Goal: Task Accomplishment & Management: Use online tool/utility

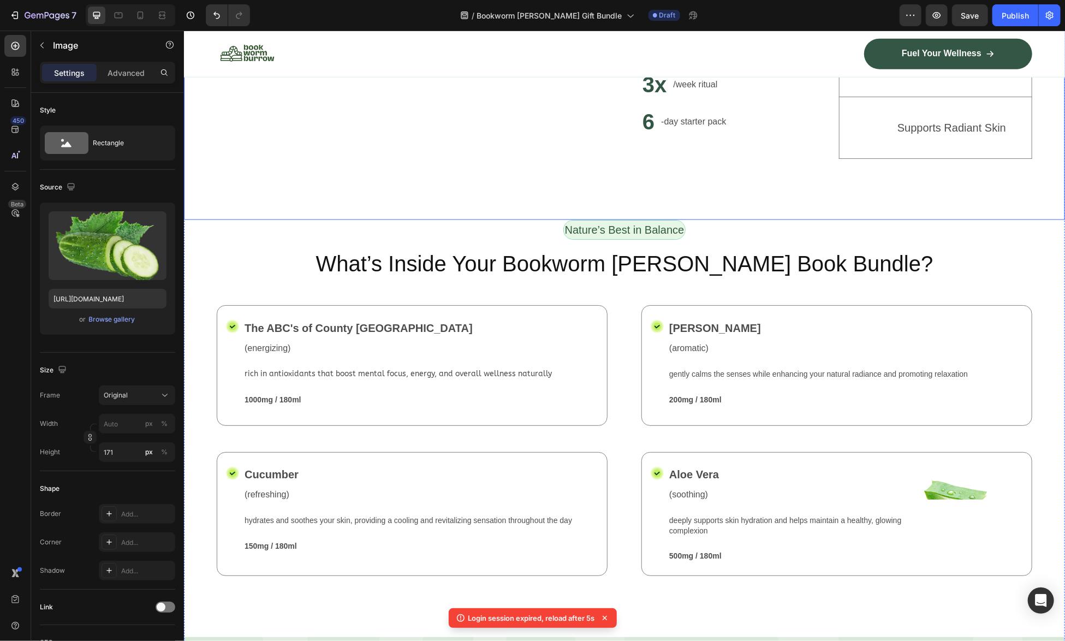
scroll to position [1099, 0]
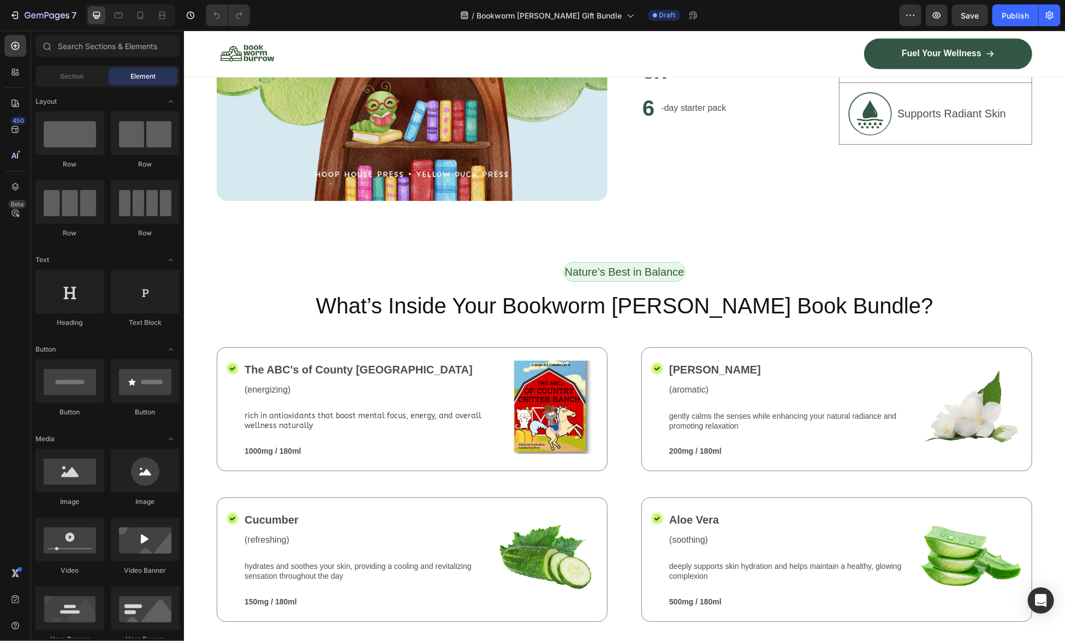
scroll to position [1201, 0]
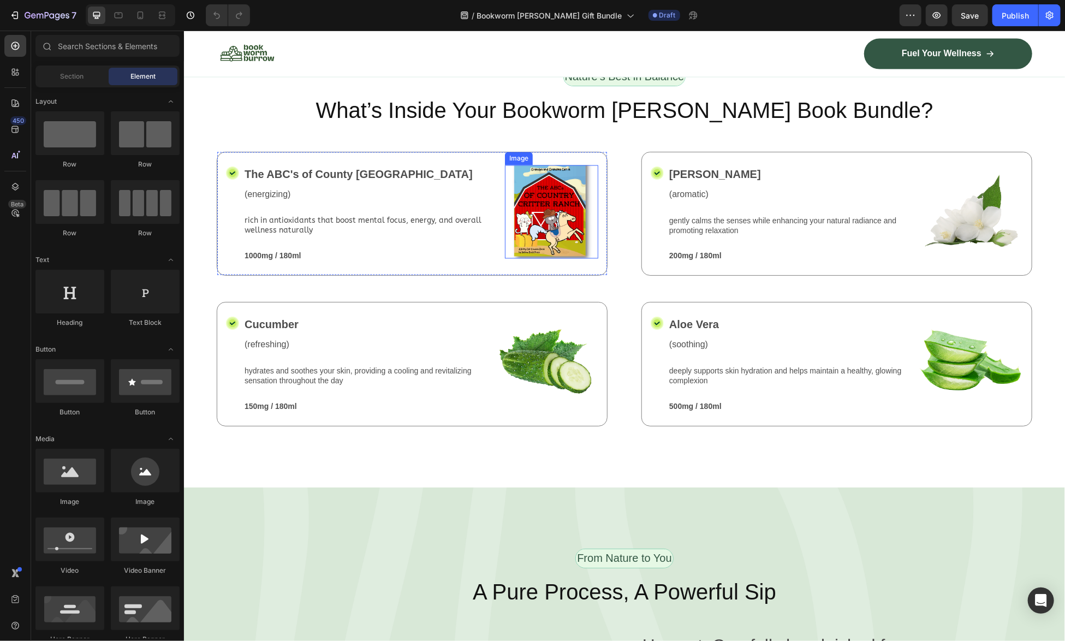
click at [536, 183] on img at bounding box center [550, 211] width 93 height 93
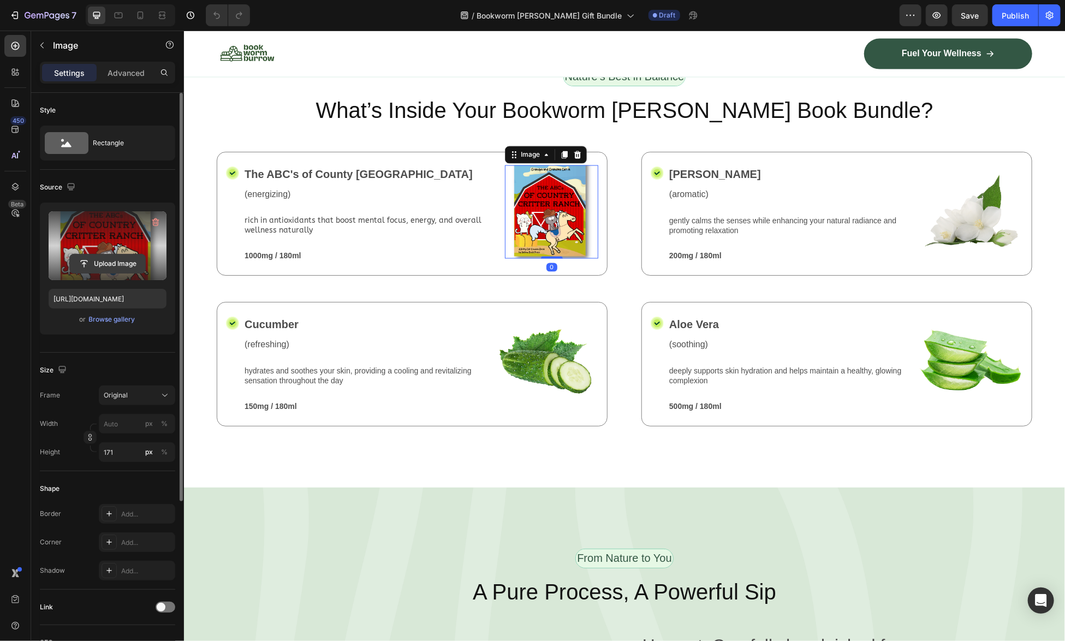
click at [100, 264] on input "file" at bounding box center [107, 263] width 75 height 19
click at [441, 287] on div "Icon The ABC's of County Critter Ranch Text Block (energizing) Text Block rich …" at bounding box center [623, 226] width 815 height 150
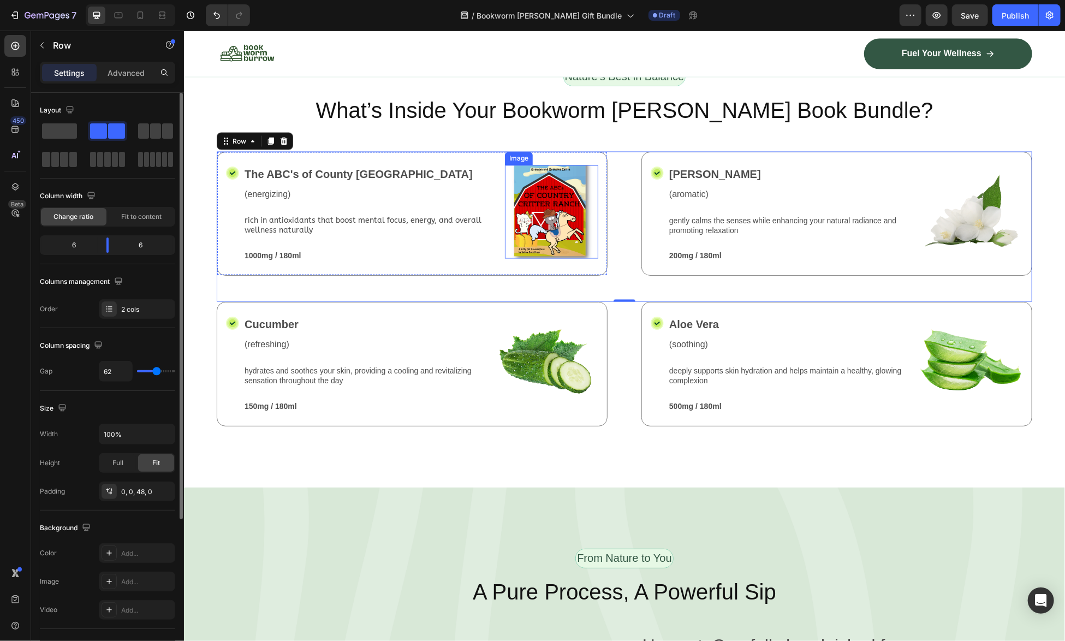
click at [564, 173] on img at bounding box center [550, 211] width 93 height 93
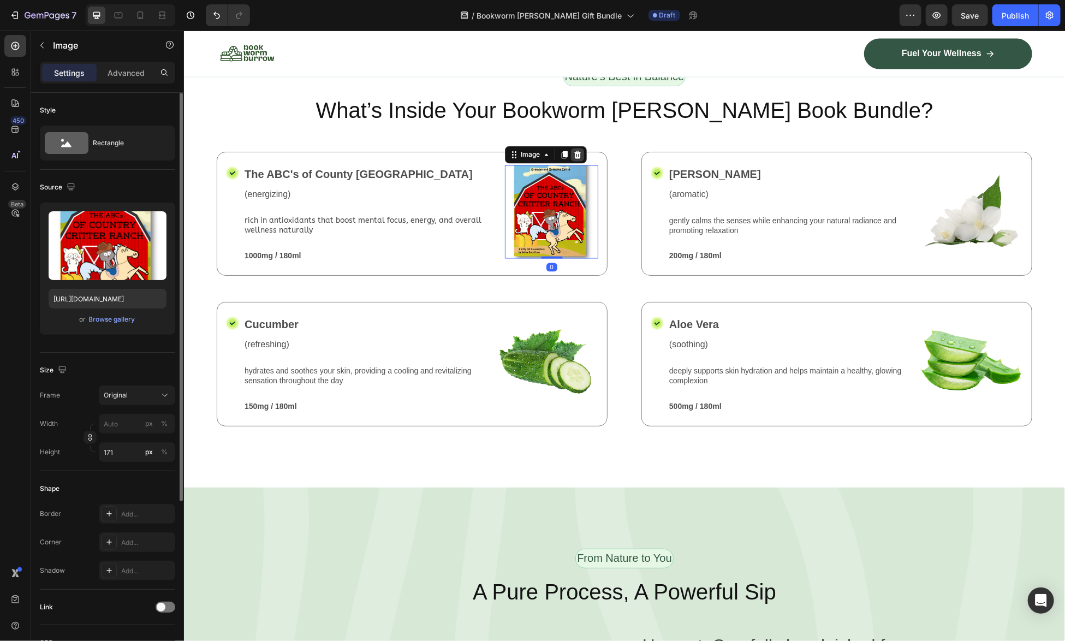
click at [575, 150] on icon at bounding box center [577, 154] width 9 height 9
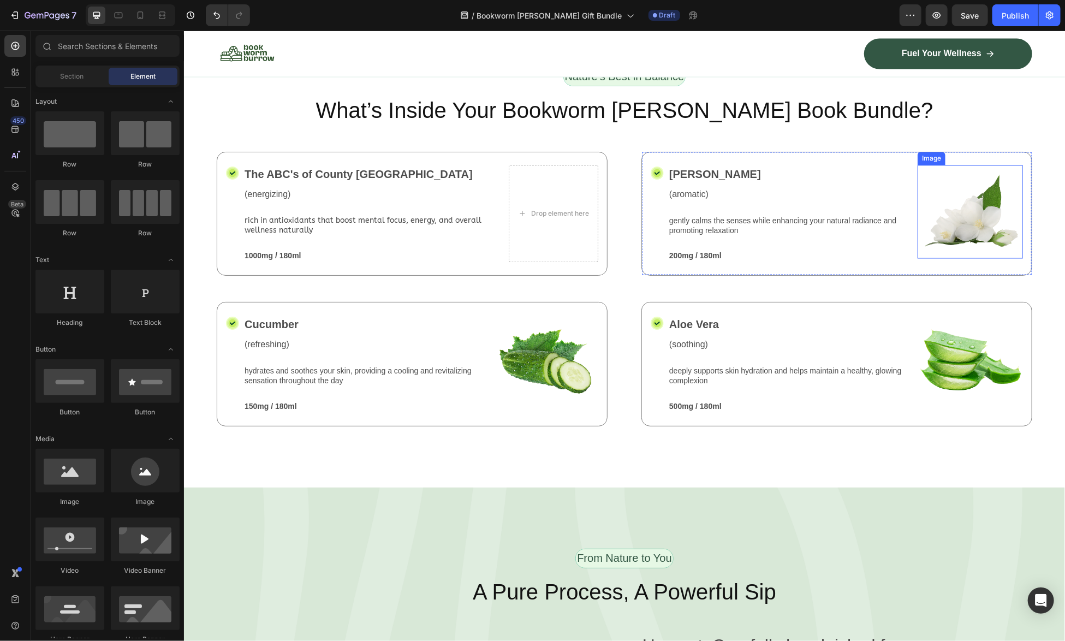
click at [986, 218] on img at bounding box center [969, 211] width 105 height 93
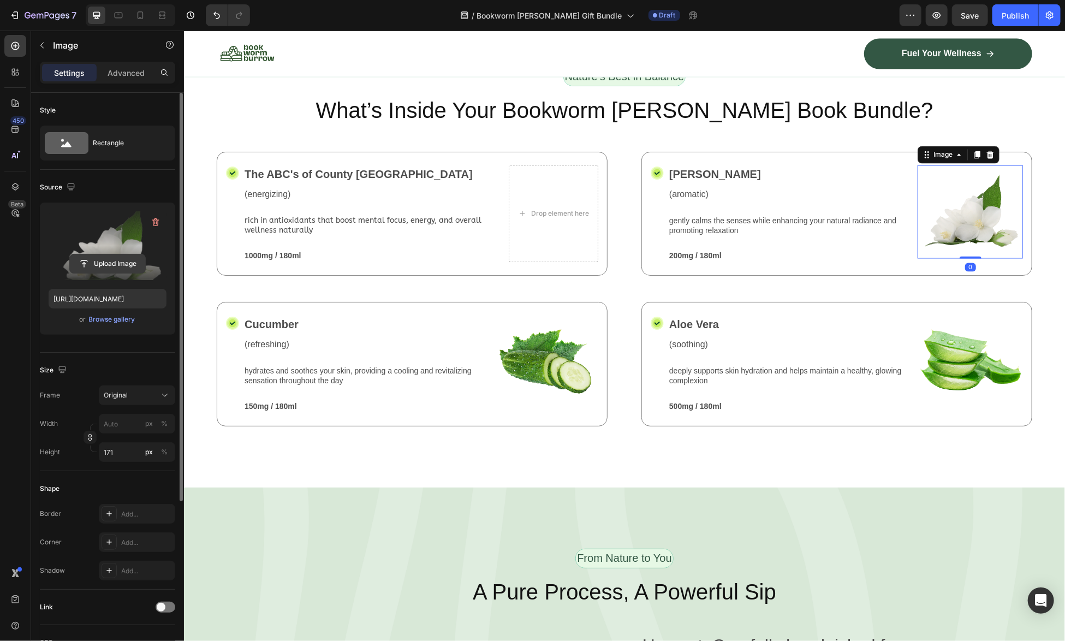
click at [121, 267] on input "file" at bounding box center [107, 263] width 75 height 19
type input "[URL][DOMAIN_NAME]"
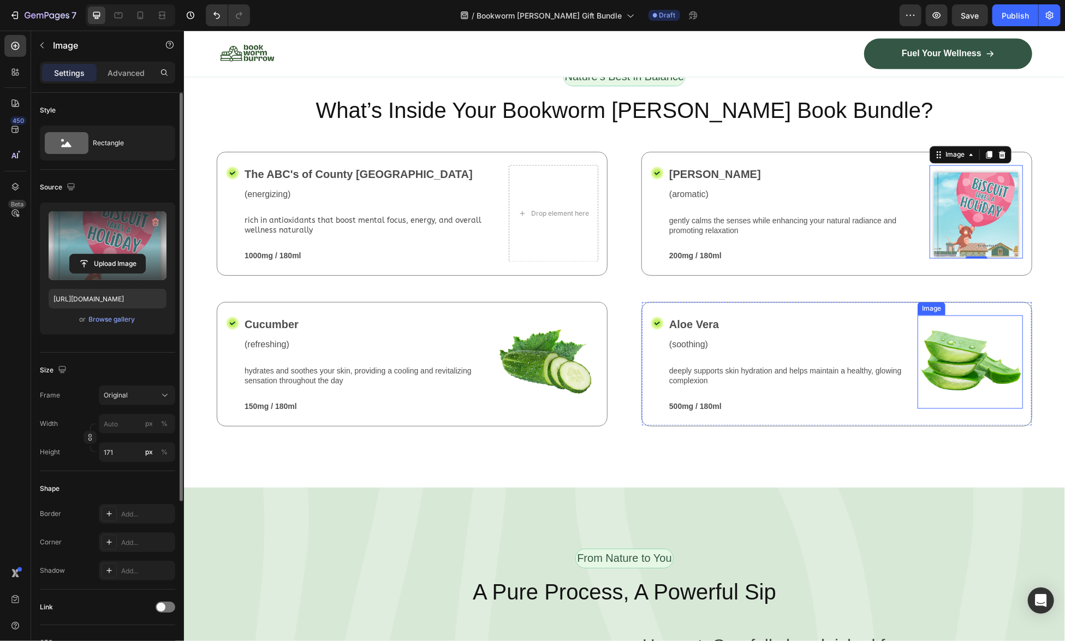
click at [949, 361] on img at bounding box center [969, 361] width 105 height 93
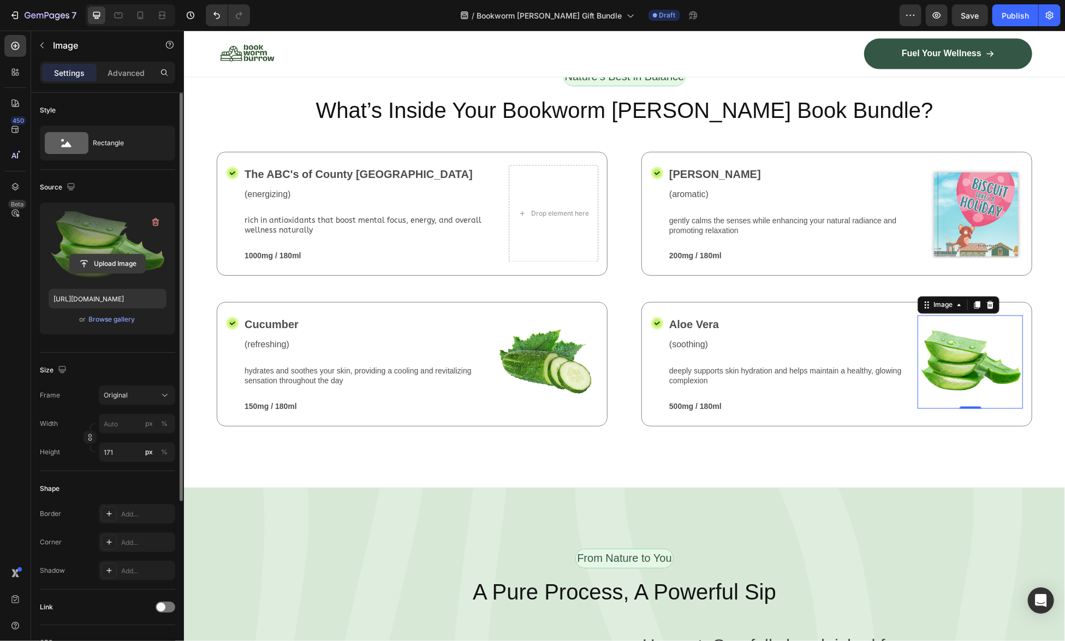
click at [101, 264] on input "file" at bounding box center [107, 263] width 75 height 19
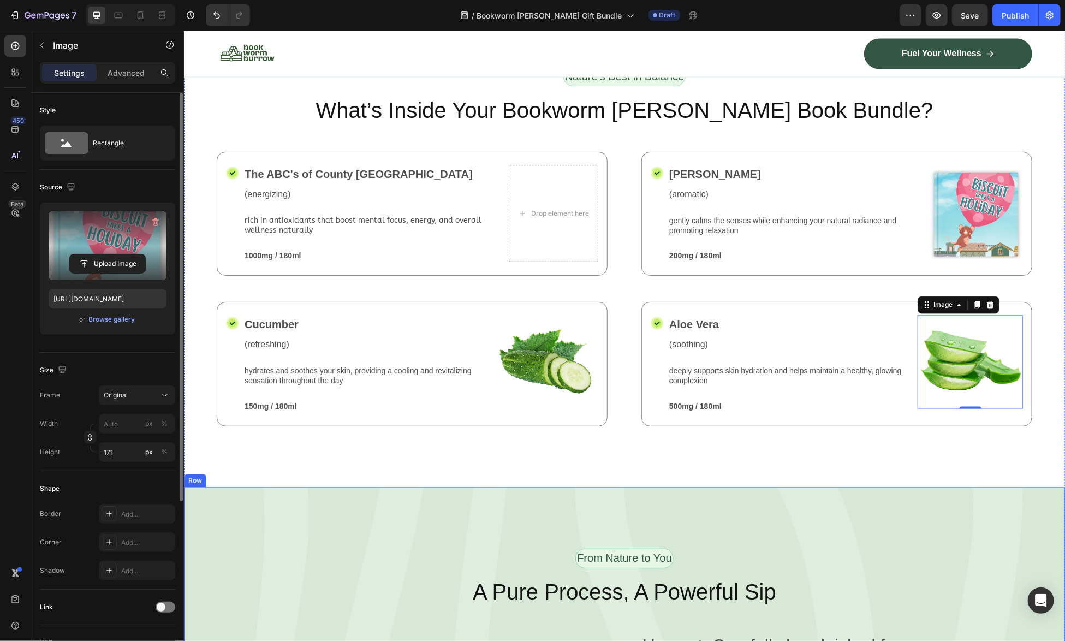
type input "[URL][DOMAIN_NAME]"
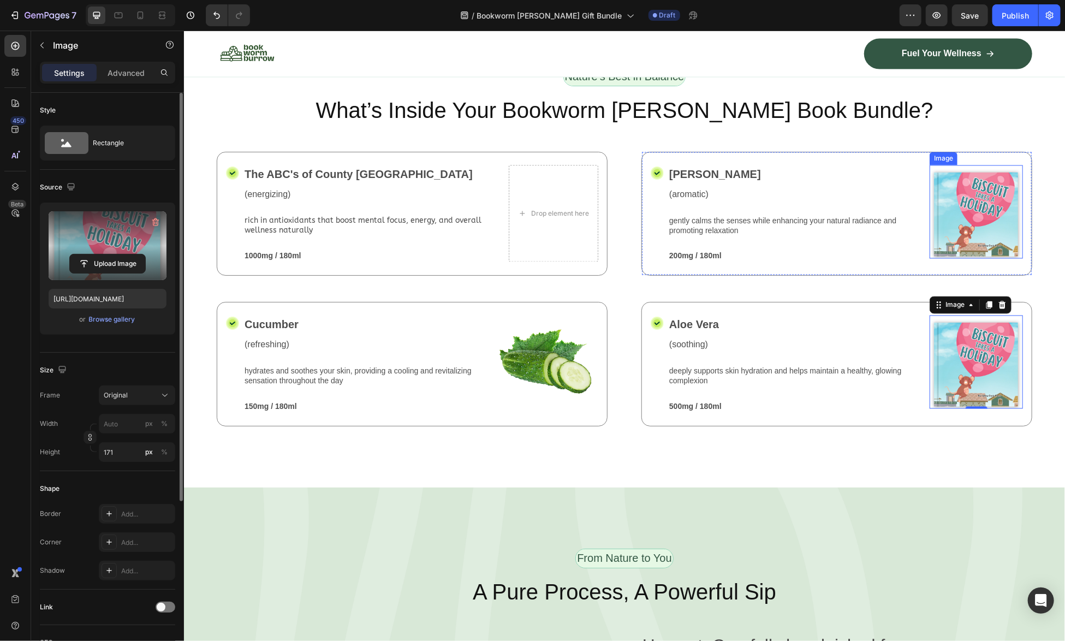
click at [991, 206] on img at bounding box center [975, 211] width 93 height 93
click at [100, 259] on input "file" at bounding box center [107, 263] width 75 height 19
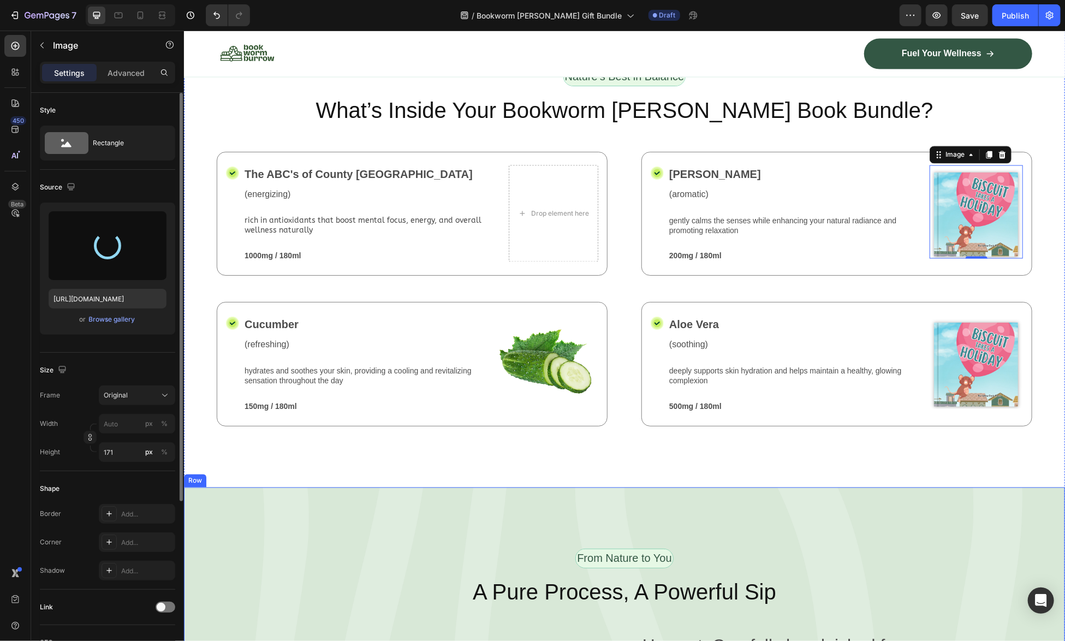
type input "[URL][DOMAIN_NAME]"
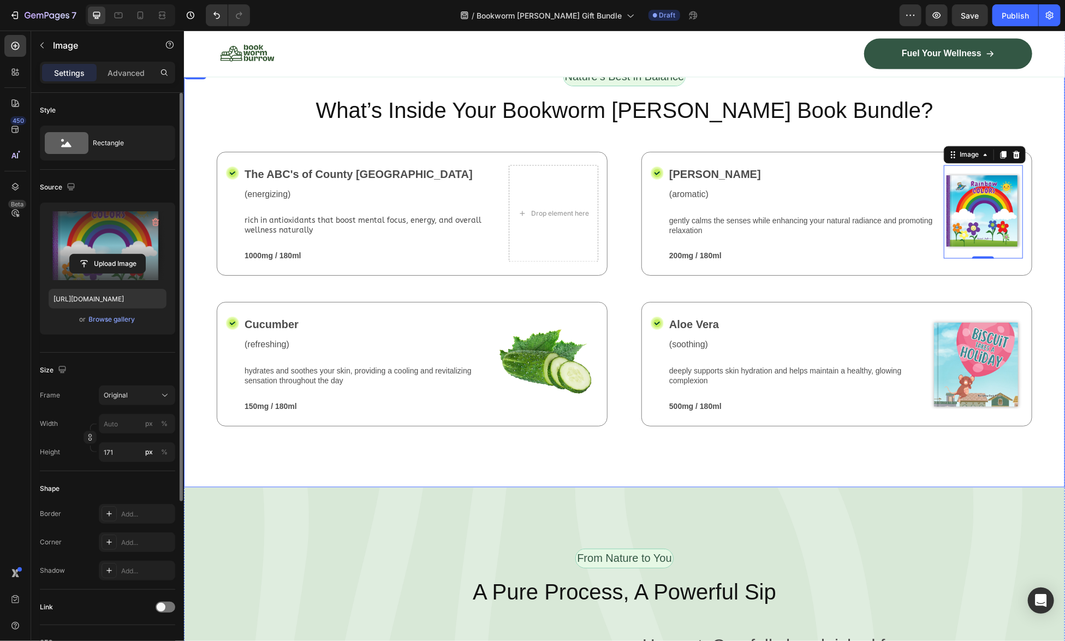
click at [1033, 269] on div "Nature’s Best in Balance Text Block Row What’s Inside Your Bookworm [PERSON_NAM…" at bounding box center [623, 276] width 881 height 421
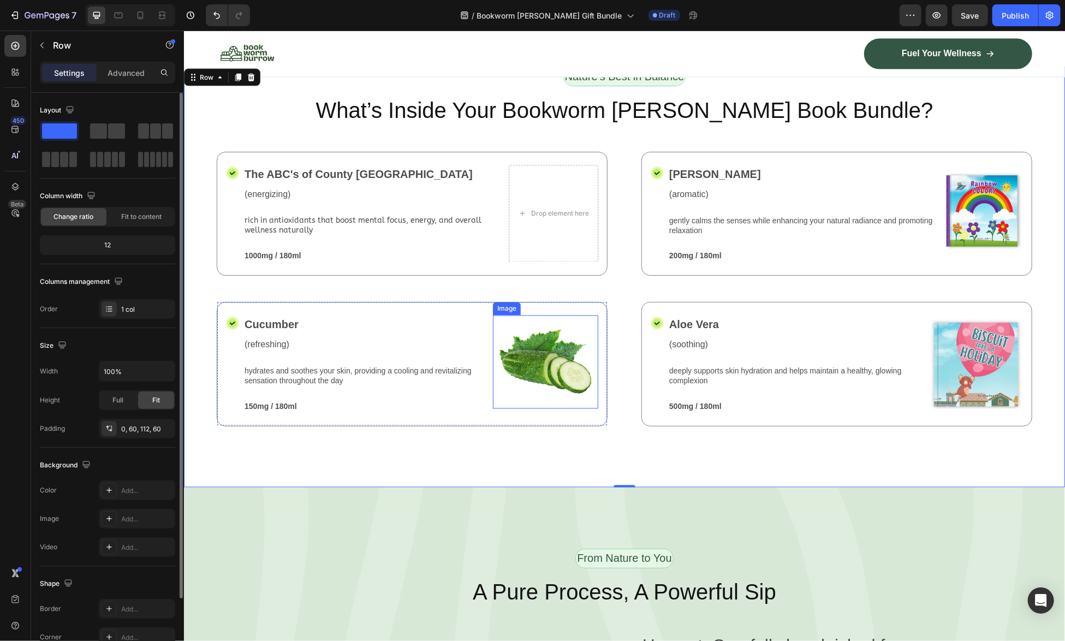
click at [541, 361] on img at bounding box center [544, 361] width 105 height 93
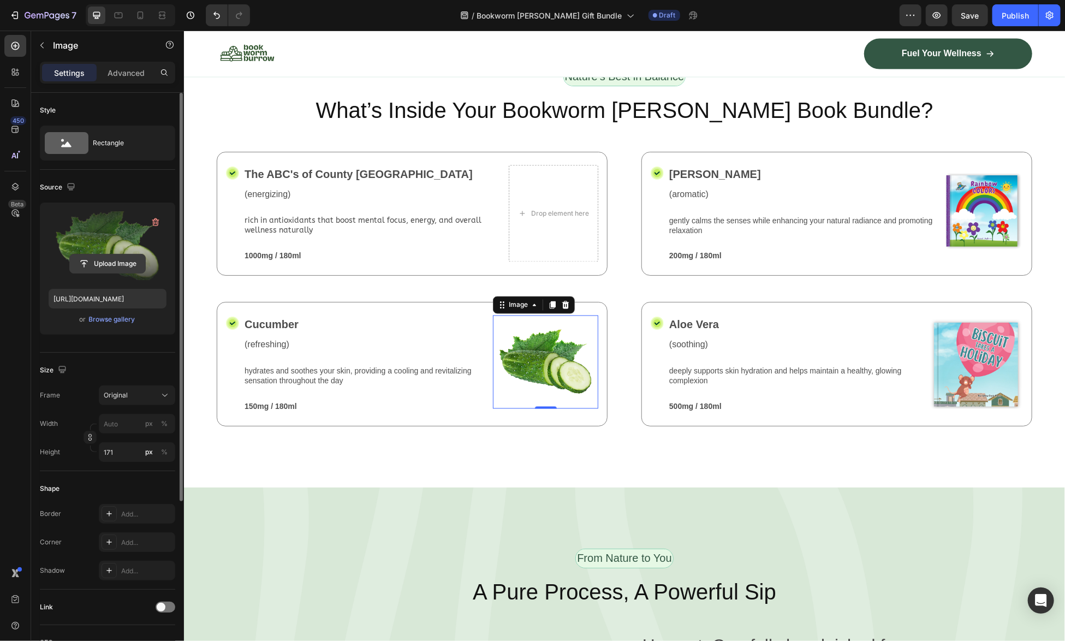
click at [109, 264] on input "file" at bounding box center [107, 263] width 75 height 19
type input "[URL][DOMAIN_NAME]"
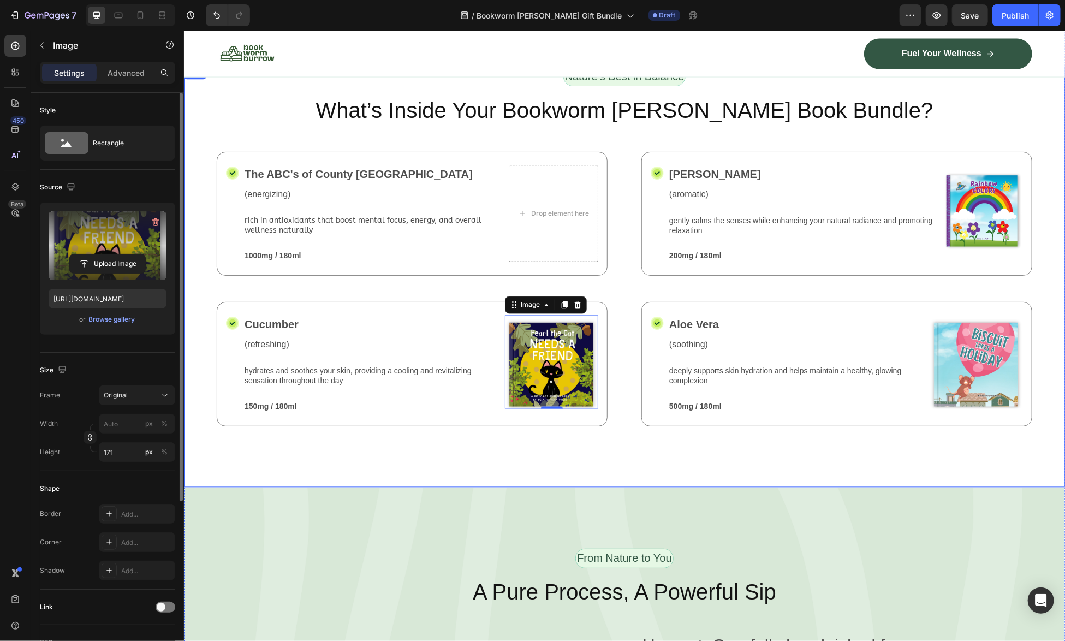
click at [676, 455] on div "Nature’s Best in Balance Text Block Row What’s Inside Your Bookworm [PERSON_NAM…" at bounding box center [623, 276] width 881 height 421
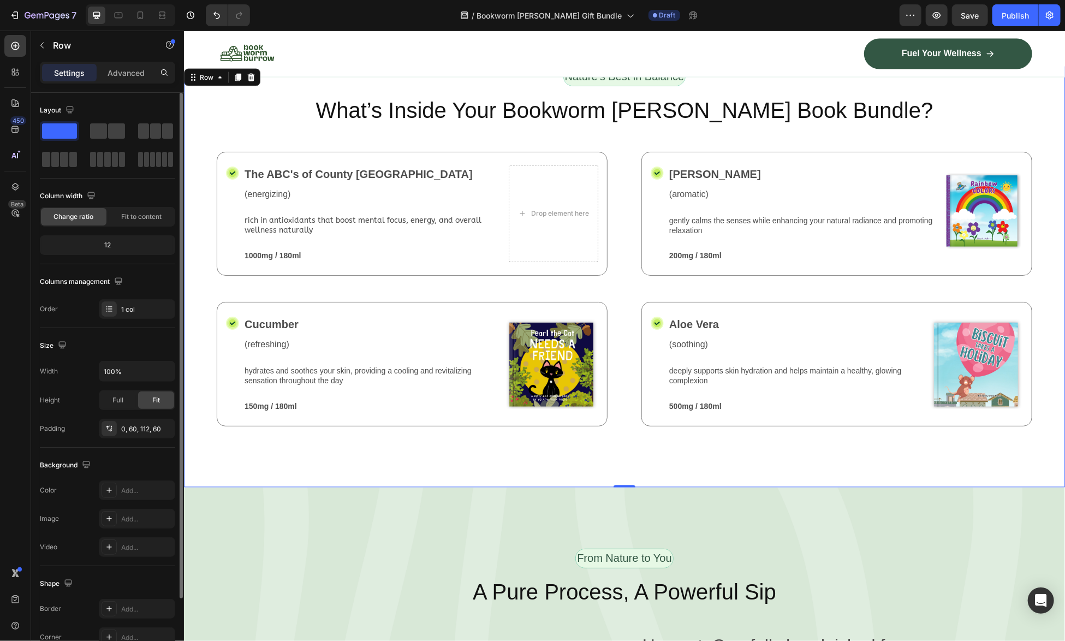
click at [354, 449] on div "Nature’s Best in Balance Text Block Row What’s Inside Your Bookworm [PERSON_NAM…" at bounding box center [623, 276] width 881 height 421
click at [404, 341] on p "(refreshing)" at bounding box center [371, 344] width 255 height 11
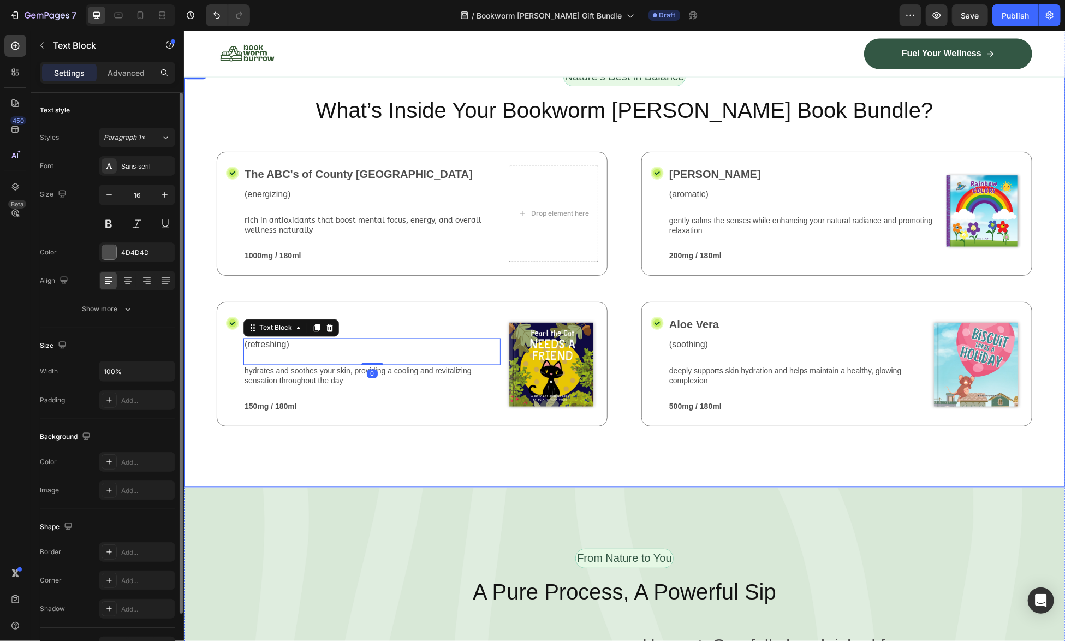
click at [412, 437] on div "Nature’s Best in Balance Text Block Row What’s Inside Your Bookworm [PERSON_NAM…" at bounding box center [623, 276] width 881 height 421
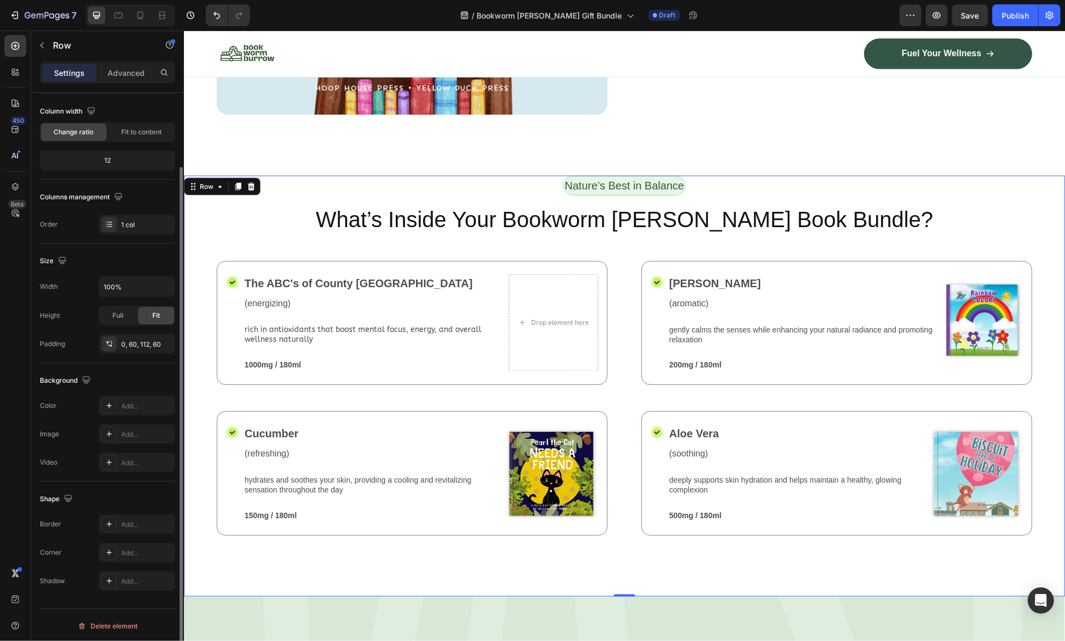
scroll to position [0, 0]
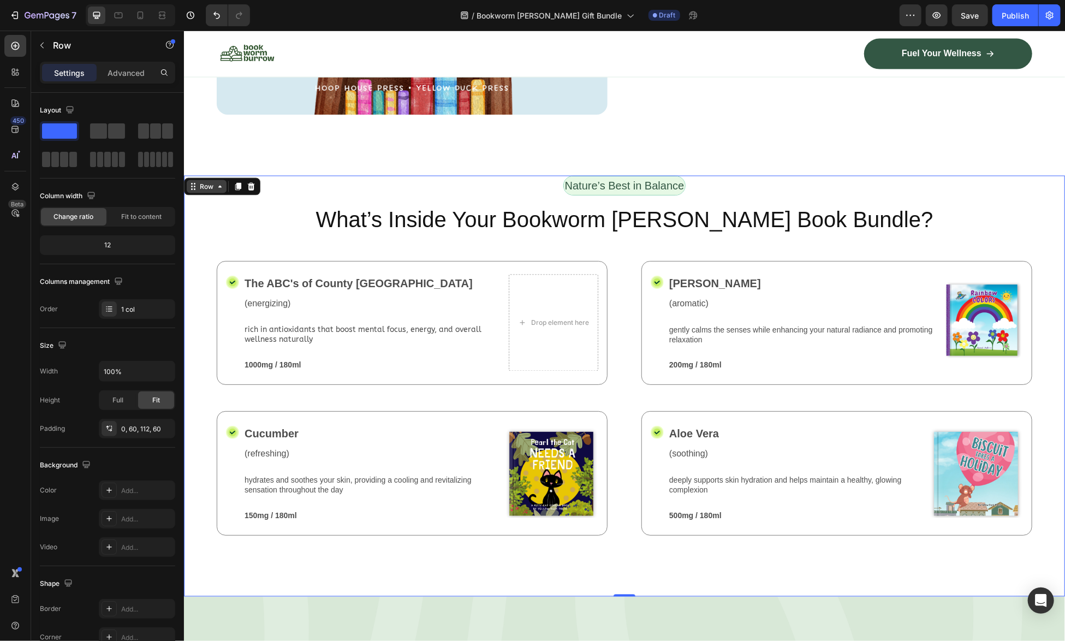
click at [192, 184] on icon at bounding box center [192, 186] width 9 height 9
click at [195, 211] on div "Nature’s Best in Balance Text Block Row What’s Inside Your Bookworm [PERSON_NAM…" at bounding box center [623, 385] width 881 height 421
click at [238, 182] on icon at bounding box center [238, 186] width 6 height 8
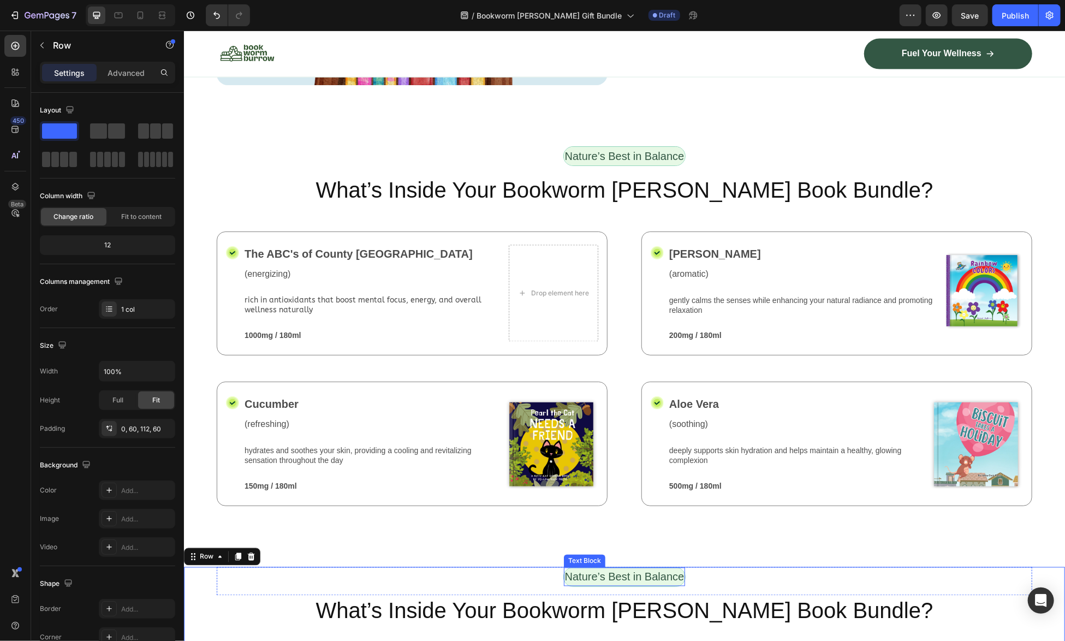
scroll to position [1230, 0]
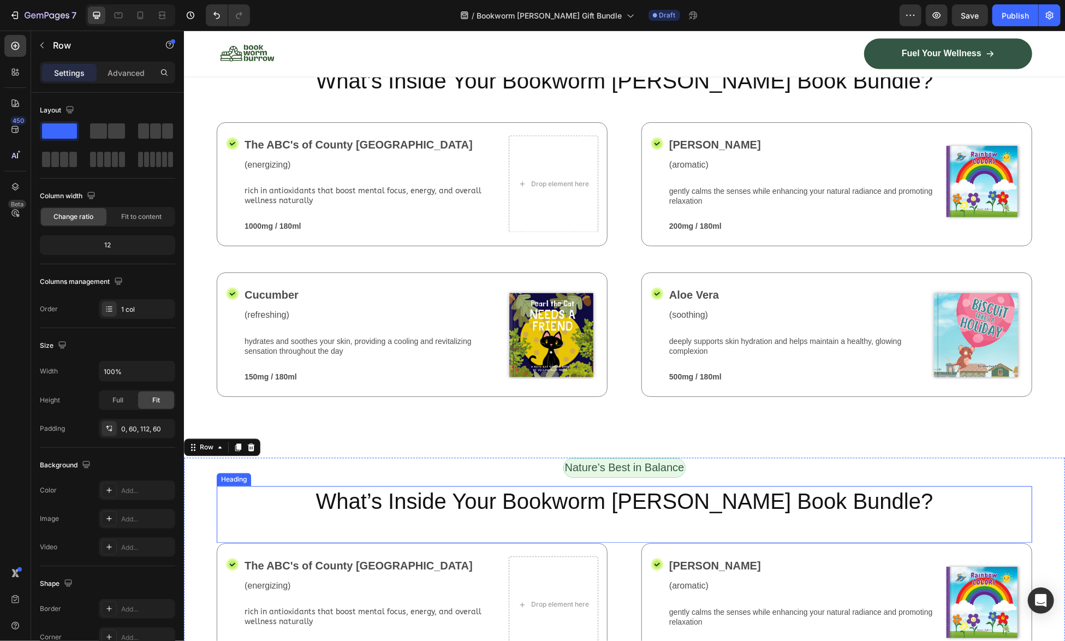
click at [608, 488] on h2 "What’s Inside Your Bookworm [PERSON_NAME] Book Bundle?" at bounding box center [623, 501] width 815 height 31
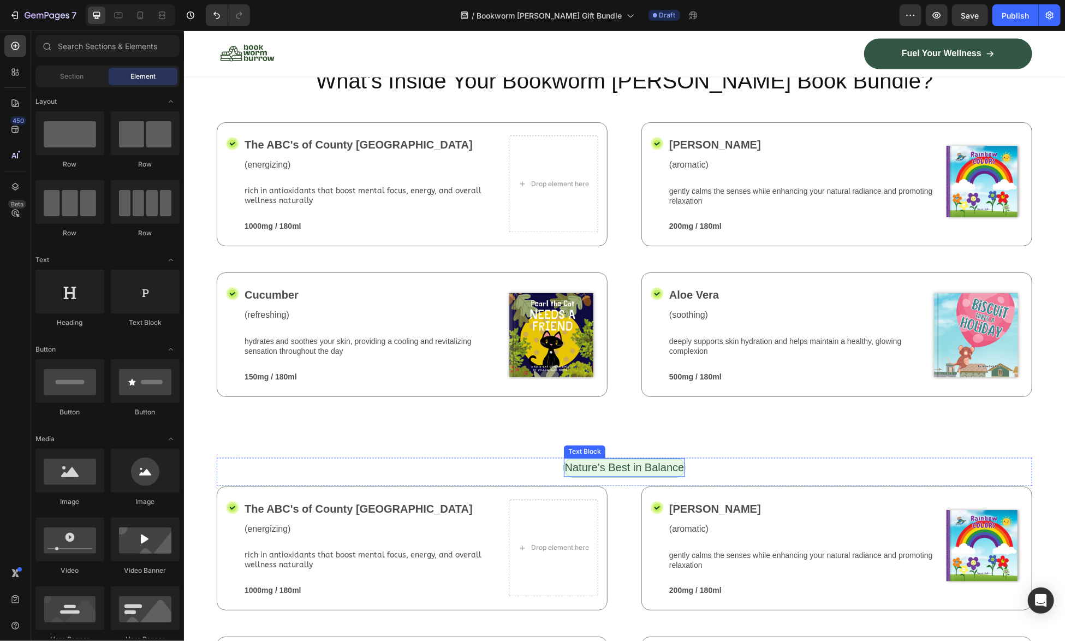
click at [609, 459] on p "Nature’s Best in Balance" at bounding box center [624, 467] width 120 height 16
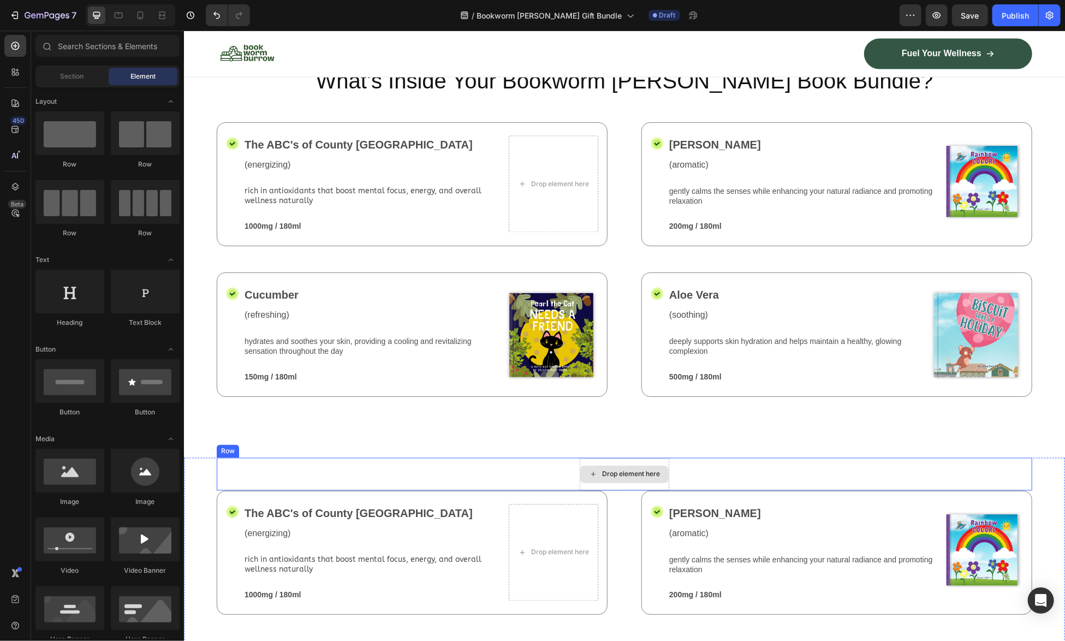
click at [619, 470] on div "Drop element here" at bounding box center [630, 473] width 58 height 9
click at [646, 469] on div "Drop element here" at bounding box center [630, 473] width 58 height 9
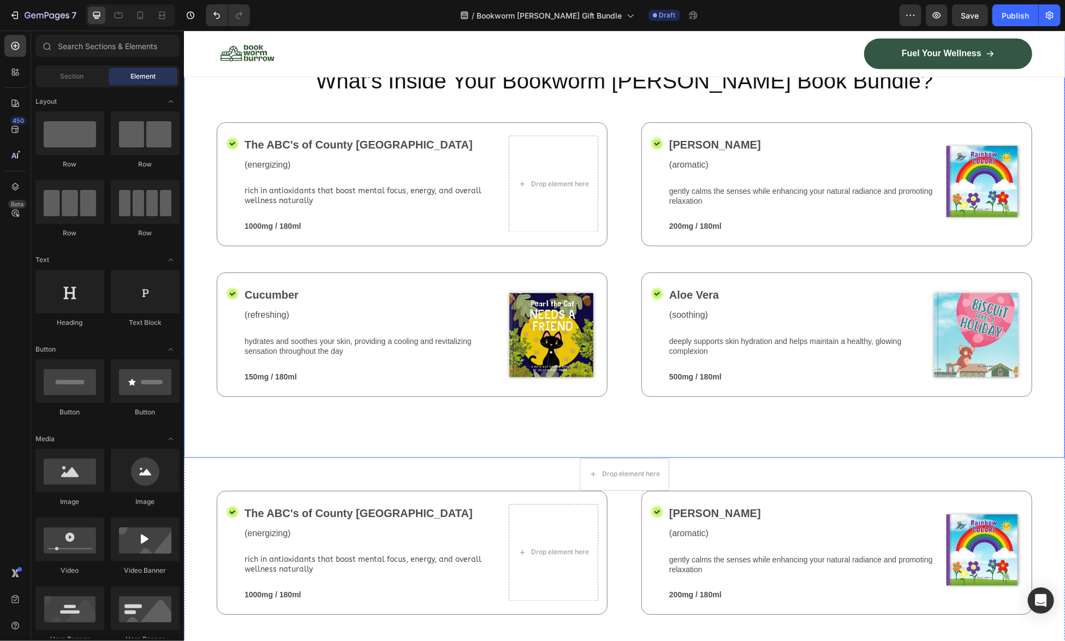
click at [665, 429] on div "Nature’s Best in Balance Text Block Row What’s Inside Your Bookworm [PERSON_NAM…" at bounding box center [623, 247] width 881 height 421
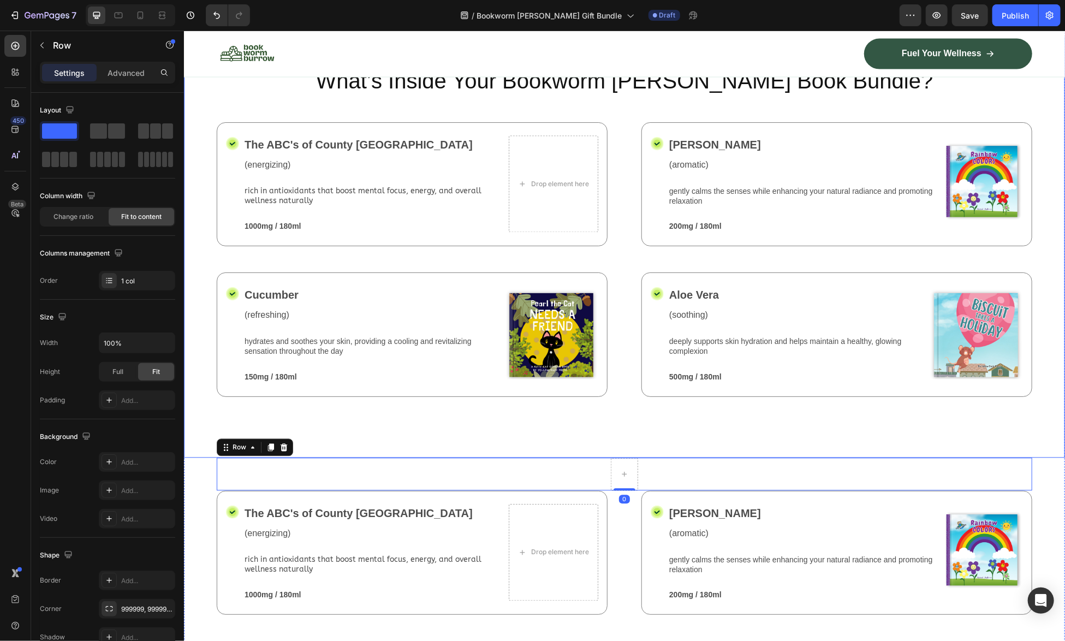
click at [713, 412] on div "Nature’s Best in Balance Text Block Row What’s Inside Your Bookworm [PERSON_NAM…" at bounding box center [623, 247] width 881 height 421
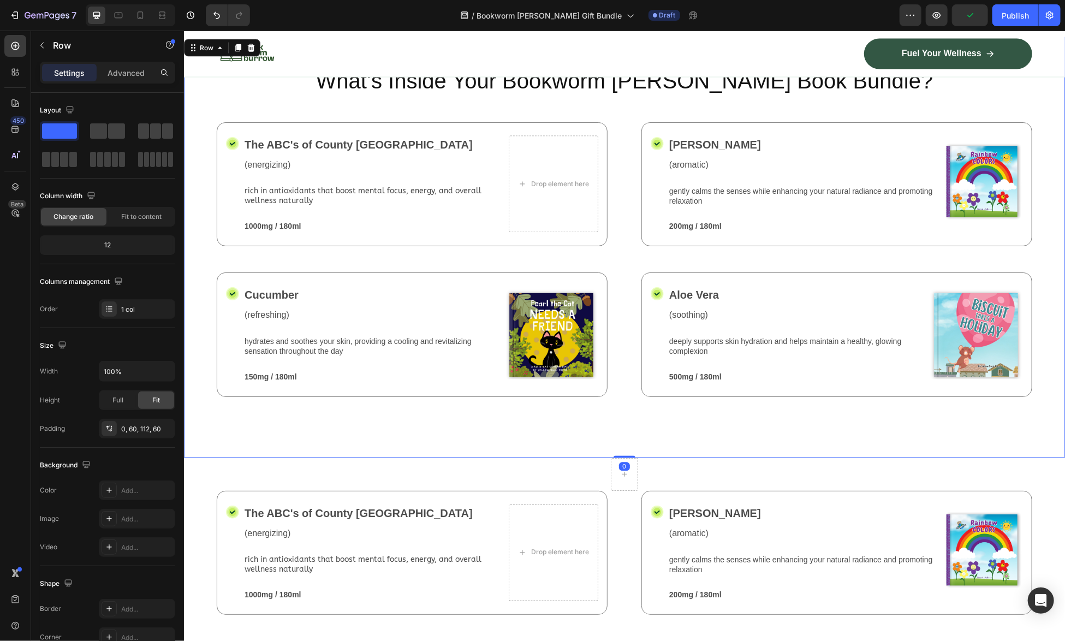
drag, startPoint x: 620, startPoint y: 449, endPoint x: 619, endPoint y: 401, distance: 48.0
click at [619, 401] on div "Nature’s Best in Balance Text Block Row What’s Inside Your Bookworm [PERSON_NAM…" at bounding box center [623, 247] width 881 height 421
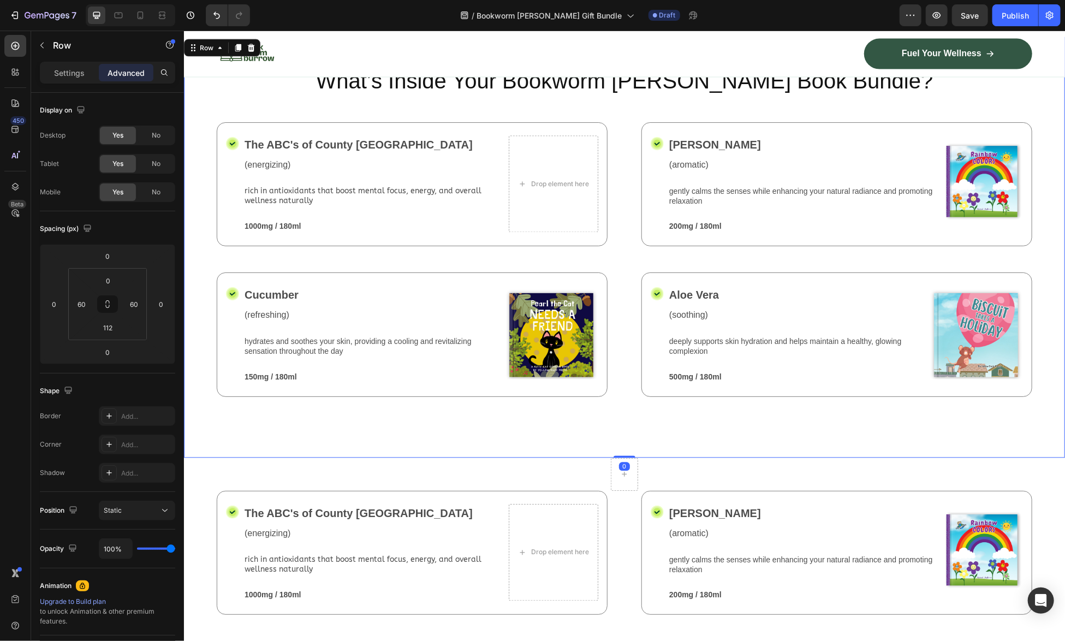
click at [354, 428] on div "Nature’s Best in Balance Text Block Row What’s Inside Your Bookworm [PERSON_NAM…" at bounding box center [623, 247] width 881 height 421
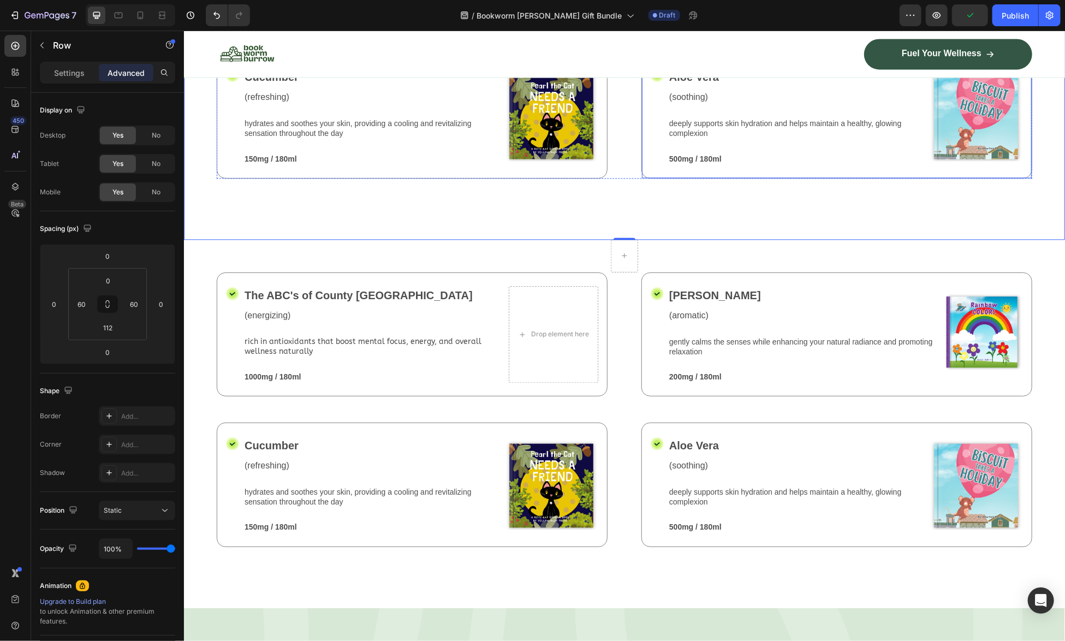
scroll to position [1558, 0]
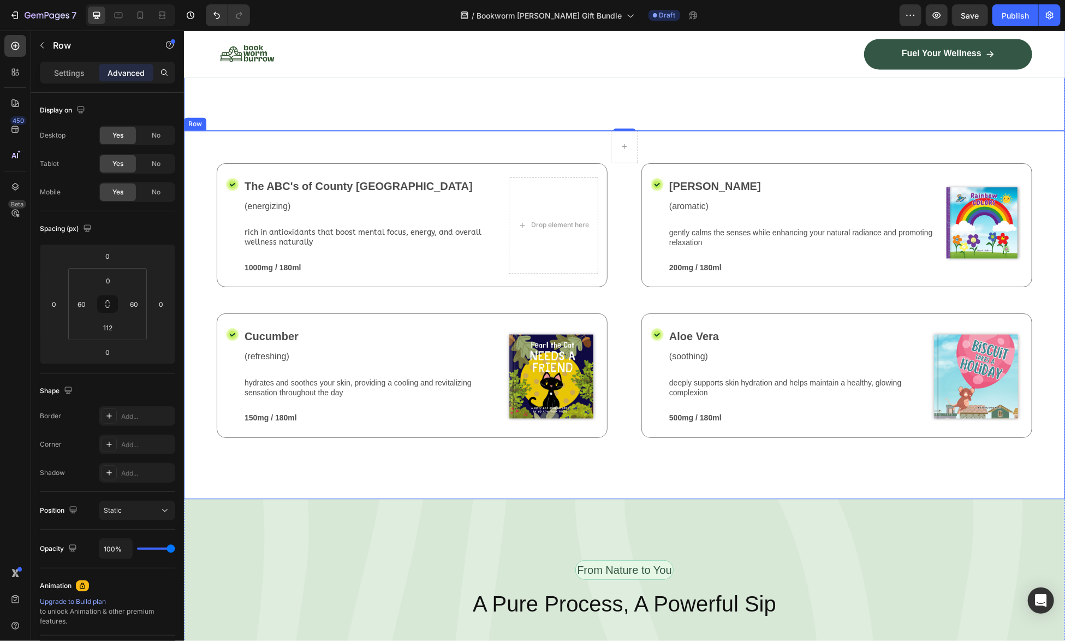
click at [191, 154] on div "Row Icon The ABC's of County Critter Ranch Text Block (energizing) Text Block r…" at bounding box center [623, 314] width 881 height 368
click at [237, 116] on icon at bounding box center [238, 120] width 6 height 8
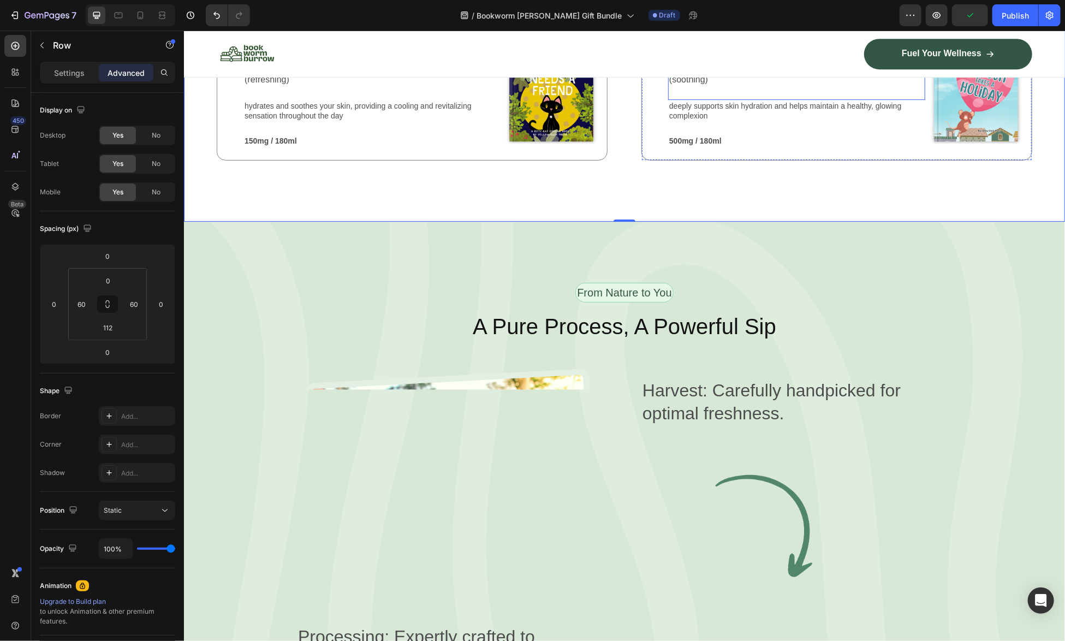
scroll to position [2253, 0]
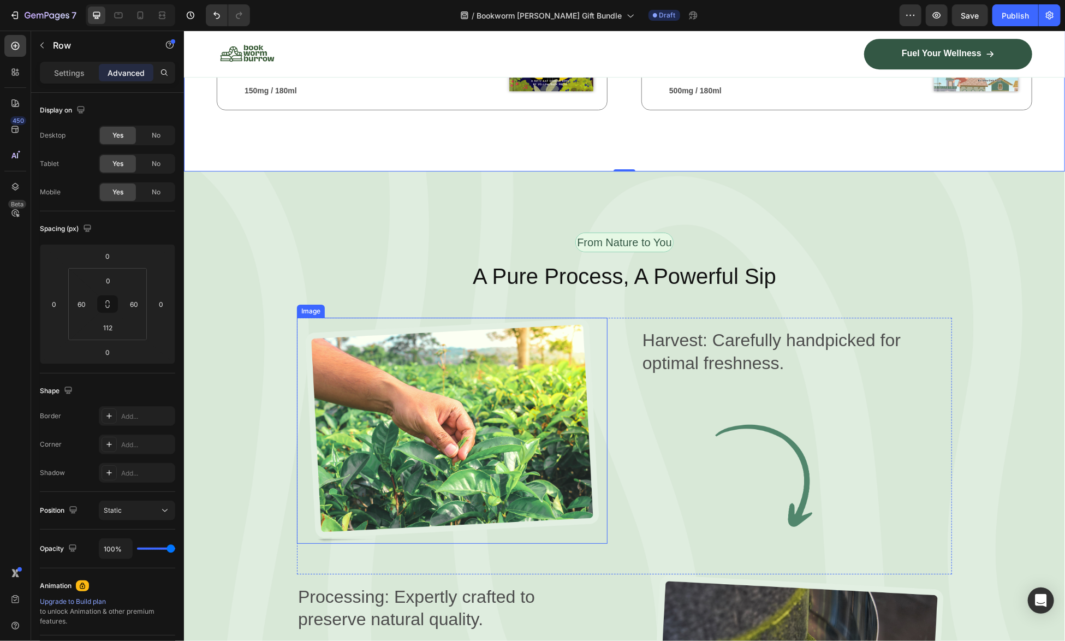
click at [496, 409] on img at bounding box center [451, 430] width 311 height 226
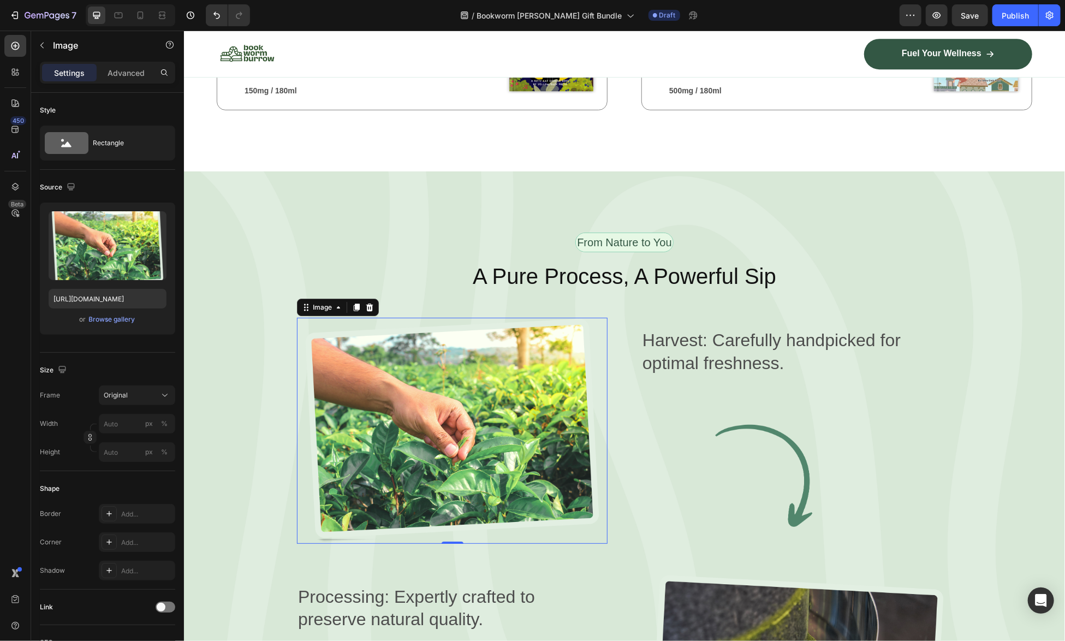
click at [521, 406] on img at bounding box center [451, 430] width 311 height 226
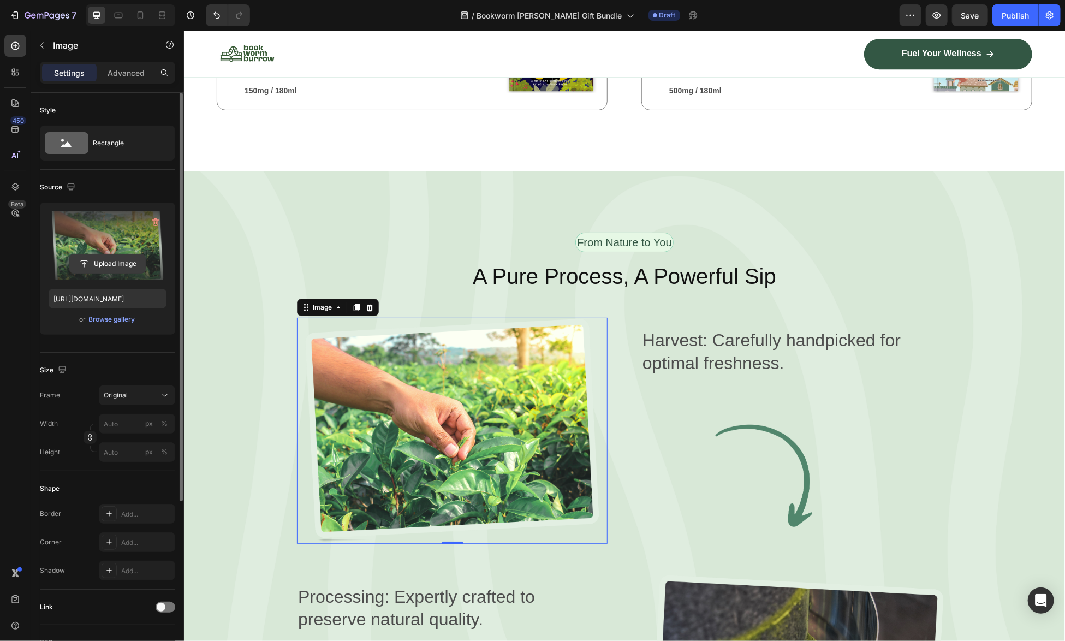
click at [108, 266] on input "file" at bounding box center [107, 263] width 75 height 19
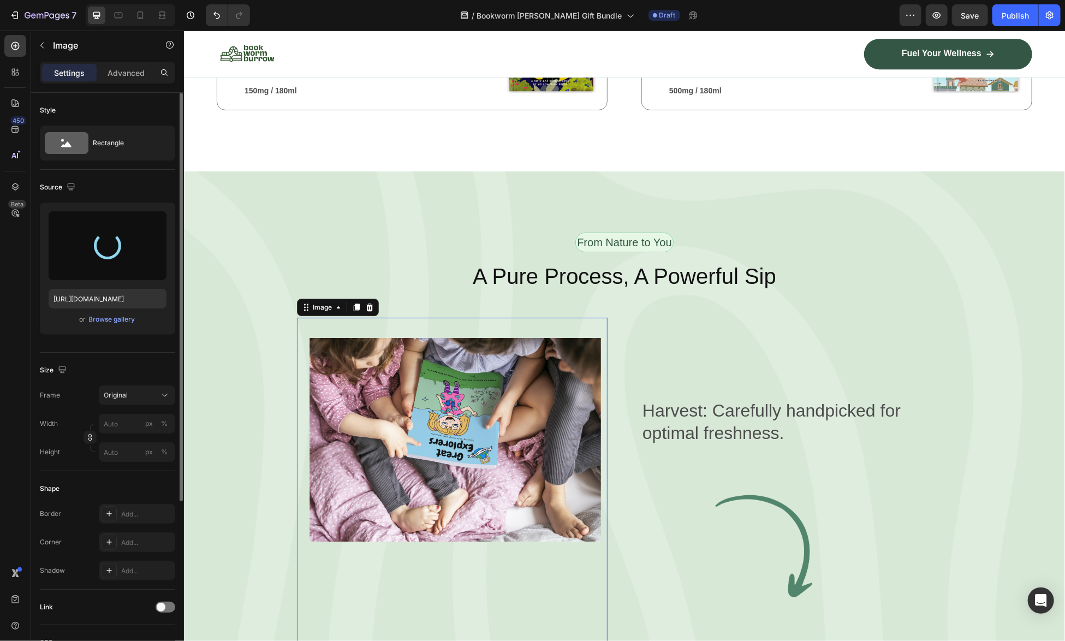
type input "[URL][DOMAIN_NAME]"
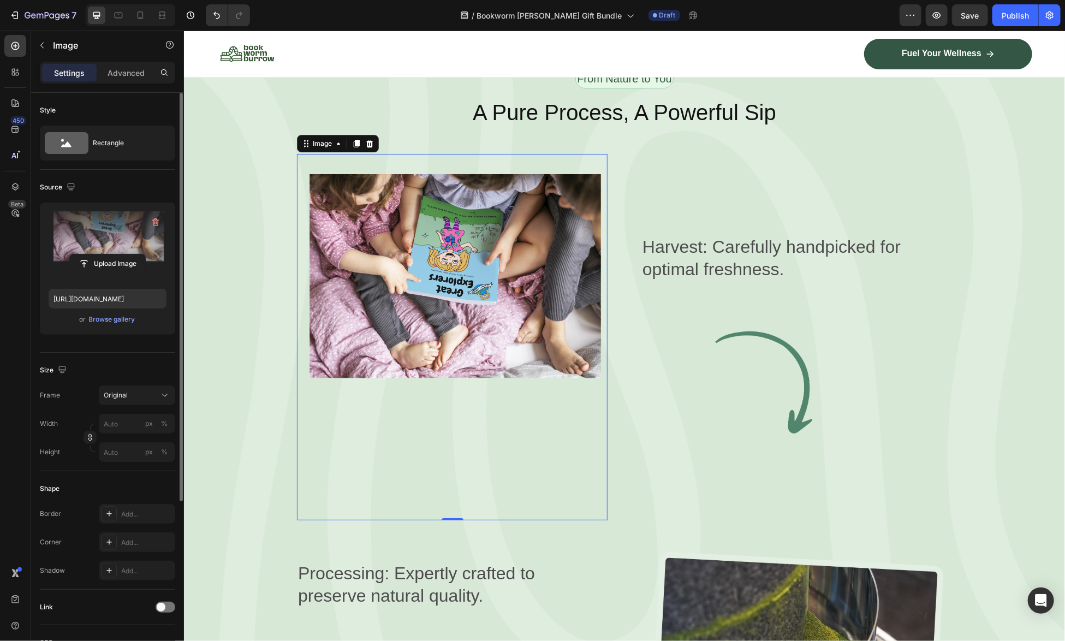
click at [488, 275] on img at bounding box center [451, 336] width 311 height 366
click at [485, 362] on img at bounding box center [451, 336] width 311 height 366
click at [994, 341] on div "From Nature to You Text Block Row A Pure Process, A Powerful Sip Heading Image …" at bounding box center [623, 482] width 815 height 829
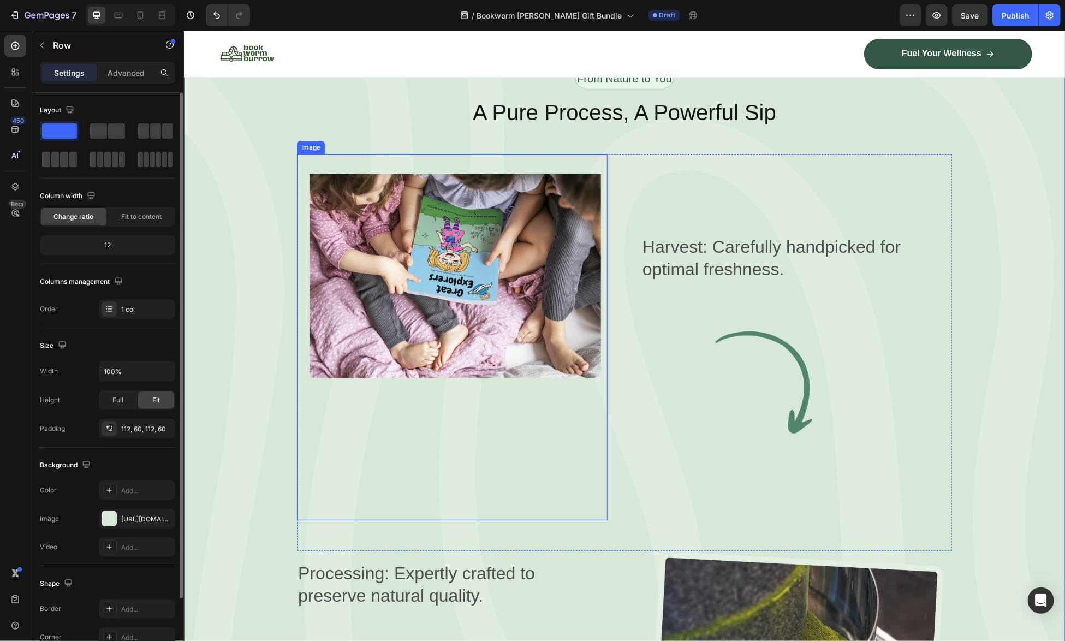
click at [436, 405] on img at bounding box center [451, 336] width 311 height 366
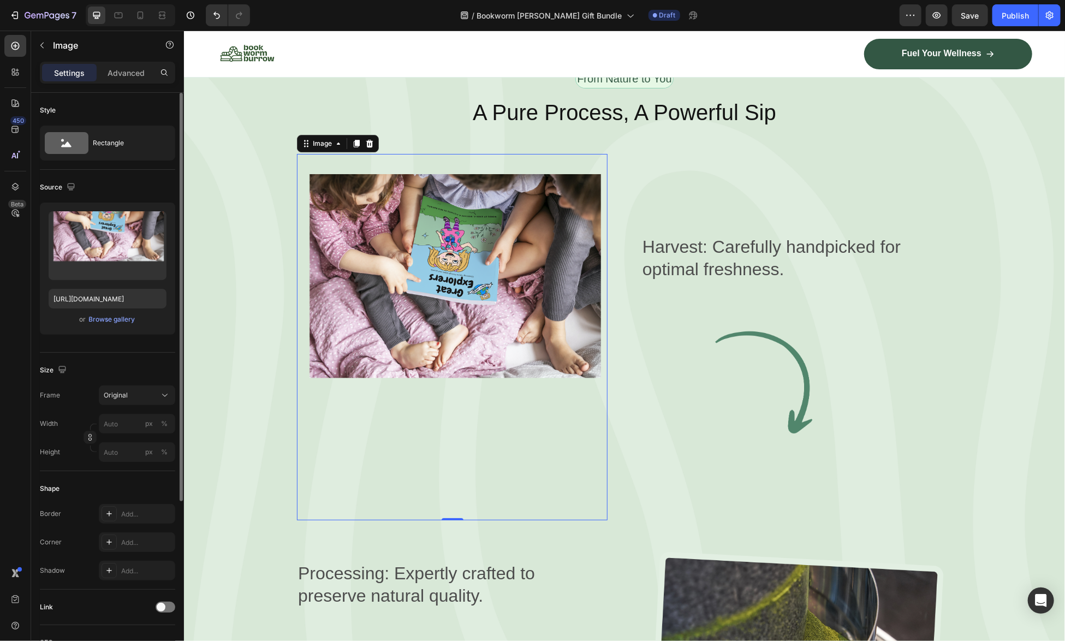
click at [445, 506] on img at bounding box center [451, 336] width 311 height 366
drag, startPoint x: 443, startPoint y: 509, endPoint x: 448, endPoint y: 503, distance: 7.3
click at [448, 503] on div "Image 0" at bounding box center [451, 336] width 311 height 366
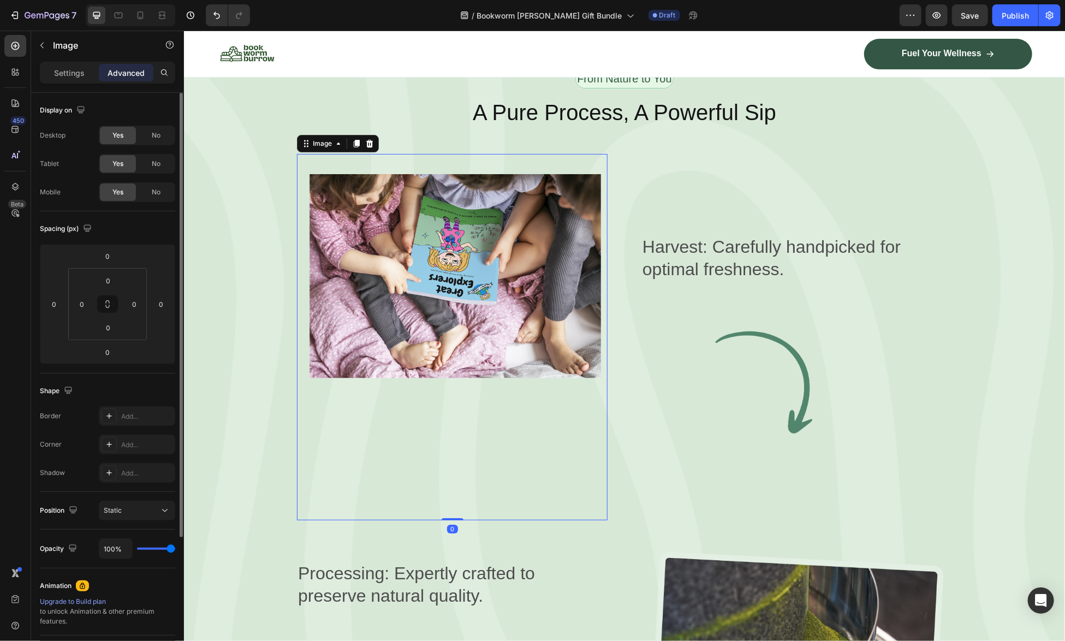
click at [498, 448] on img at bounding box center [451, 336] width 311 height 366
click at [633, 434] on div "Image 0 Harvest: Carefully handpicked for optimal freshness. Text Block Image R…" at bounding box center [623, 351] width 655 height 397
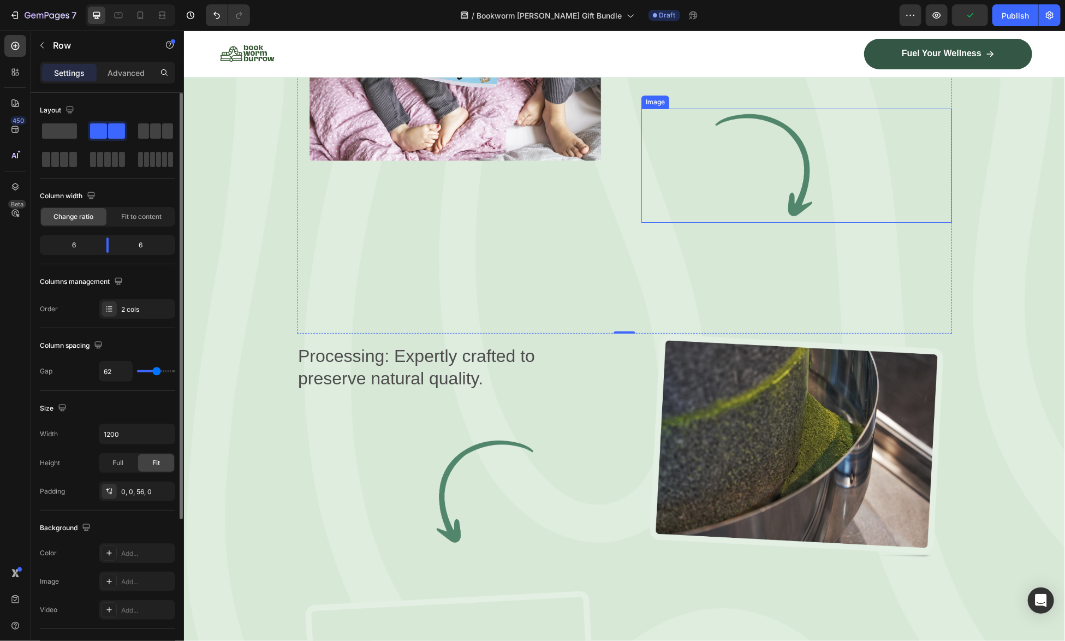
scroll to position [2635, 0]
click at [852, 401] on img at bounding box center [796, 445] width 311 height 226
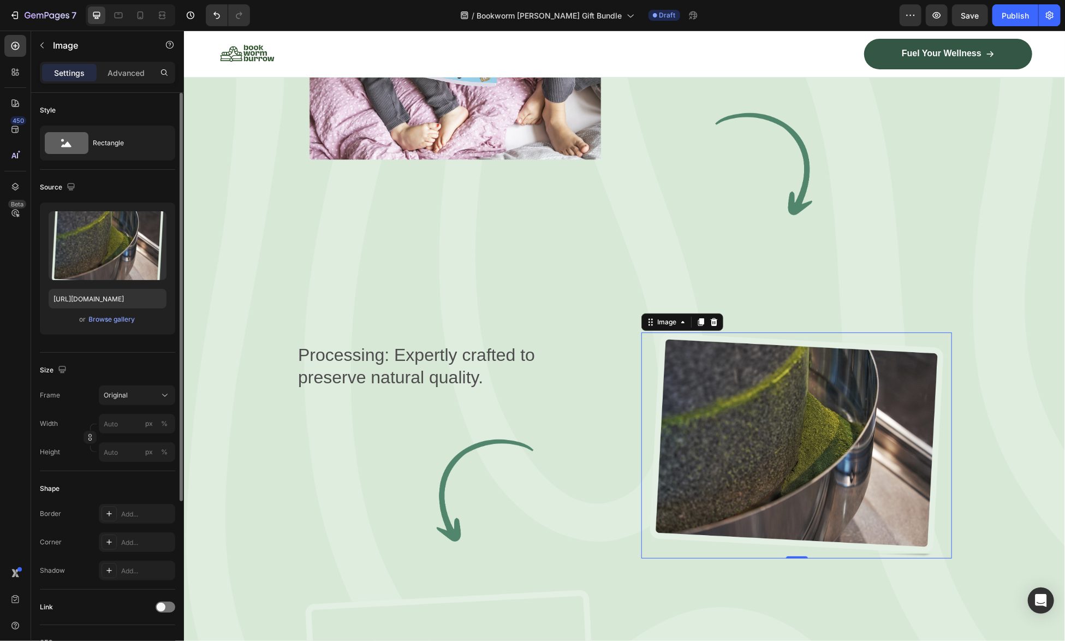
click at [839, 421] on img at bounding box center [796, 445] width 311 height 226
click at [96, 265] on input "file" at bounding box center [107, 263] width 75 height 19
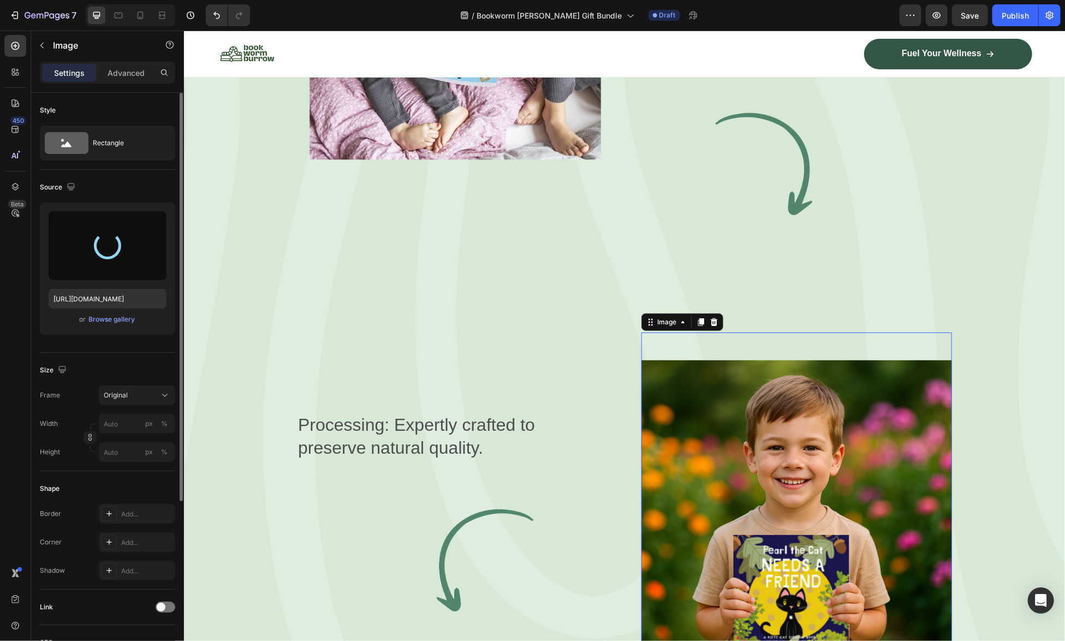
type input "[URL][DOMAIN_NAME]"
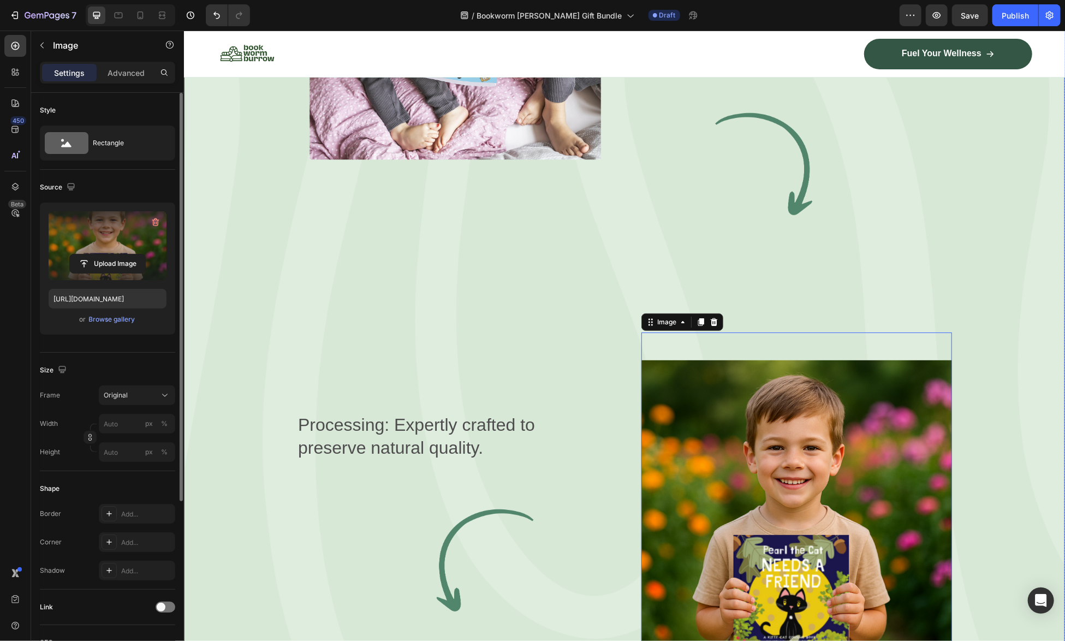
click at [993, 253] on div "From Nature to You Text Block Row A Pure Process, A Powerful Sip Heading Image …" at bounding box center [623, 402] width 815 height 1104
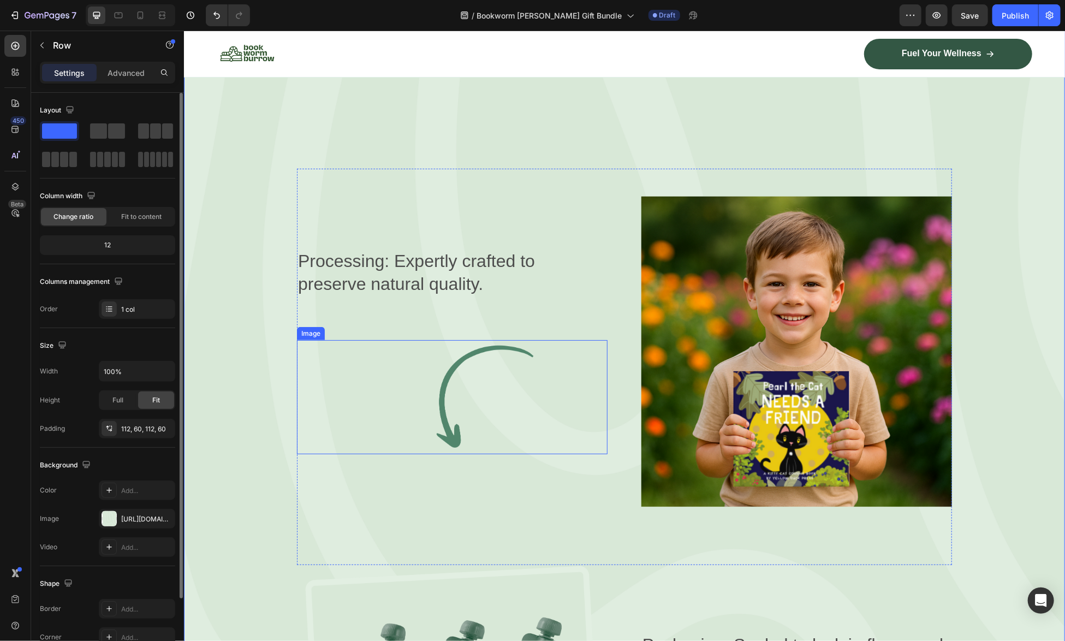
scroll to position [2799, 0]
click at [439, 172] on div "Processing: Expertly crafted to preserve natural quality. Text Block Image" at bounding box center [451, 351] width 311 height 366
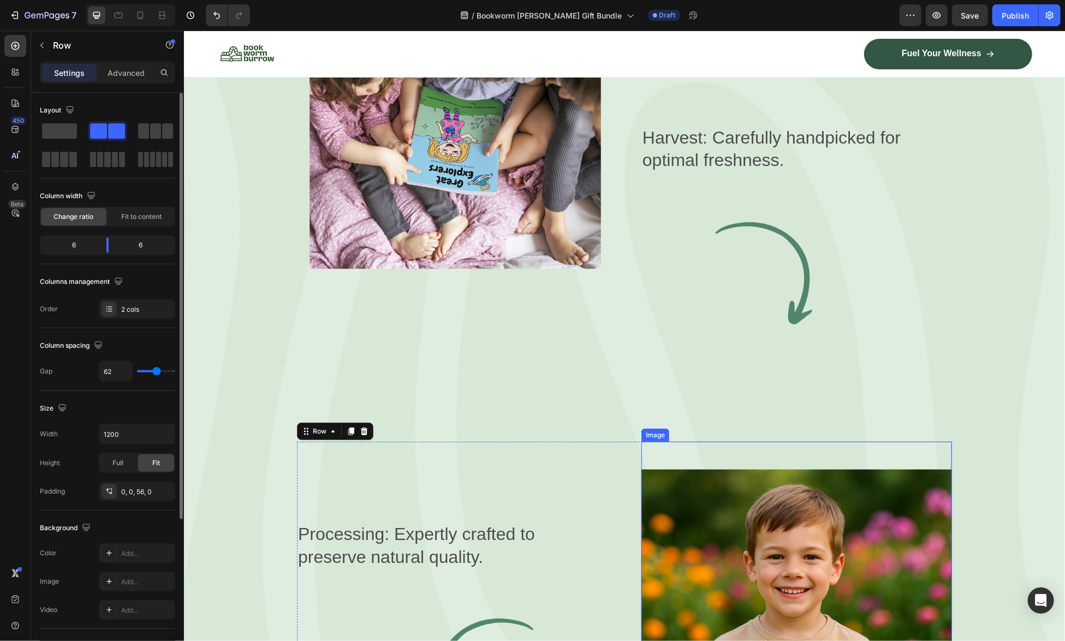
scroll to position [2308, 0]
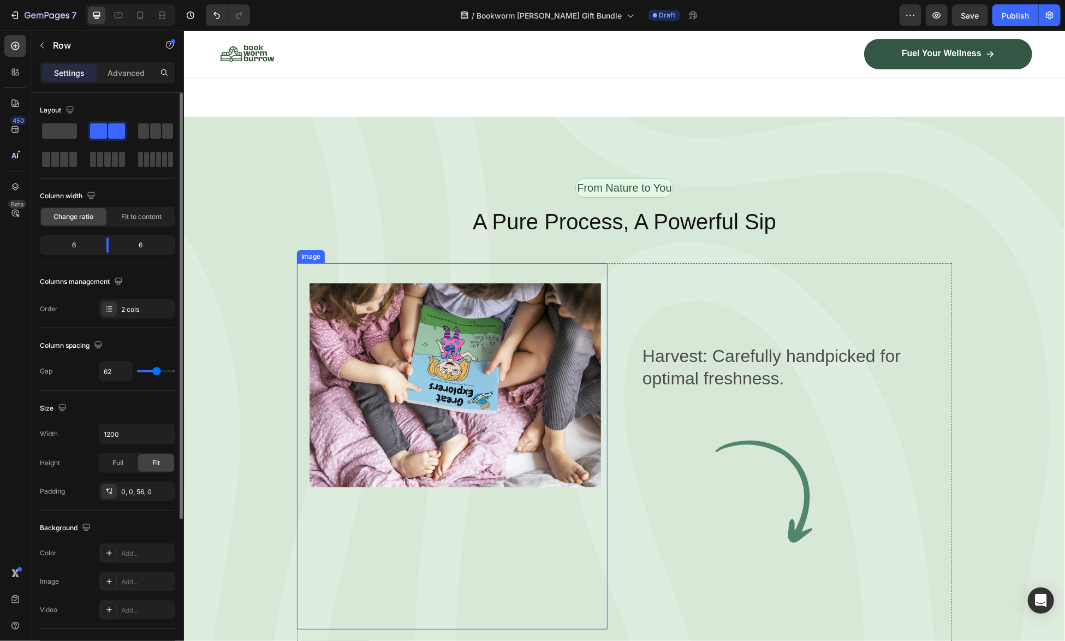
click at [462, 264] on img at bounding box center [451, 446] width 311 height 366
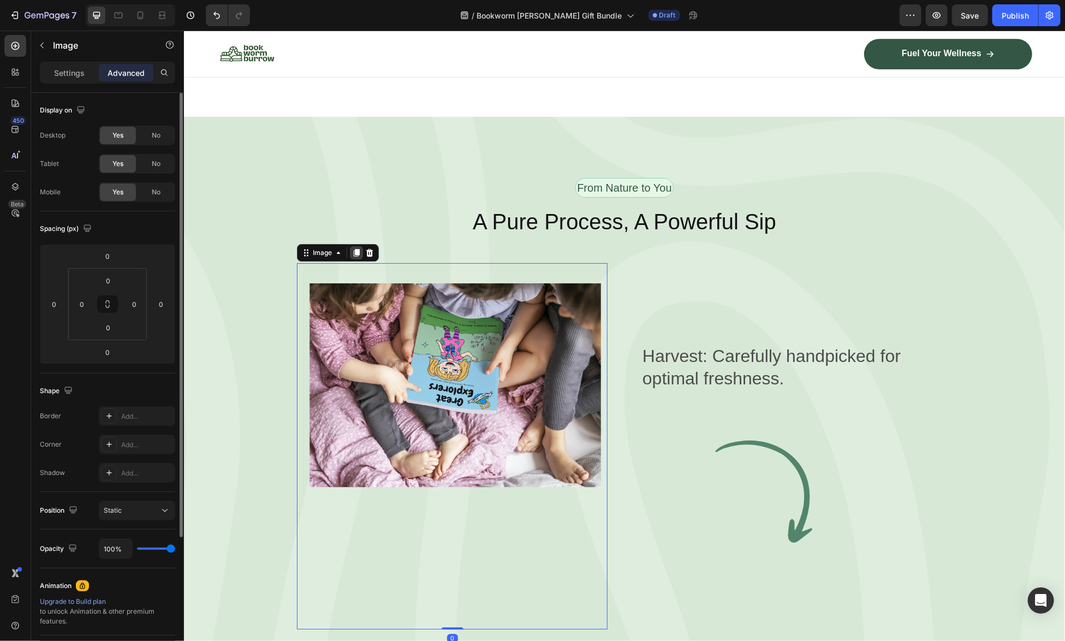
click at [353, 249] on icon at bounding box center [356, 253] width 6 height 8
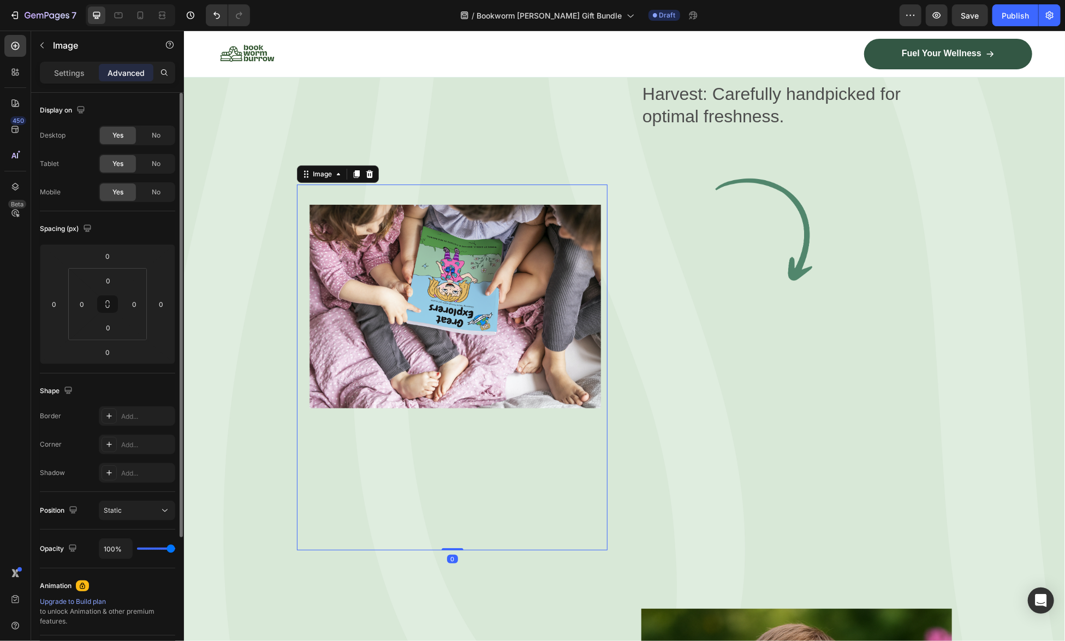
scroll to position [2859, 0]
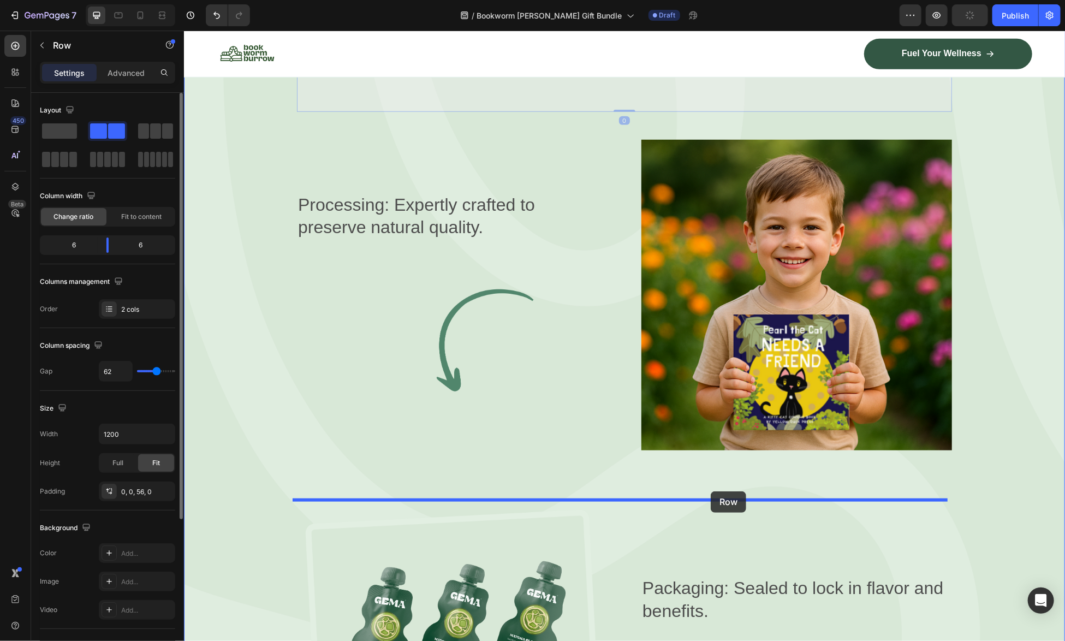
drag, startPoint x: 878, startPoint y: 233, endPoint x: 710, endPoint y: 491, distance: 307.3
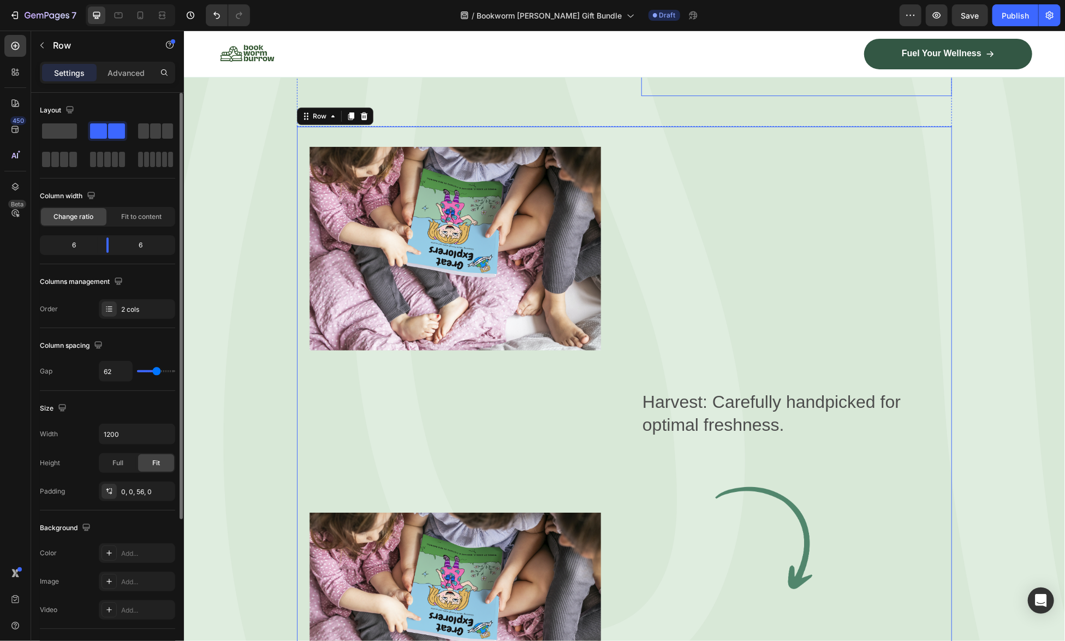
scroll to position [2677, 0]
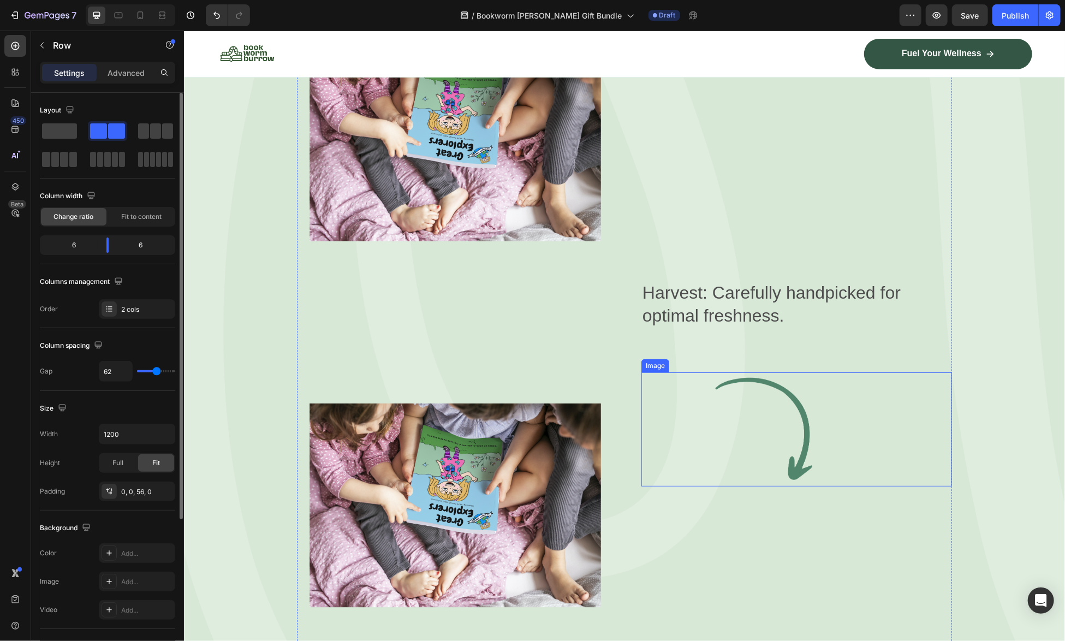
click at [684, 453] on img at bounding box center [796, 429] width 311 height 114
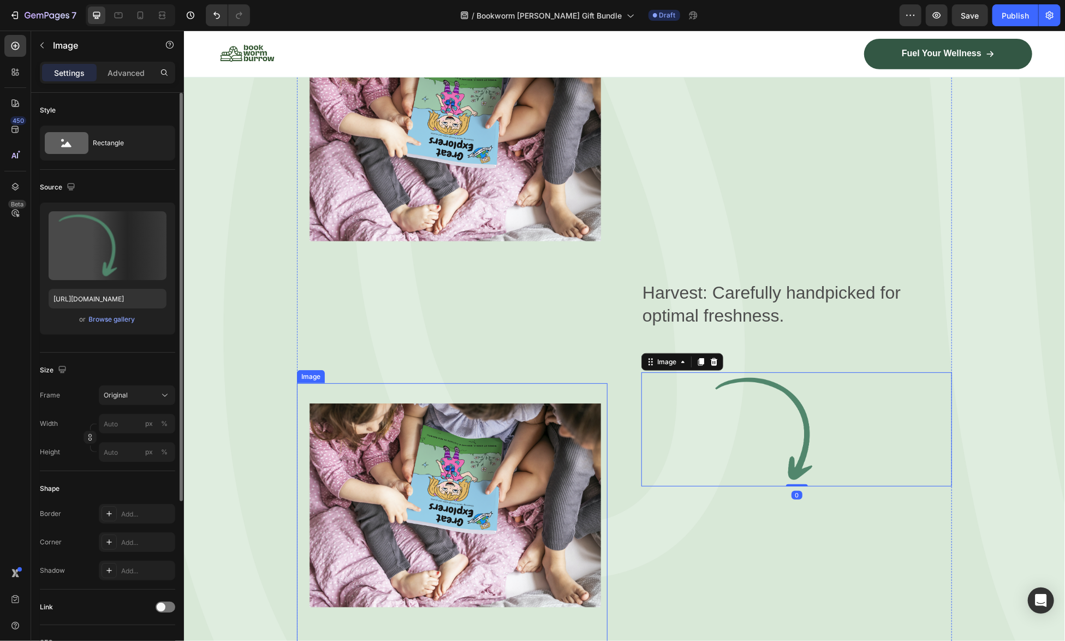
click at [509, 490] on img at bounding box center [451, 566] width 311 height 366
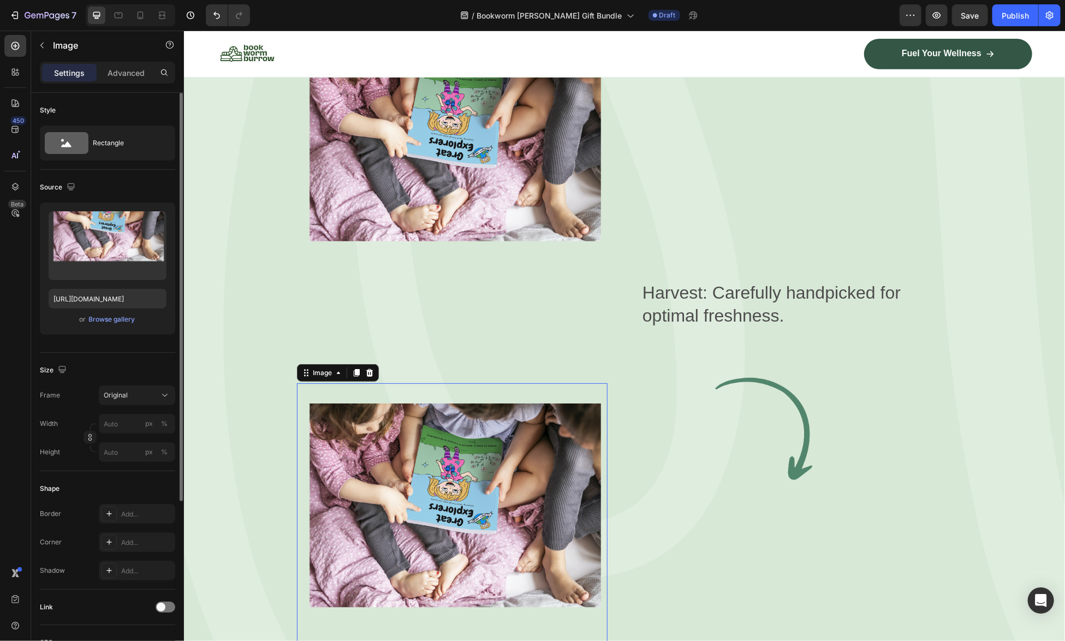
click at [707, 511] on div "Harvest: Carefully handpicked for optimal freshness. Text Block Image" at bounding box center [796, 383] width 311 height 732
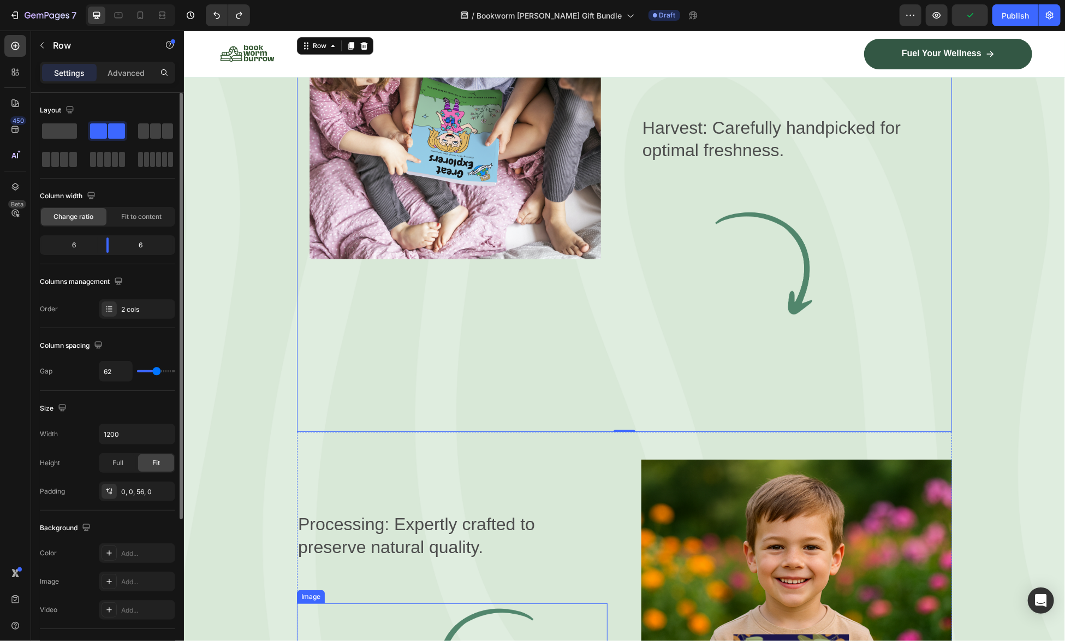
scroll to position [2499, 0]
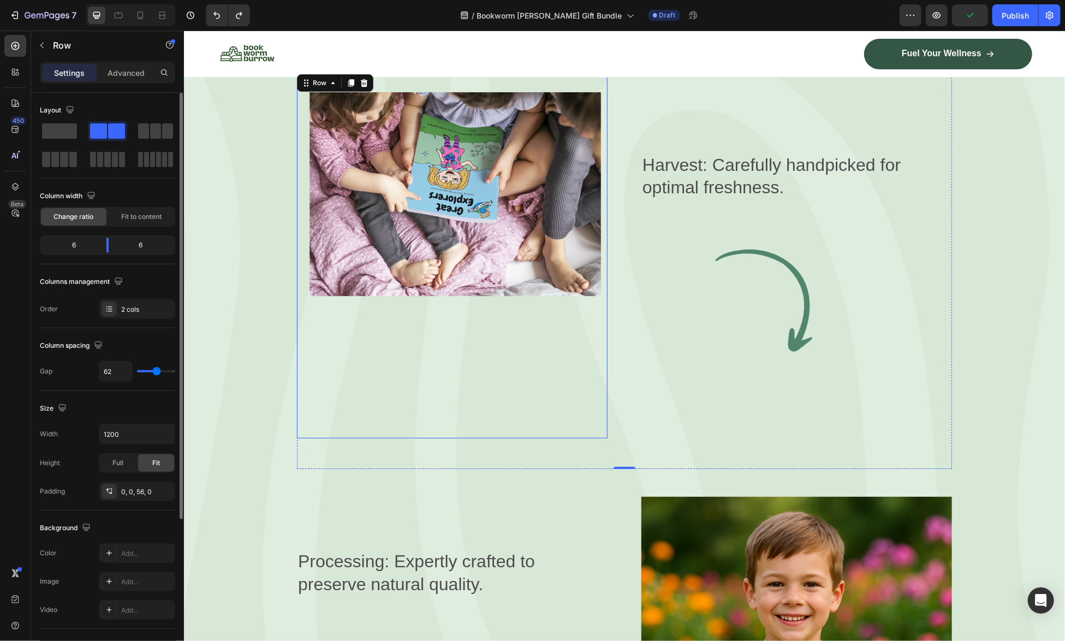
click at [526, 240] on img at bounding box center [451, 254] width 311 height 366
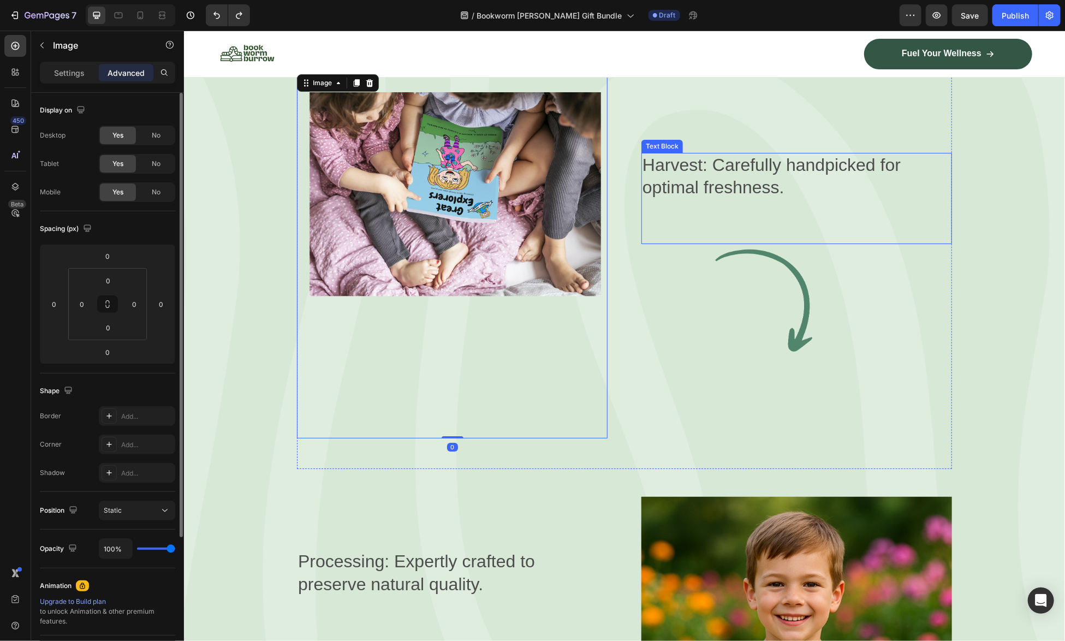
click at [831, 178] on p "Harvest: Carefully handpicked for optimal freshness." at bounding box center [796, 175] width 308 height 45
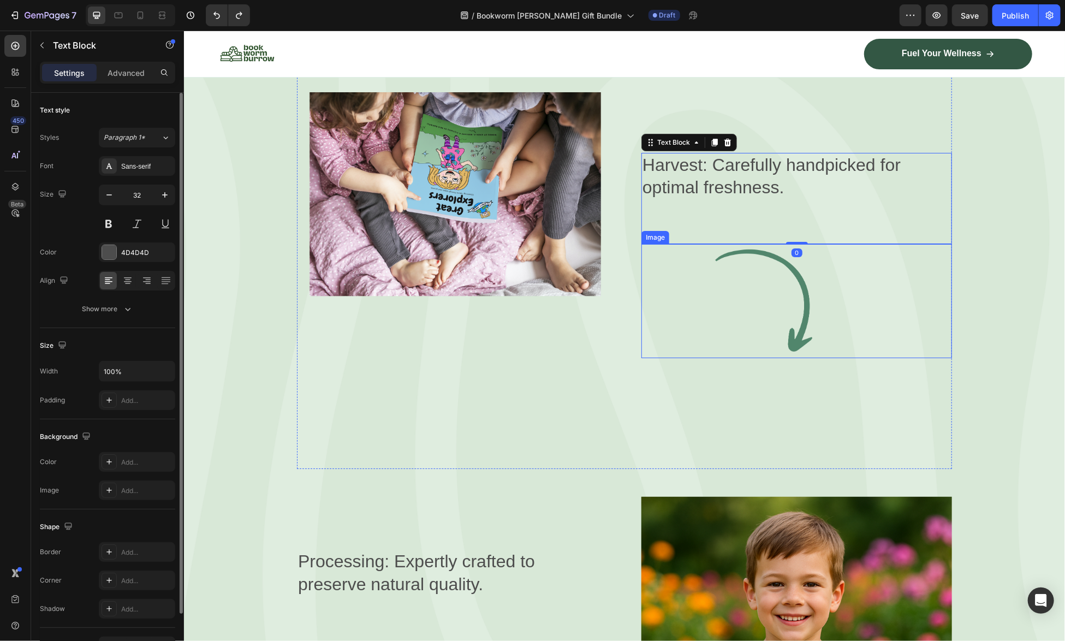
click at [786, 259] on img at bounding box center [796, 300] width 311 height 114
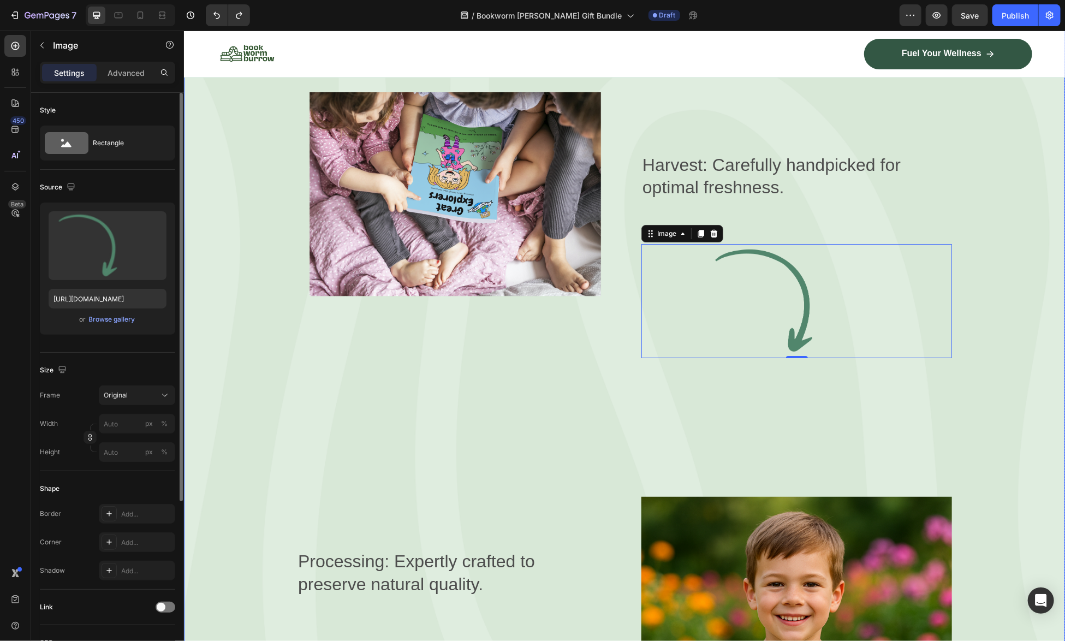
click at [997, 410] on div "From Nature to You Text Block Row A Pure Process, A Powerful Sip Heading Image …" at bounding box center [623, 538] width 815 height 1104
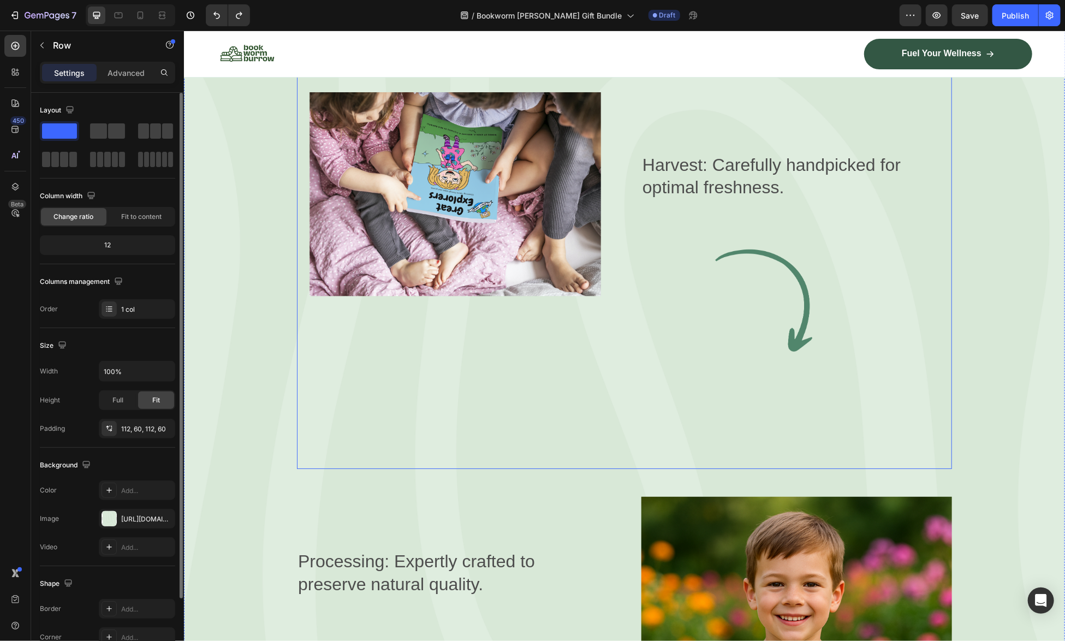
click at [904, 426] on div "Harvest: Carefully handpicked for optimal freshness. Text Block Image" at bounding box center [796, 254] width 311 height 366
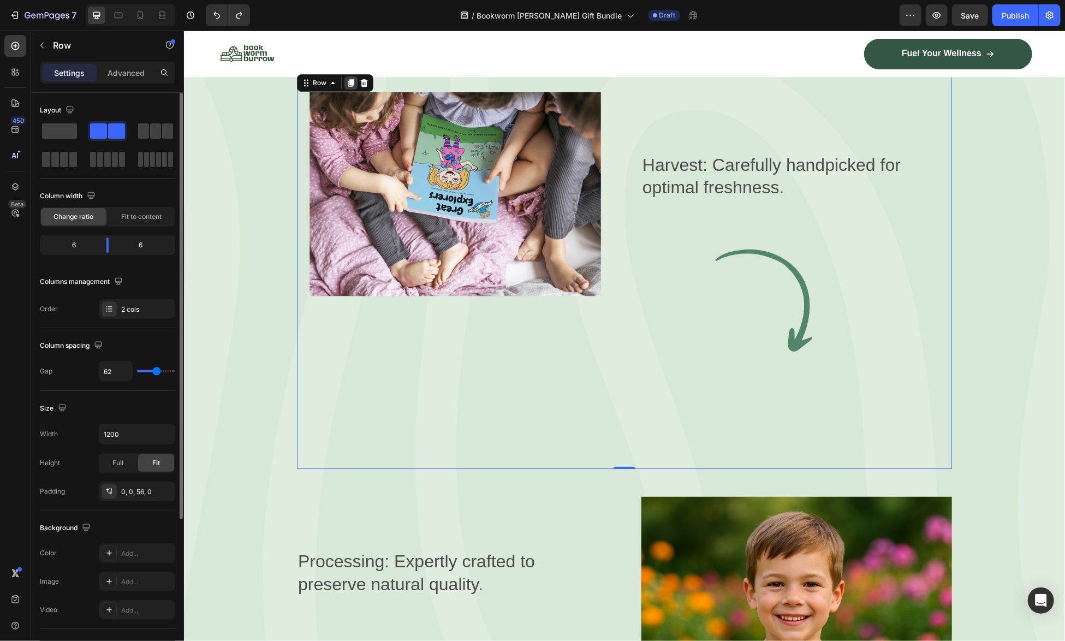
click at [348, 79] on icon at bounding box center [351, 83] width 6 height 8
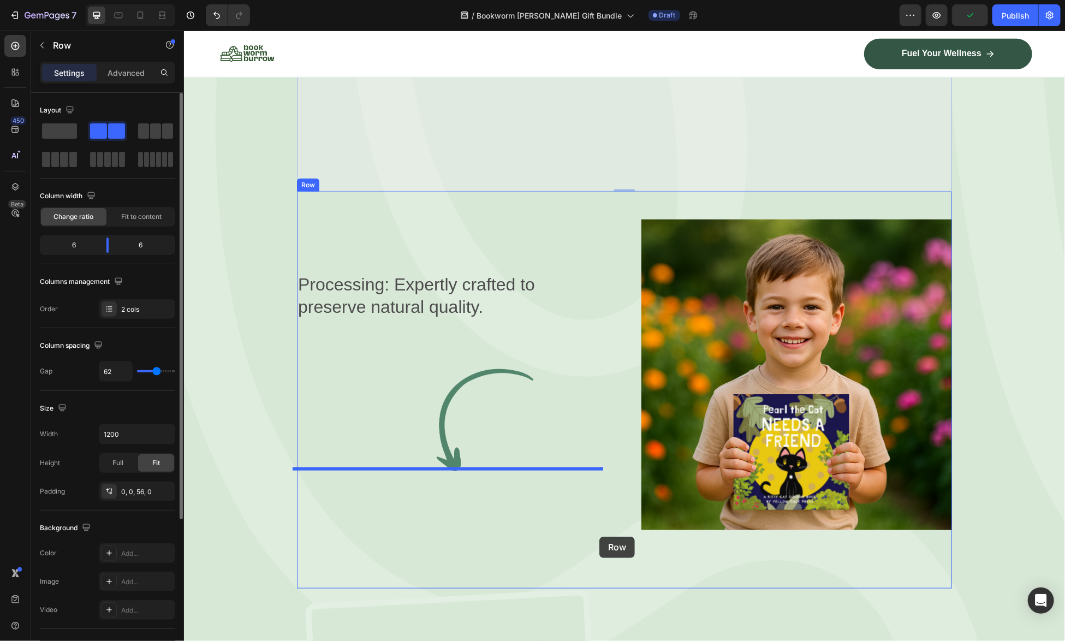
scroll to position [3188, 0]
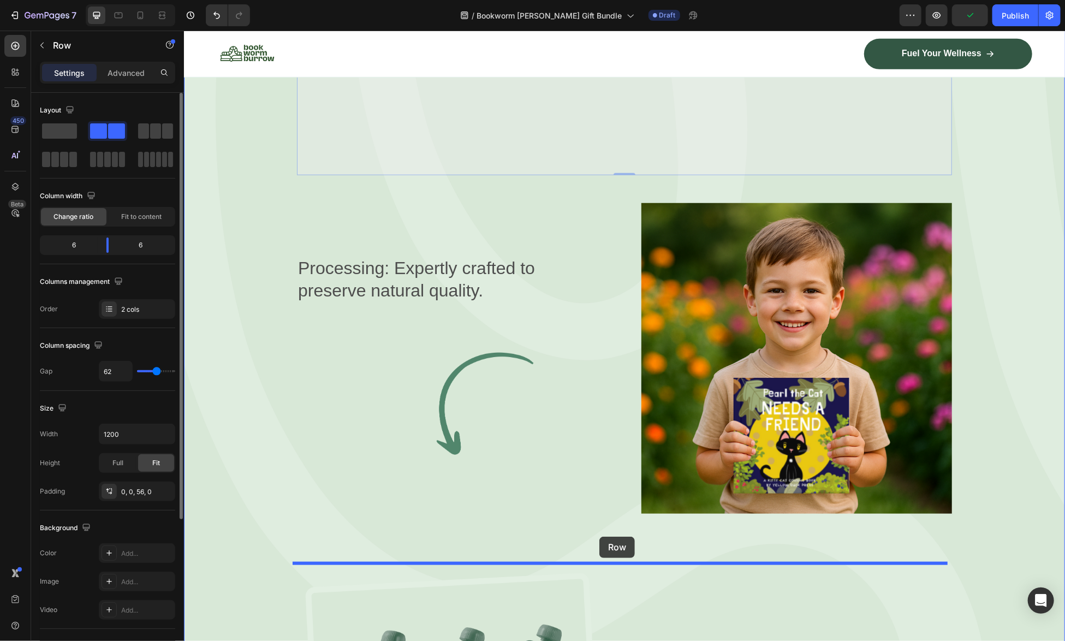
drag, startPoint x: 604, startPoint y: 410, endPoint x: 599, endPoint y: 536, distance: 125.6
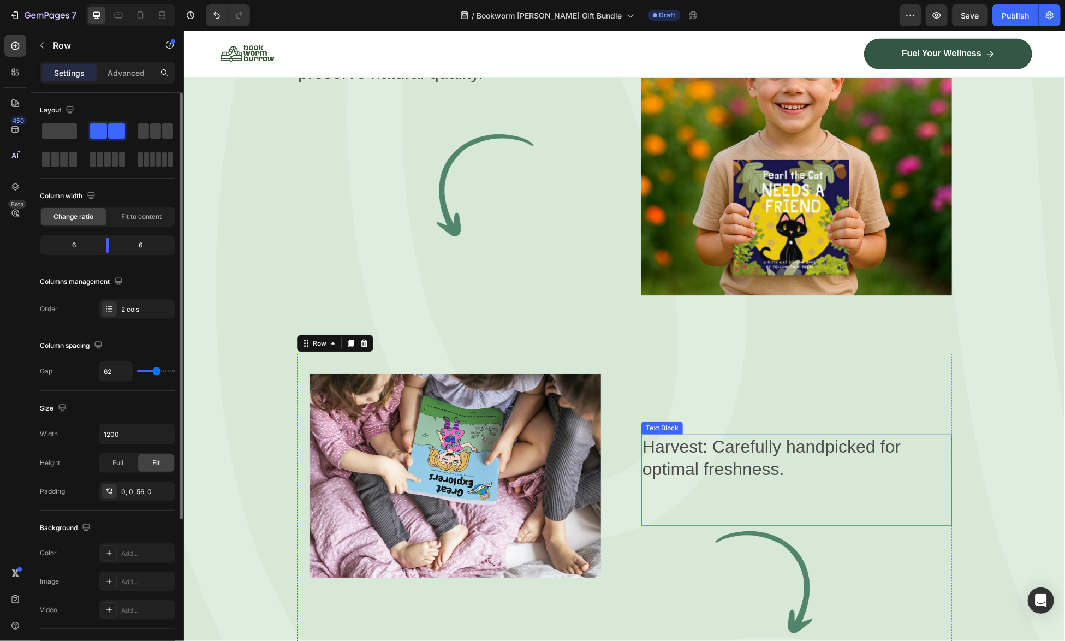
scroll to position [3174, 0]
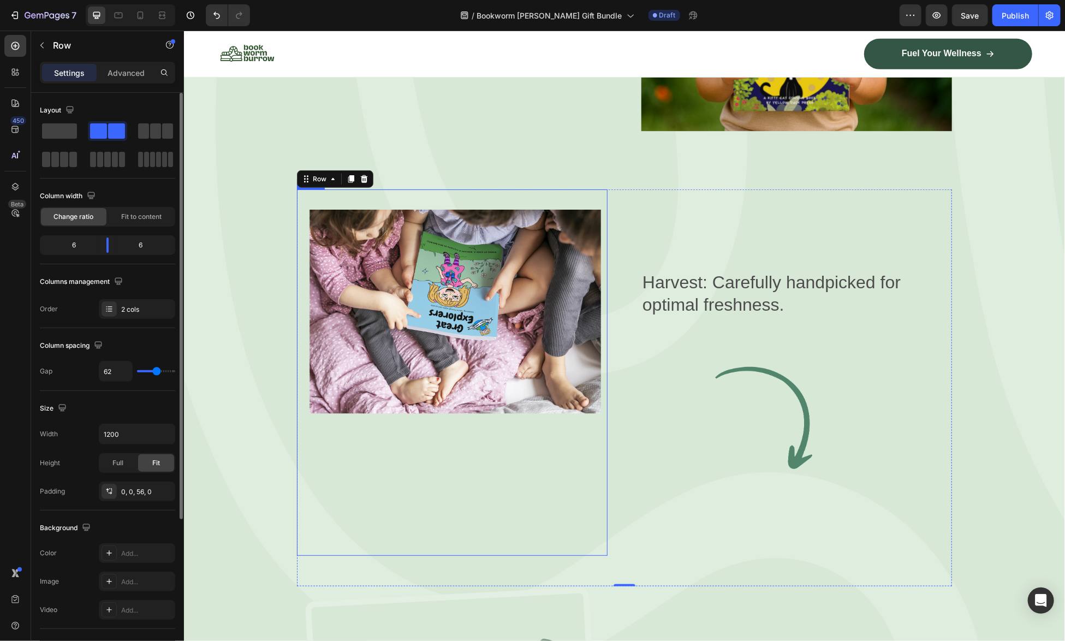
click at [492, 309] on img at bounding box center [451, 372] width 311 height 366
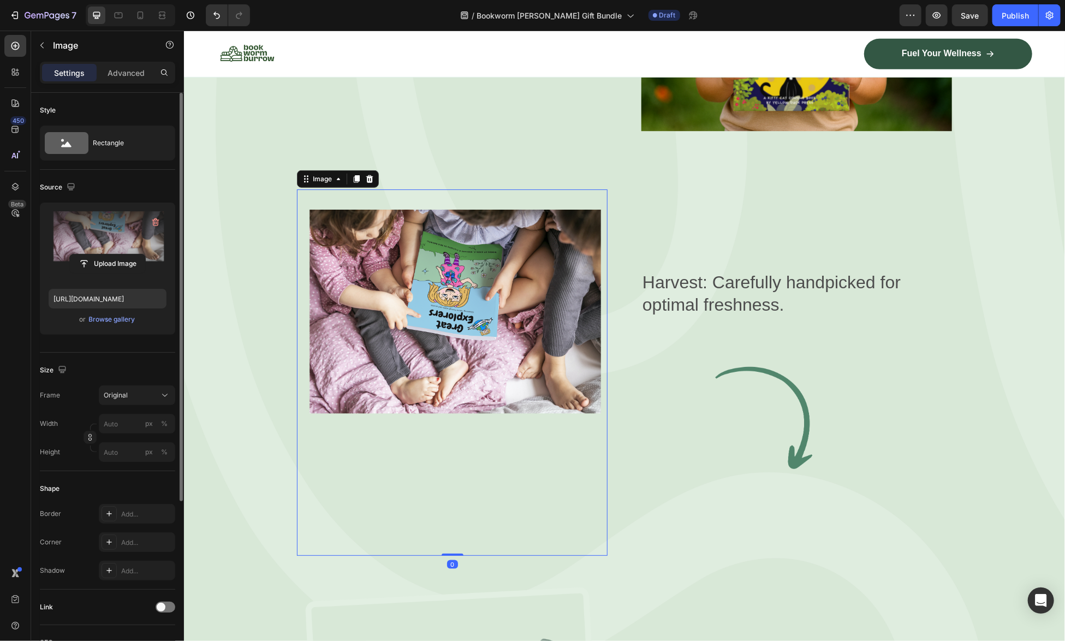
click at [113, 237] on label at bounding box center [108, 245] width 118 height 69
click at [113, 254] on input "file" at bounding box center [107, 263] width 75 height 19
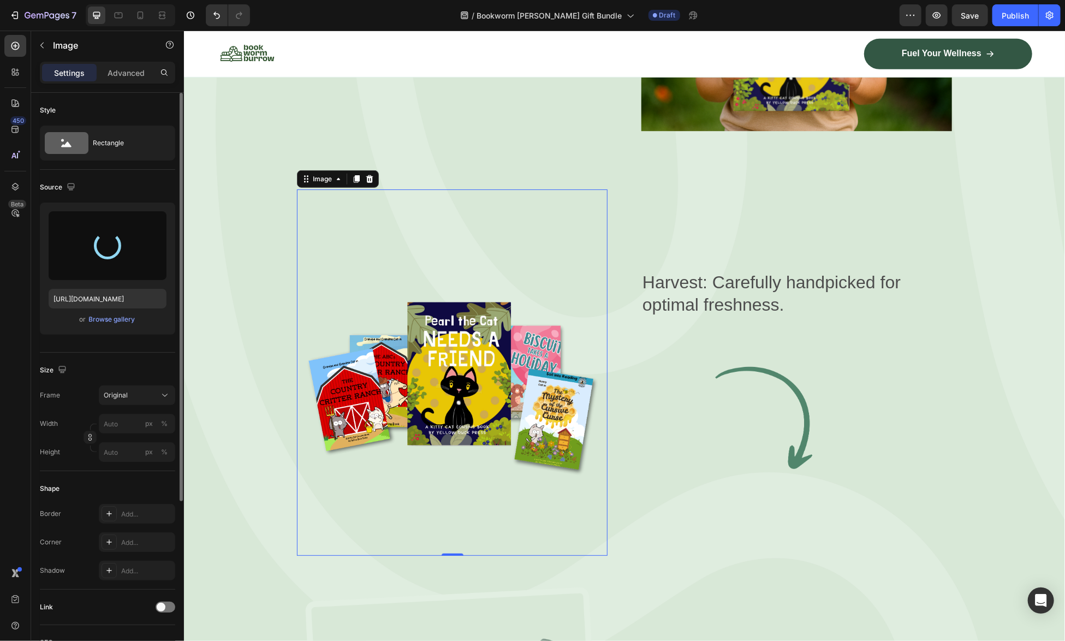
type input "[URL][DOMAIN_NAME]"
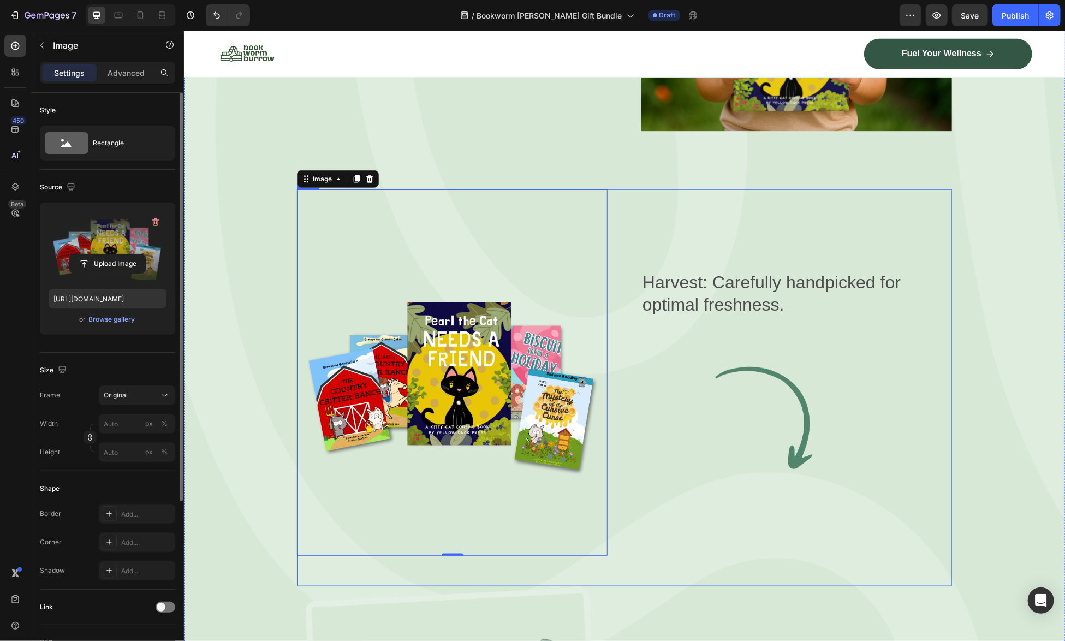
click at [792, 222] on div "Harvest: Carefully handpicked for optimal freshness. Text Block Image" at bounding box center [796, 372] width 311 height 366
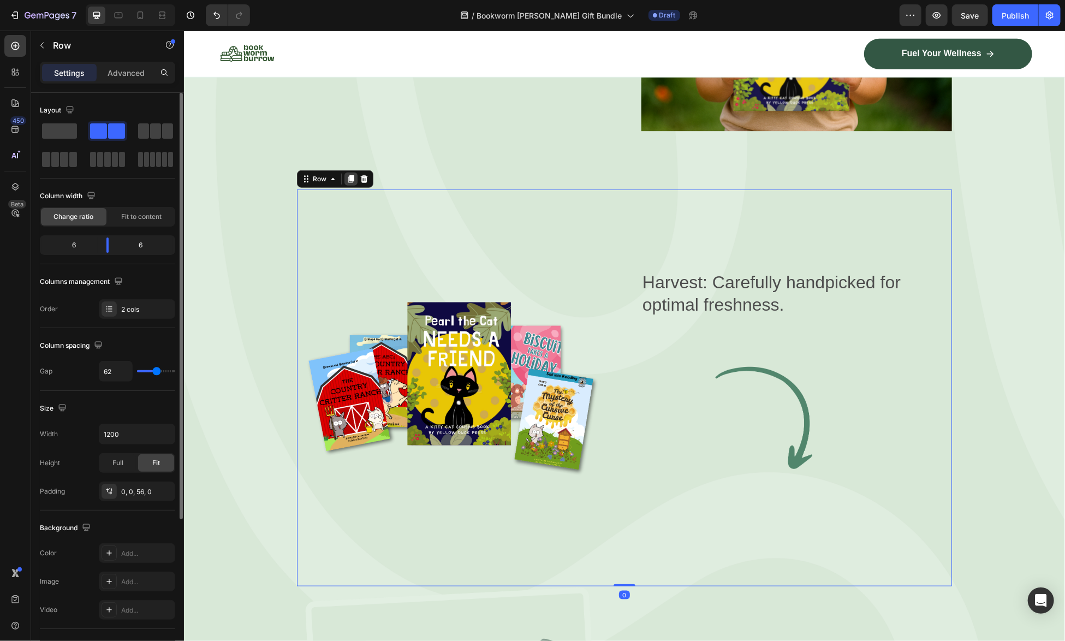
click at [349, 174] on icon at bounding box center [350, 178] width 9 height 9
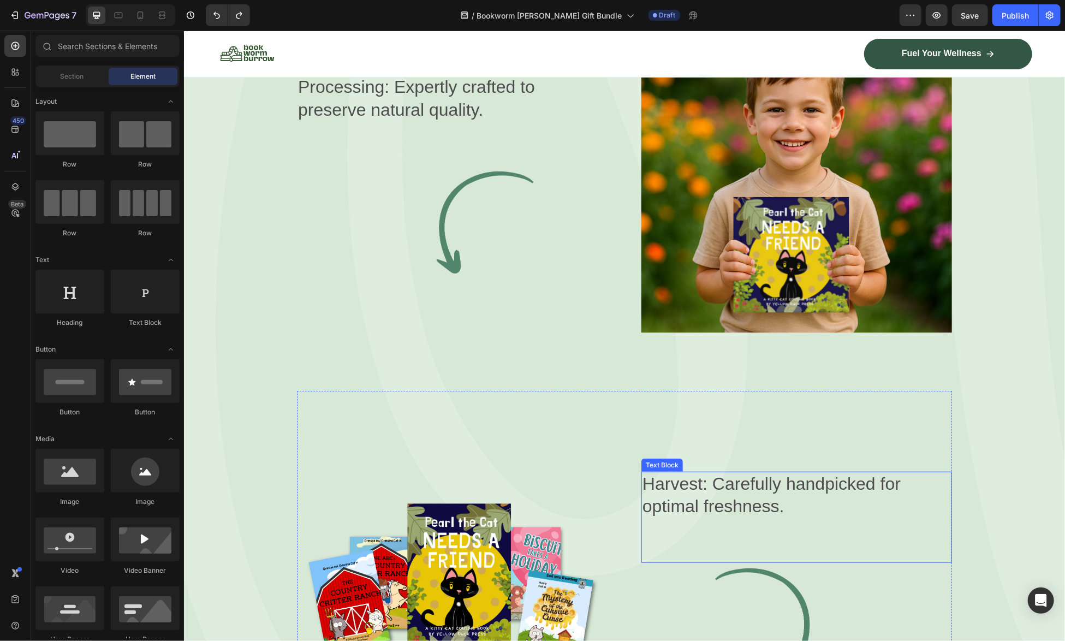
scroll to position [2754, 0]
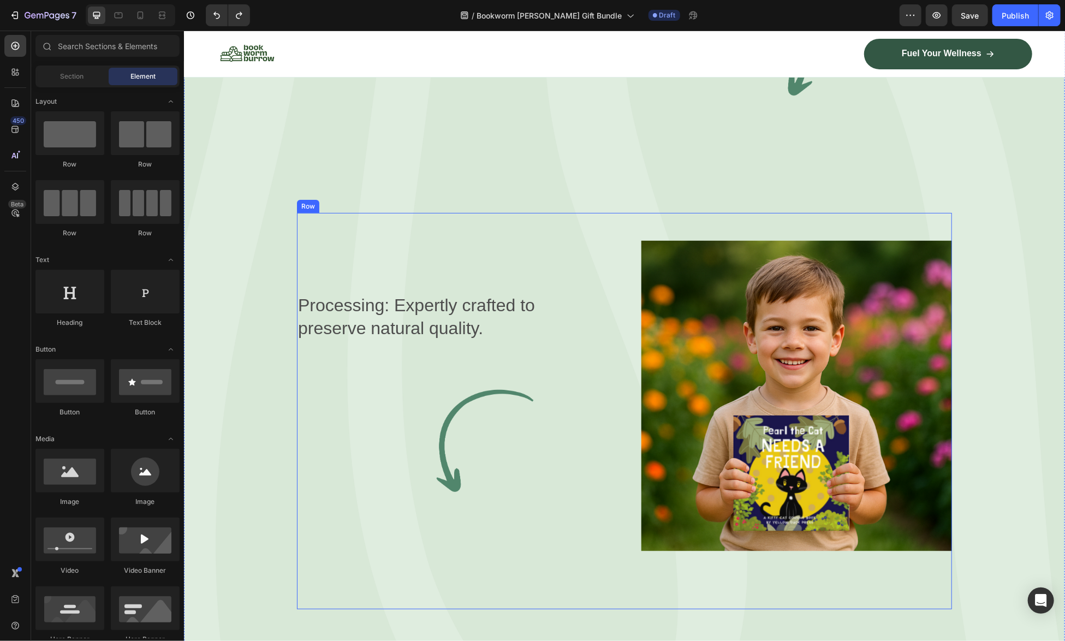
click at [558, 237] on div "Processing: Expertly crafted to preserve natural quality. Text Block Image" at bounding box center [451, 395] width 311 height 366
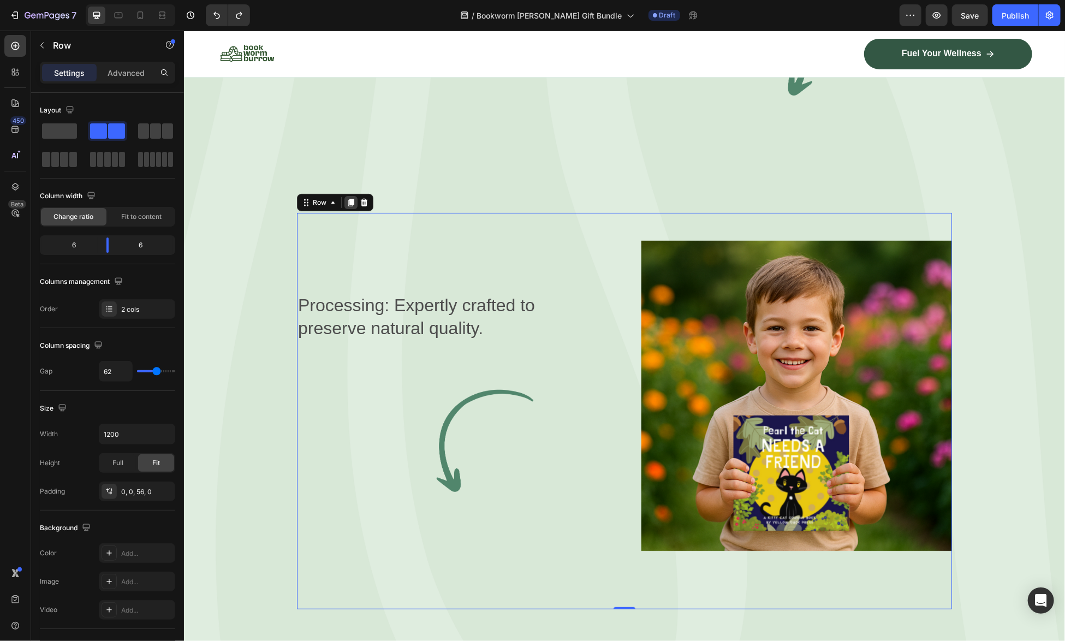
click at [348, 198] on icon at bounding box center [351, 202] width 6 height 8
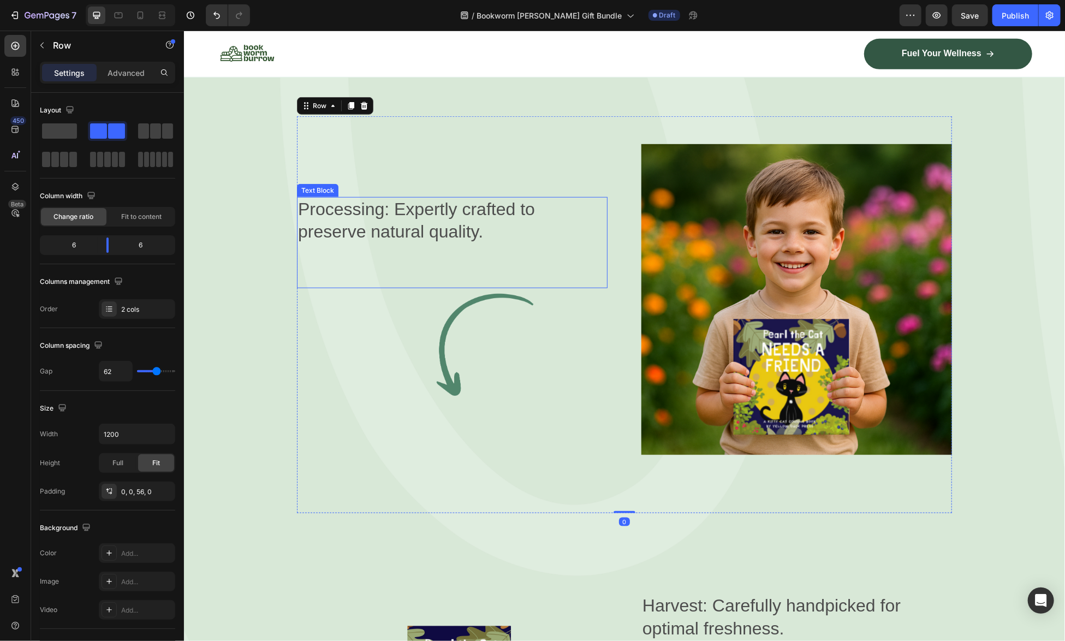
scroll to position [3286, 0]
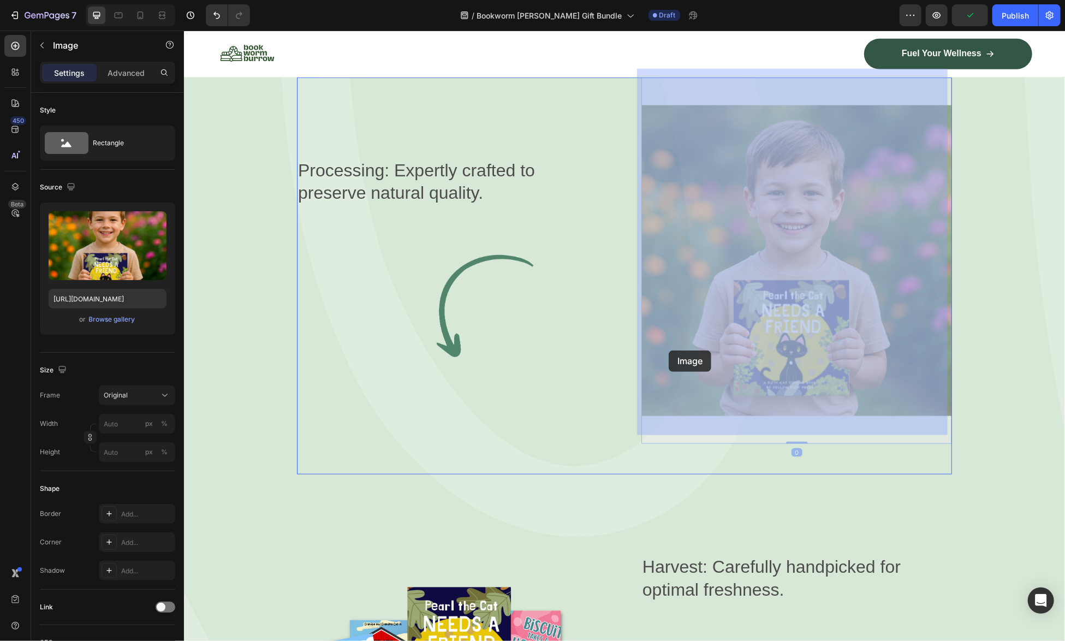
drag, startPoint x: 677, startPoint y: 266, endPoint x: 668, endPoint y: 350, distance: 84.6
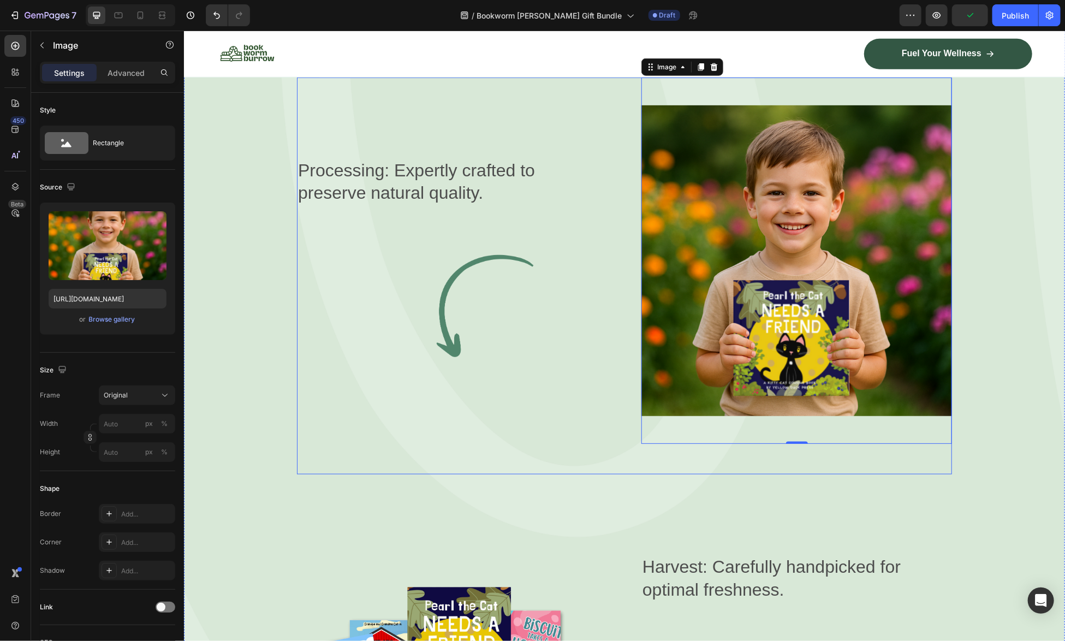
click at [591, 392] on div "Processing: Expertly crafted to preserve natural quality. Text Block Image" at bounding box center [451, 260] width 311 height 366
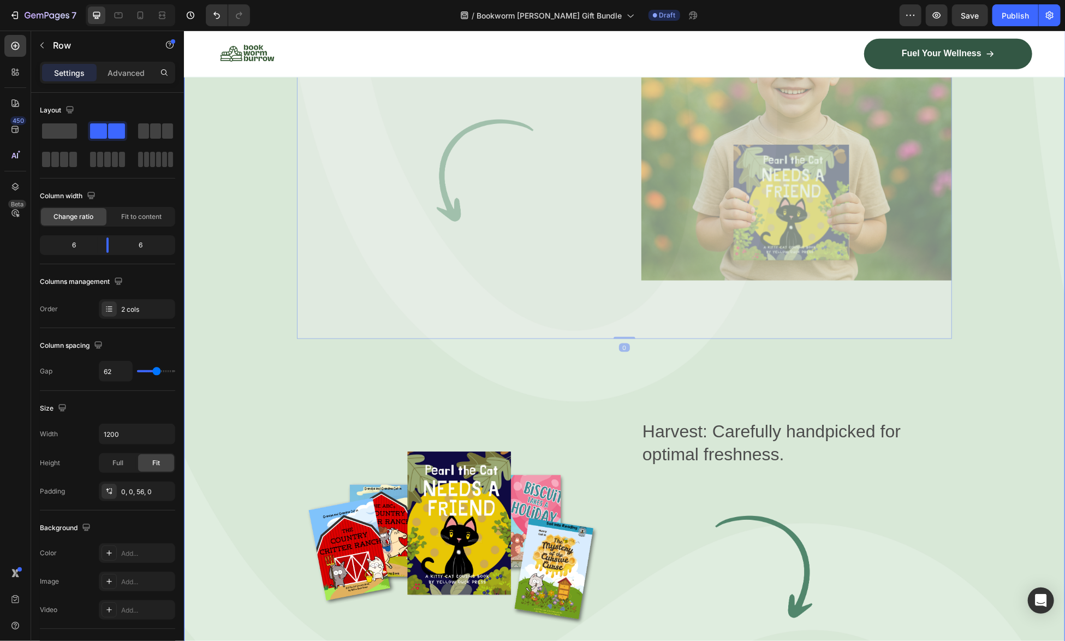
drag, startPoint x: 580, startPoint y: 384, endPoint x: 621, endPoint y: 667, distance: 286.3
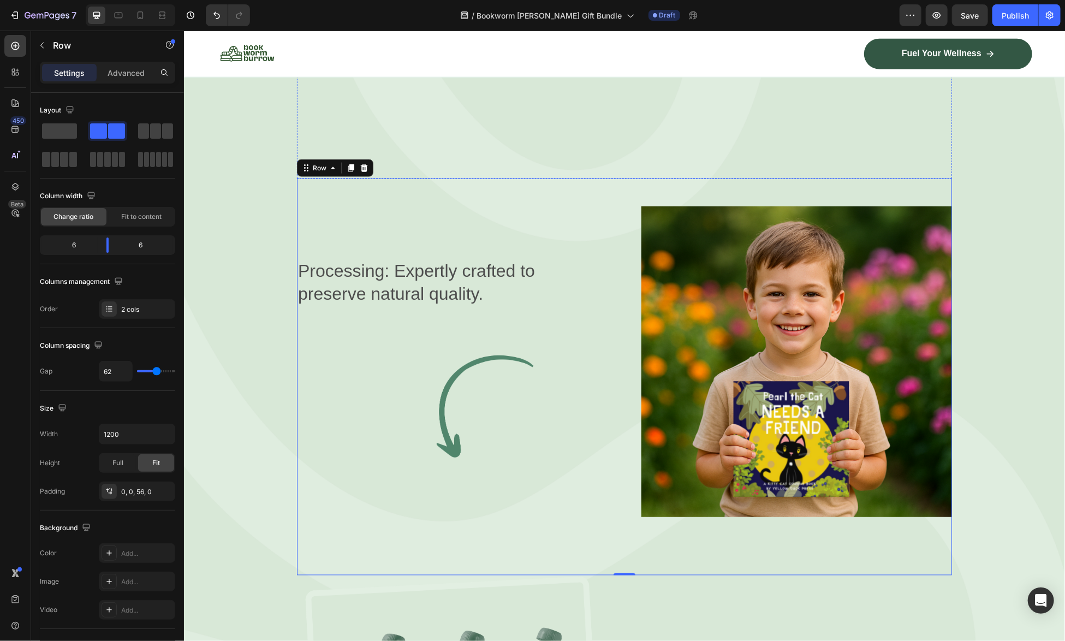
scroll to position [3550, 0]
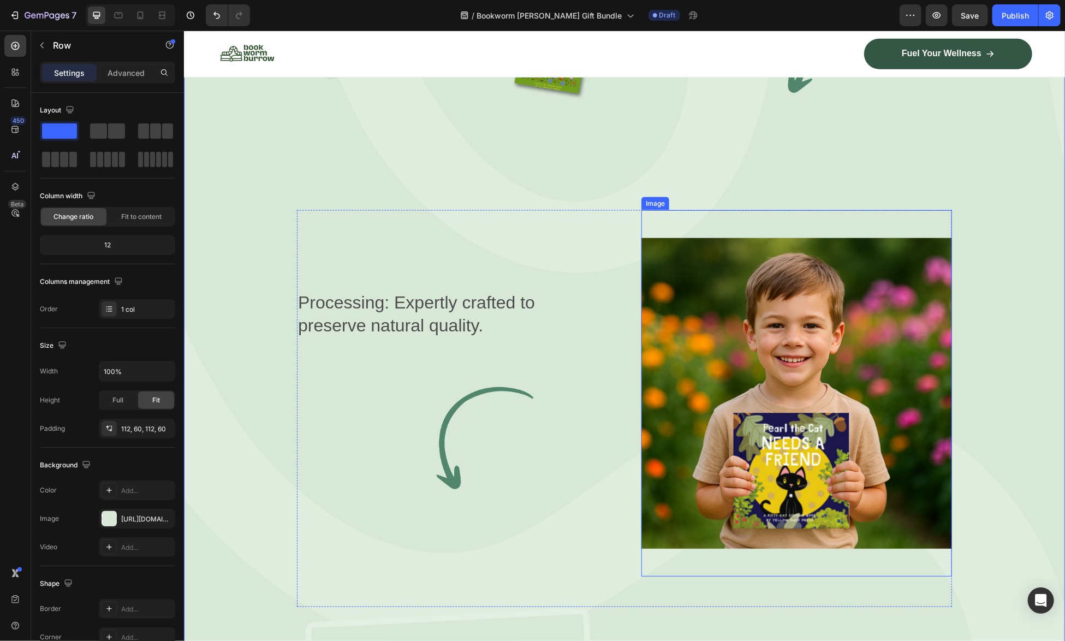
click at [803, 431] on img at bounding box center [796, 393] width 311 height 366
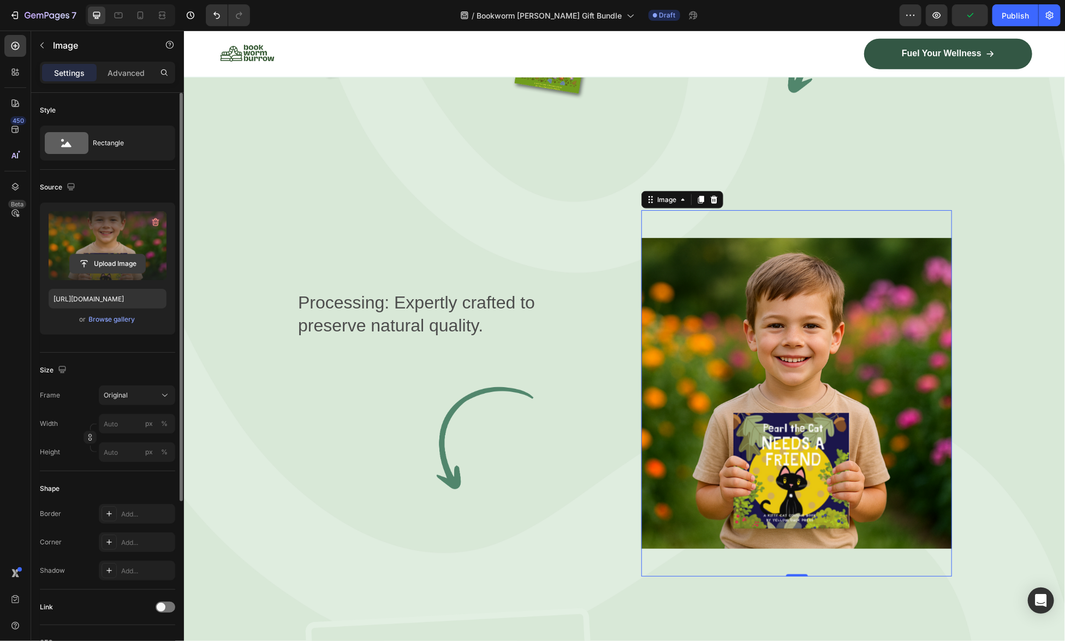
click at [120, 259] on input "file" at bounding box center [107, 263] width 75 height 19
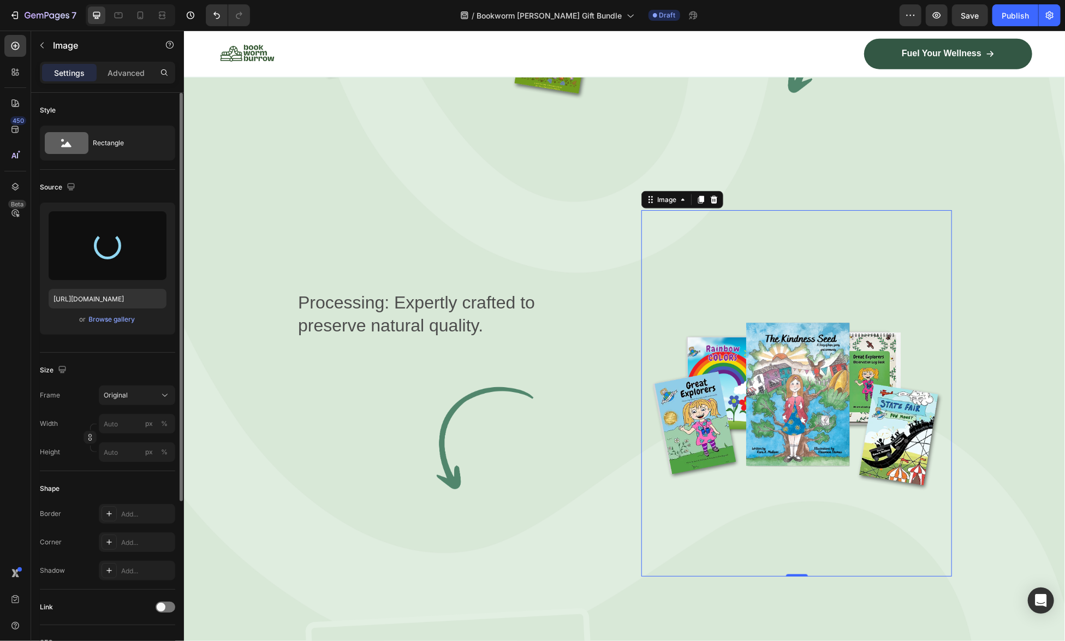
type input "[URL][DOMAIN_NAME]"
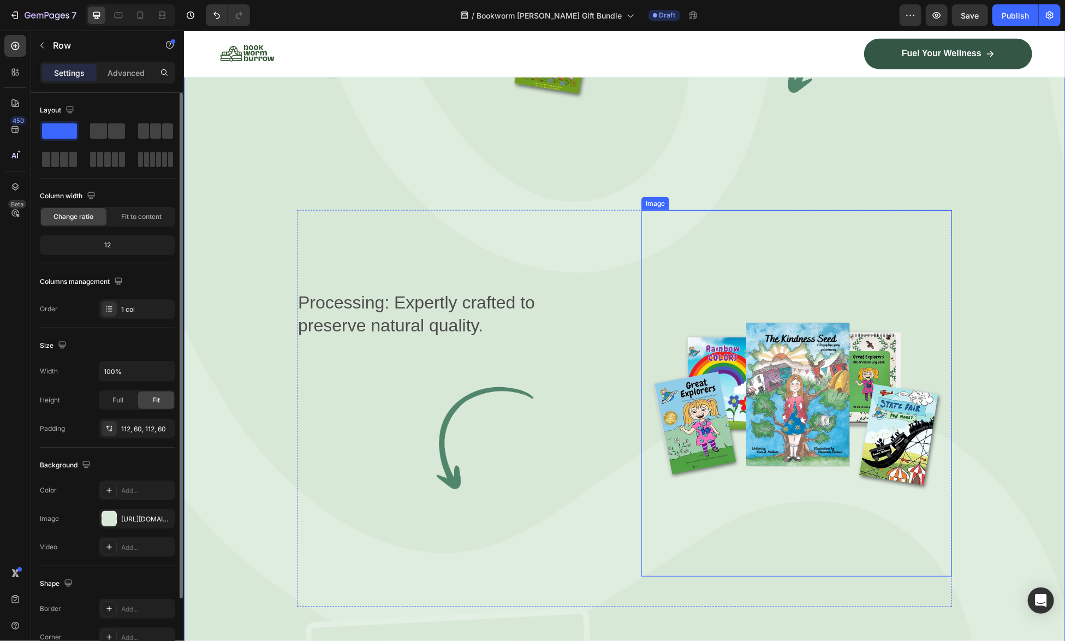
click at [681, 476] on img at bounding box center [796, 393] width 311 height 366
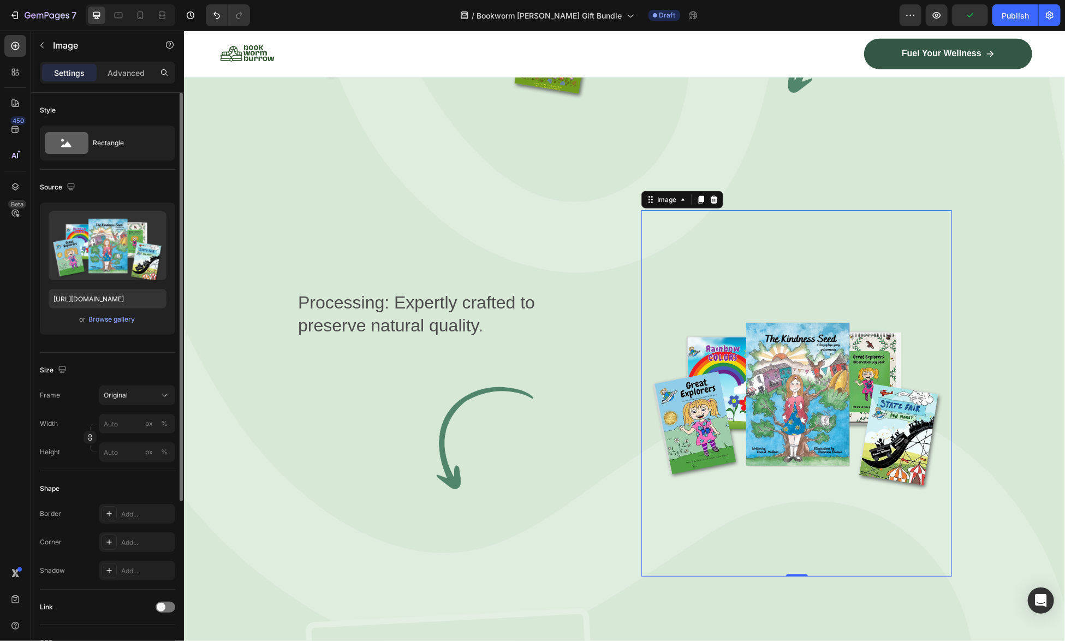
click at [903, 473] on img at bounding box center [796, 393] width 311 height 366
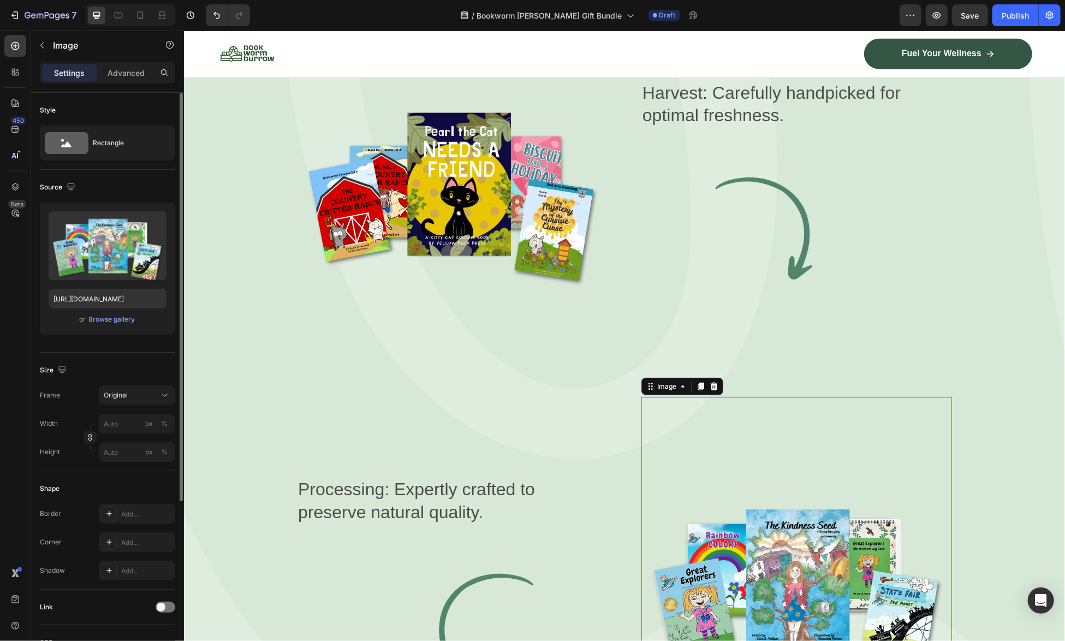
scroll to position [3386, 0]
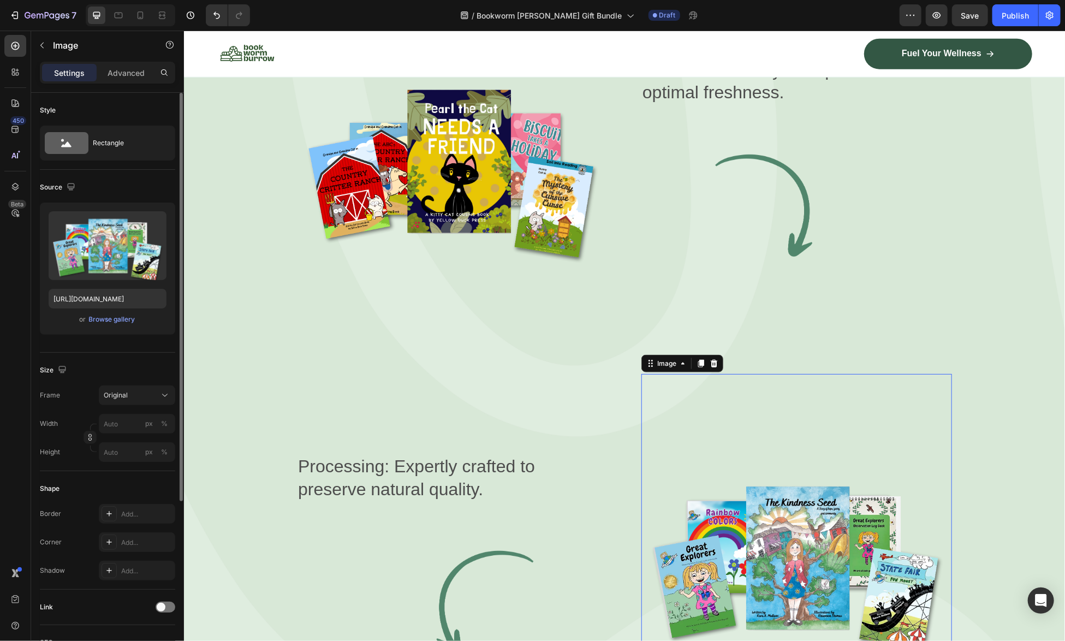
click at [794, 455] on img at bounding box center [796, 556] width 311 height 366
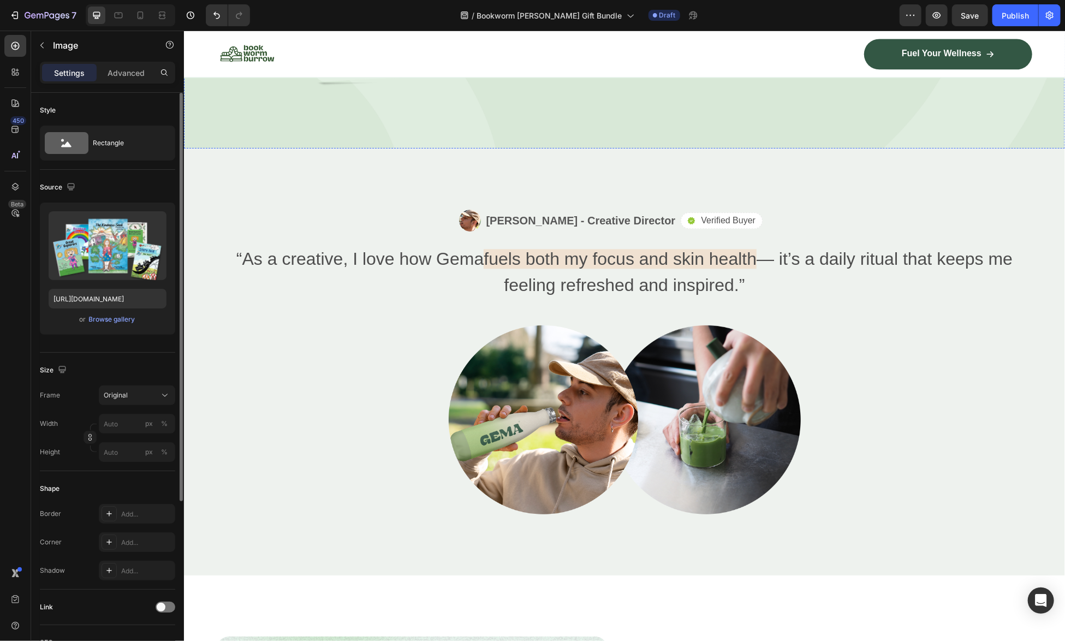
scroll to position [4314, 0]
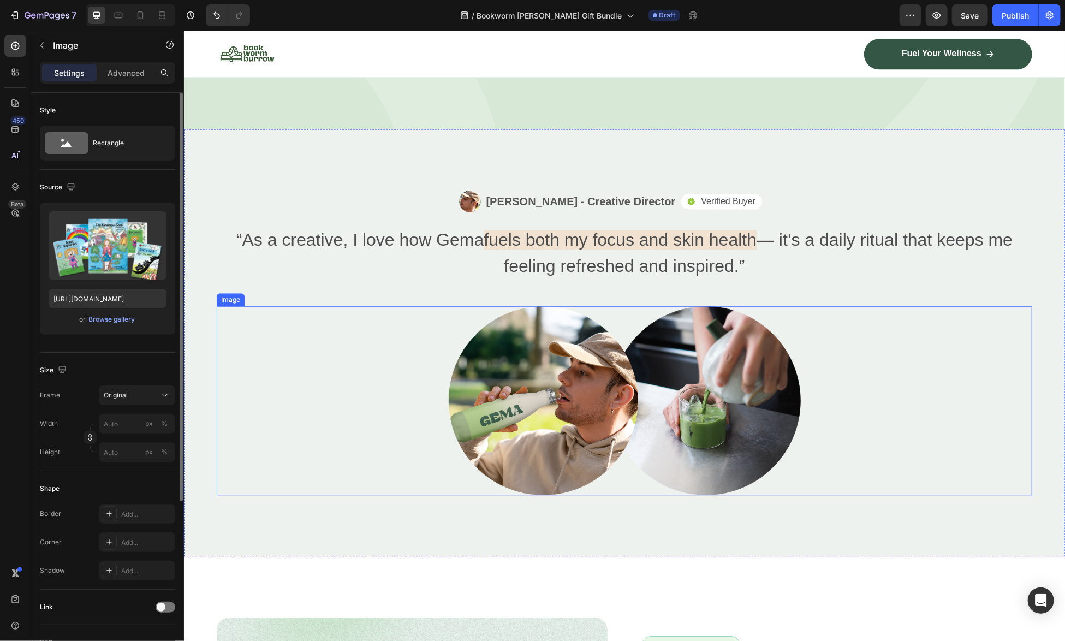
click at [582, 403] on img at bounding box center [624, 400] width 352 height 189
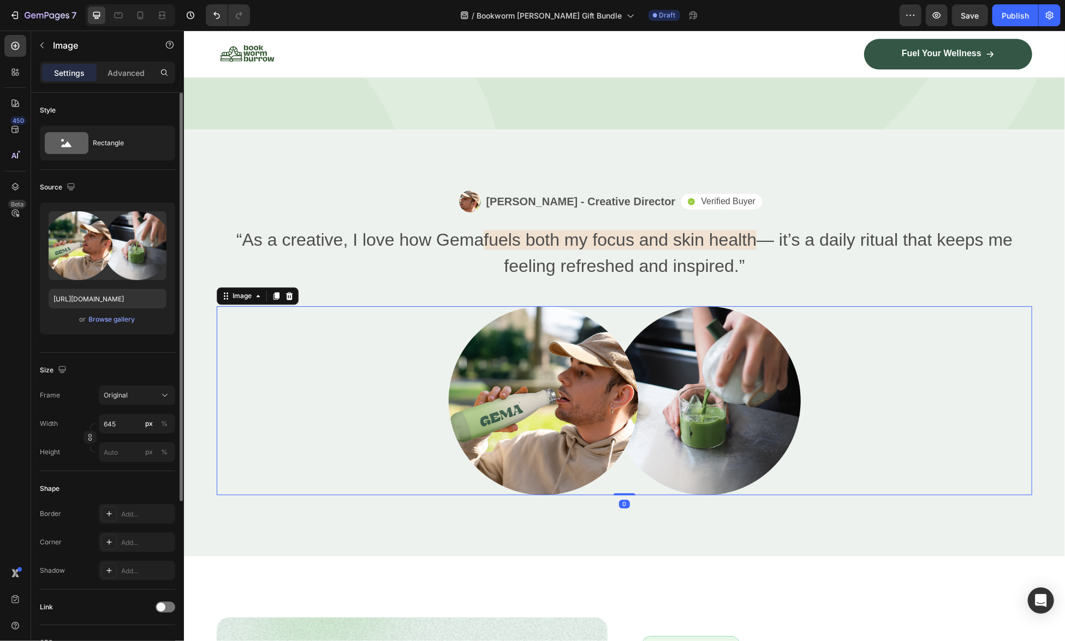
click at [582, 403] on img at bounding box center [624, 400] width 352 height 189
click at [593, 400] on img at bounding box center [624, 400] width 352 height 189
click at [110, 264] on input "file" at bounding box center [107, 263] width 75 height 19
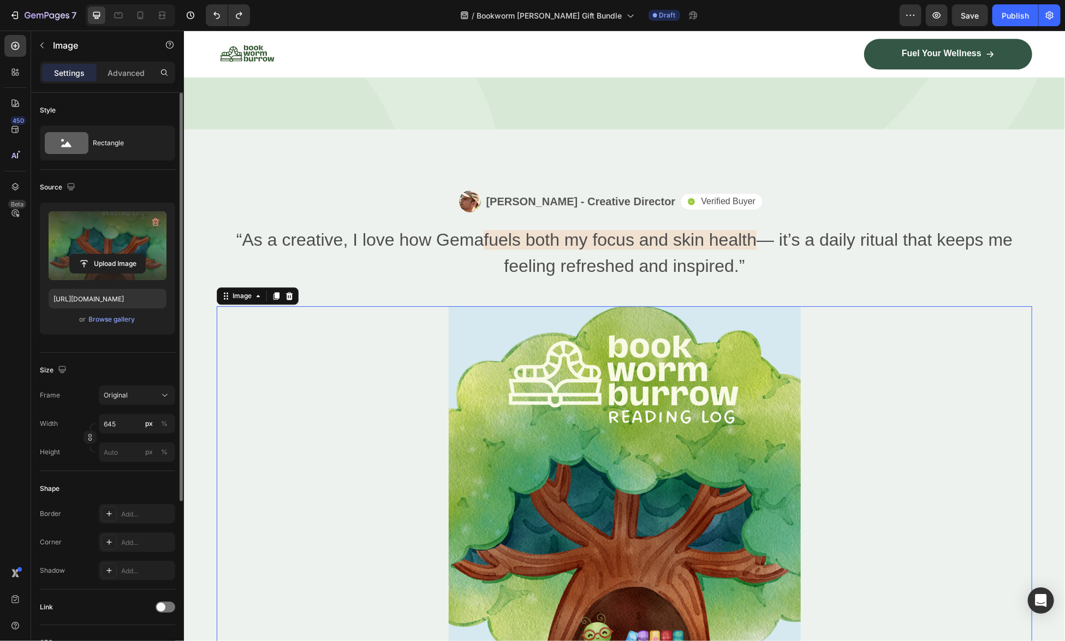
type input "[URL][DOMAIN_NAME]"
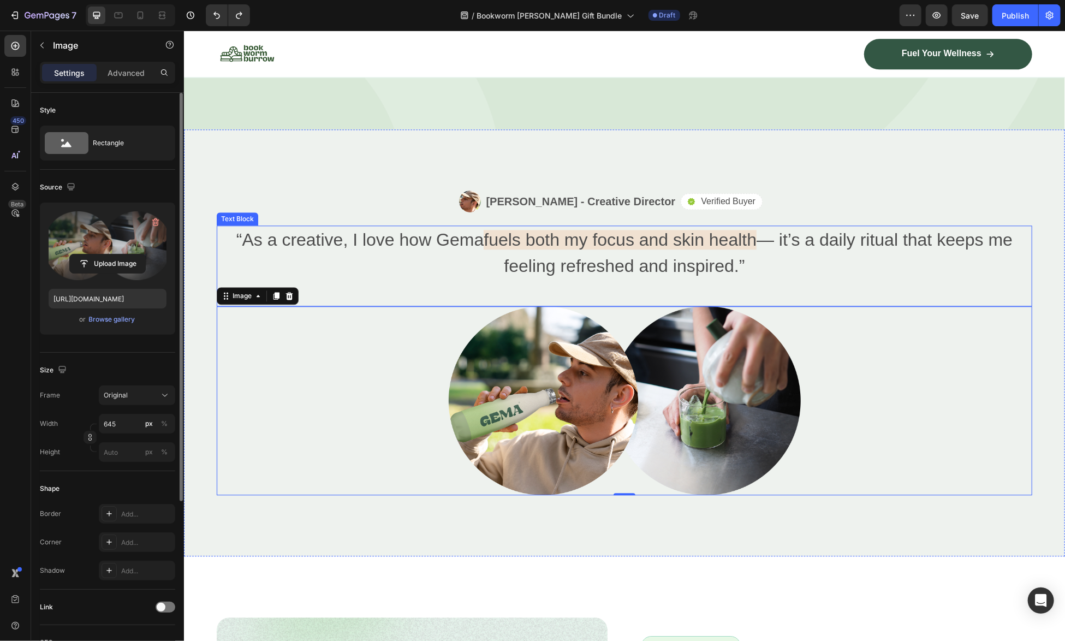
click at [985, 294] on div "“As a creative, I love how [PERSON_NAME] fuels both my focus and skin health — …" at bounding box center [623, 265] width 815 height 81
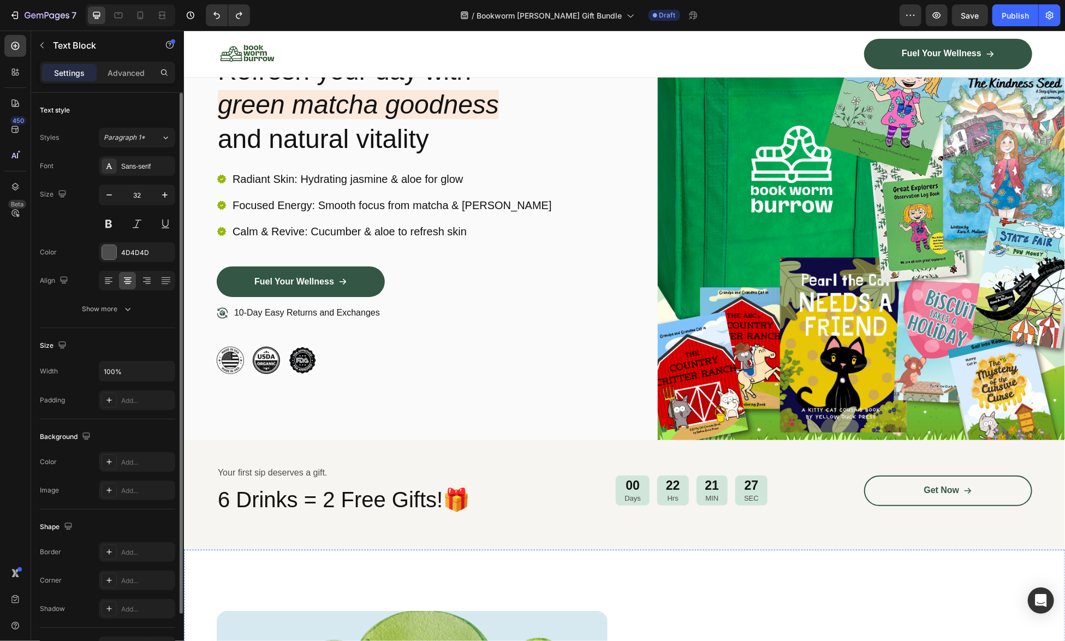
scroll to position [0, 0]
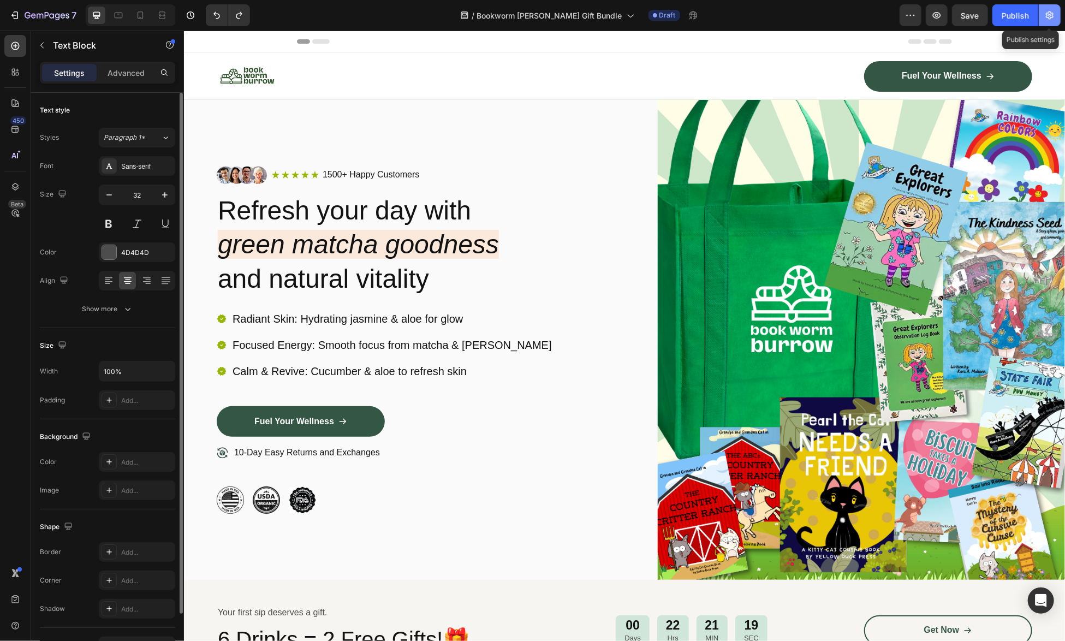
click at [1045, 13] on icon "button" at bounding box center [1049, 15] width 11 height 11
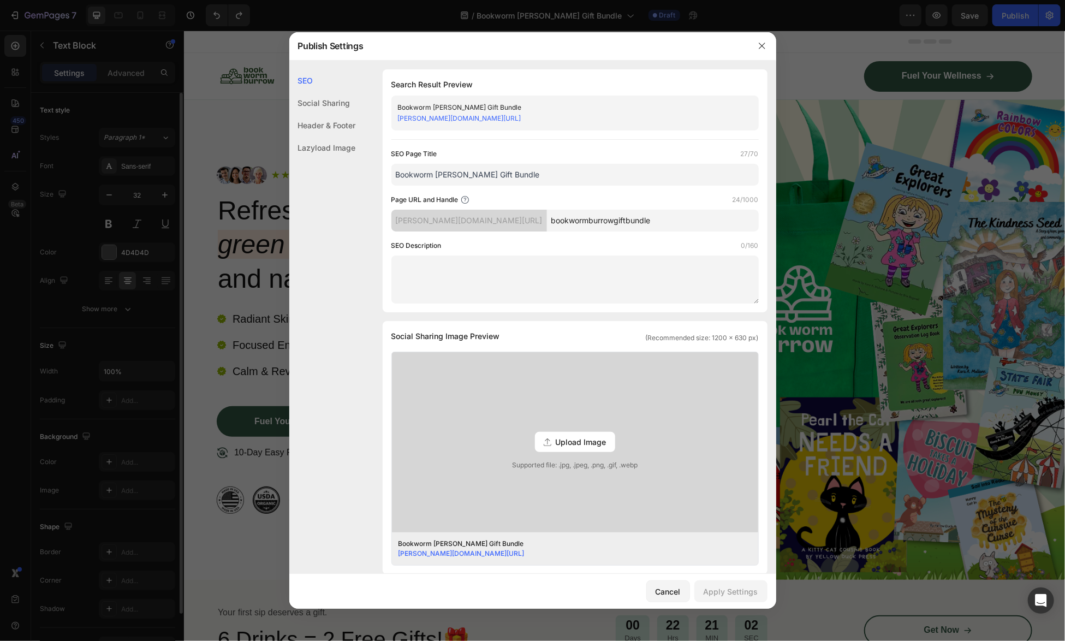
drag, startPoint x: 689, startPoint y: 218, endPoint x: 393, endPoint y: 219, distance: 295.8
click at [393, 219] on div "[PERSON_NAME][DOMAIN_NAME][URL] bookwormburrowgiftbundle" at bounding box center [574, 221] width 367 height 22
drag, startPoint x: 639, startPoint y: 118, endPoint x: 397, endPoint y: 123, distance: 242.4
click at [397, 122] on div "Bookworm [PERSON_NAME] Gift Bundle [PERSON_NAME][DOMAIN_NAME][URL]" at bounding box center [574, 113] width 367 height 35
copy link "[PERSON_NAME][DOMAIN_NAME][URL]"
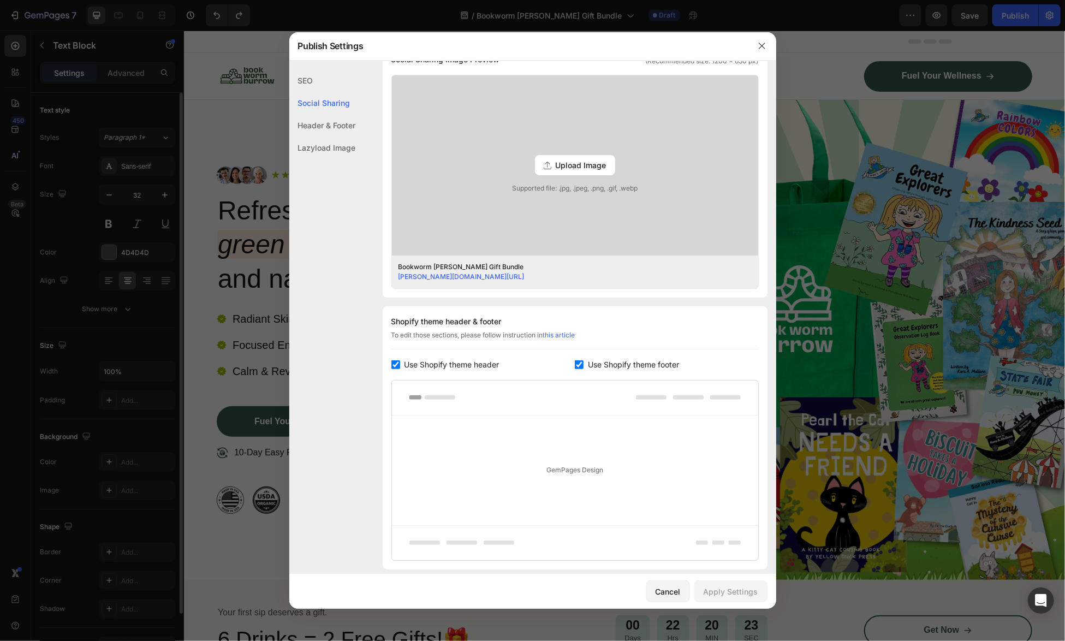
scroll to position [187, 0]
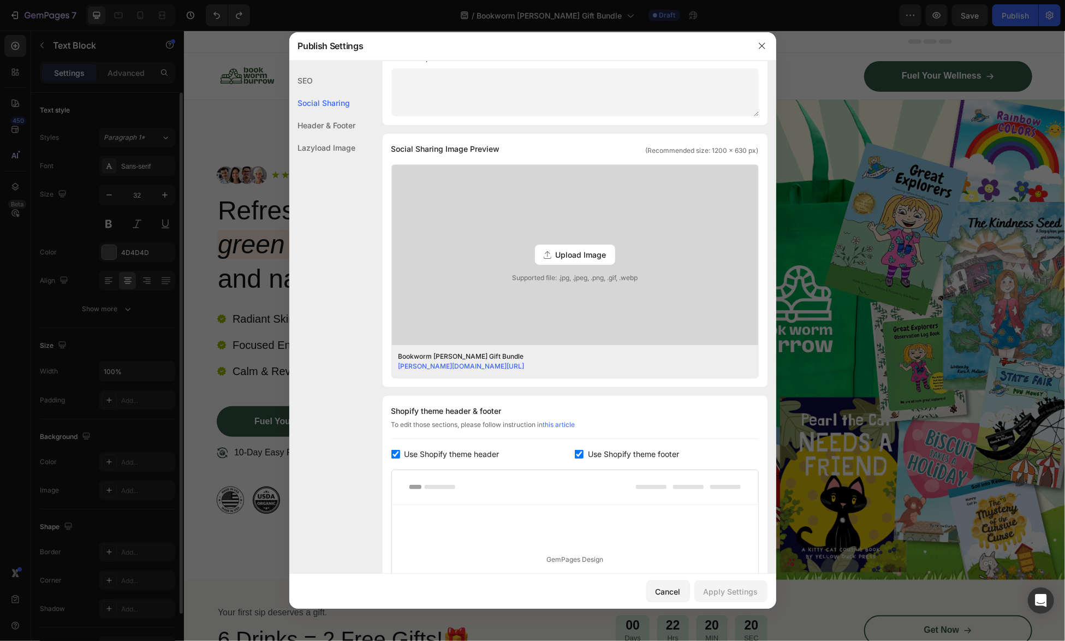
click at [316, 136] on div "Header & Footer" at bounding box center [322, 147] width 67 height 22
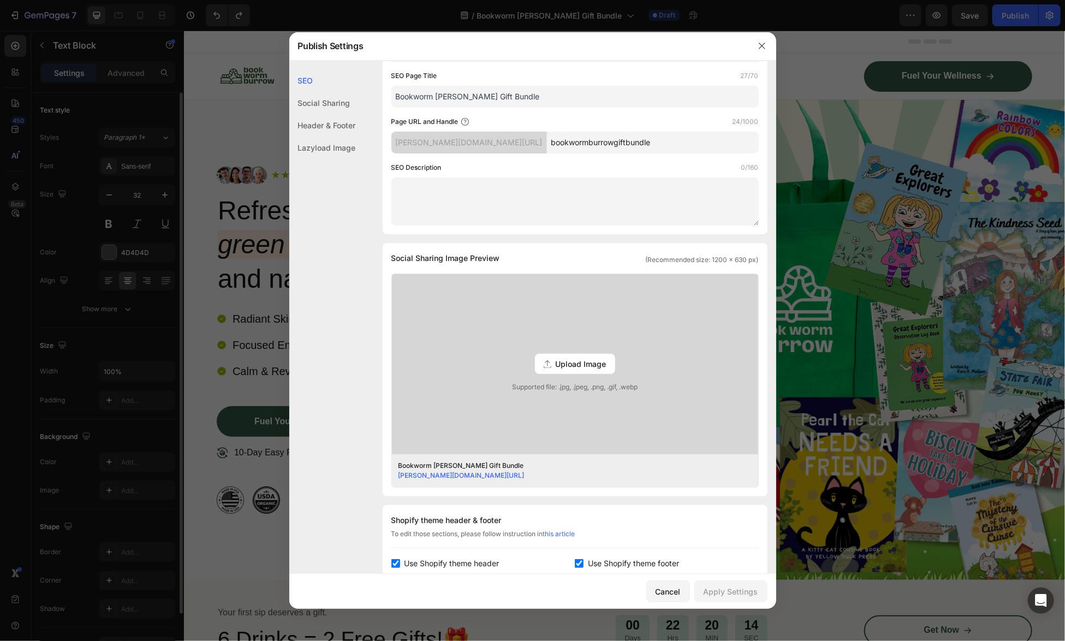
scroll to position [0, 0]
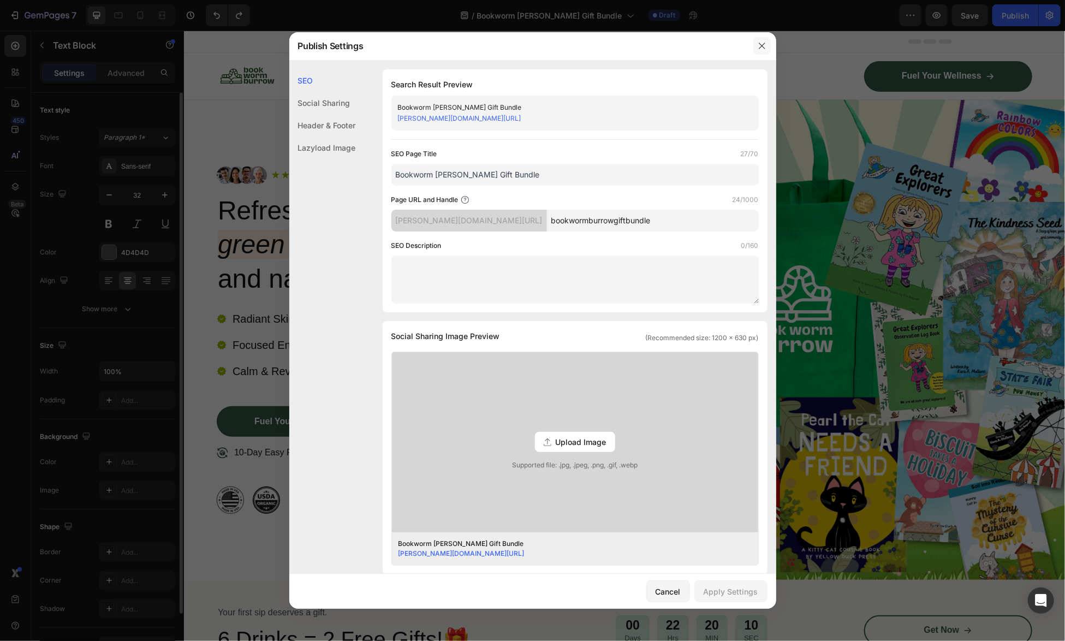
drag, startPoint x: 759, startPoint y: 49, endPoint x: 574, endPoint y: 18, distance: 187.6
click at [759, 49] on icon "button" at bounding box center [762, 45] width 9 height 9
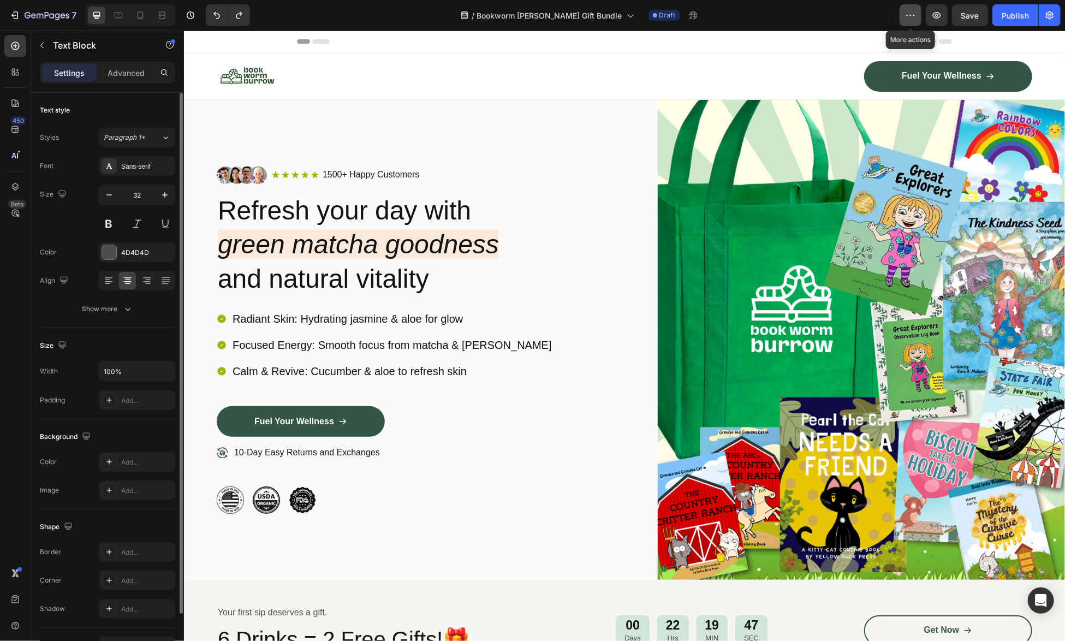
click at [909, 12] on icon "button" at bounding box center [910, 15] width 11 height 11
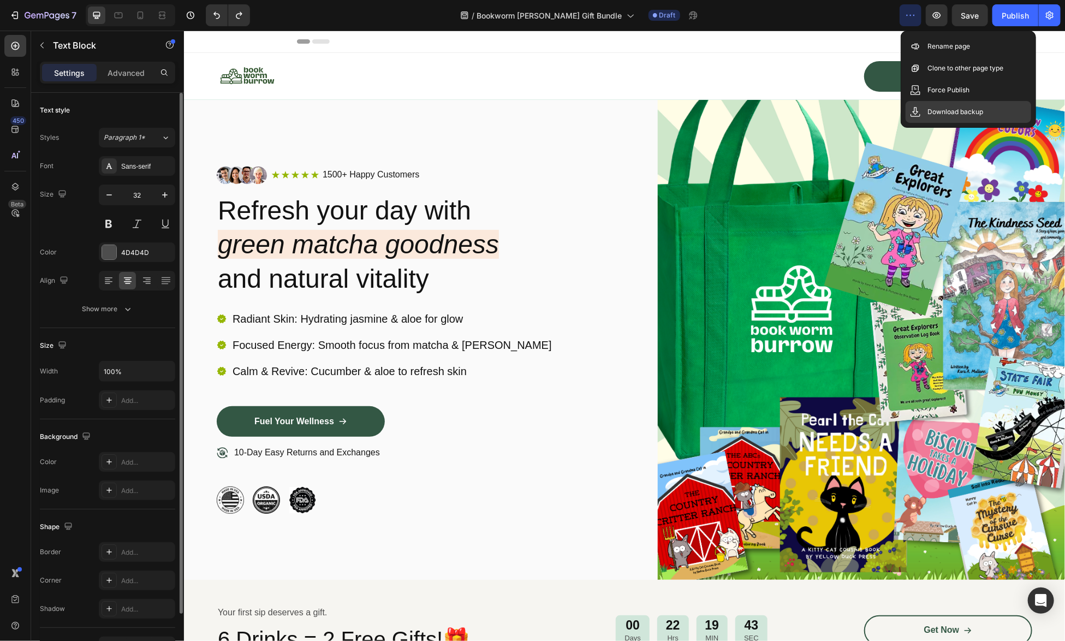
click at [938, 114] on p "Download backup" at bounding box center [955, 111] width 56 height 11
click at [680, 45] on div "Header" at bounding box center [623, 41] width 655 height 22
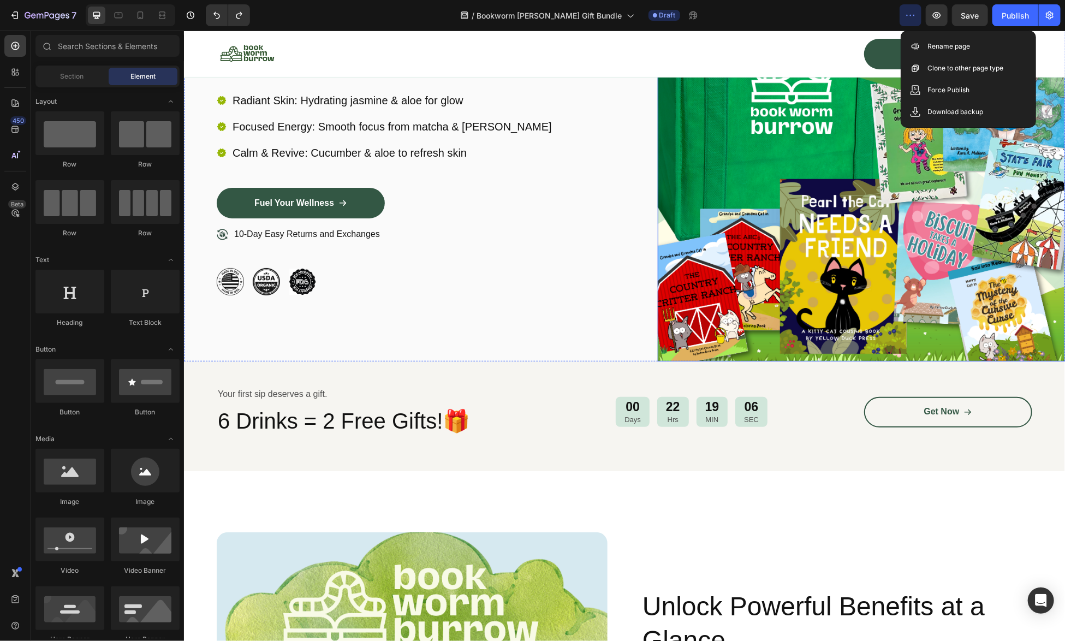
scroll to position [437, 0]
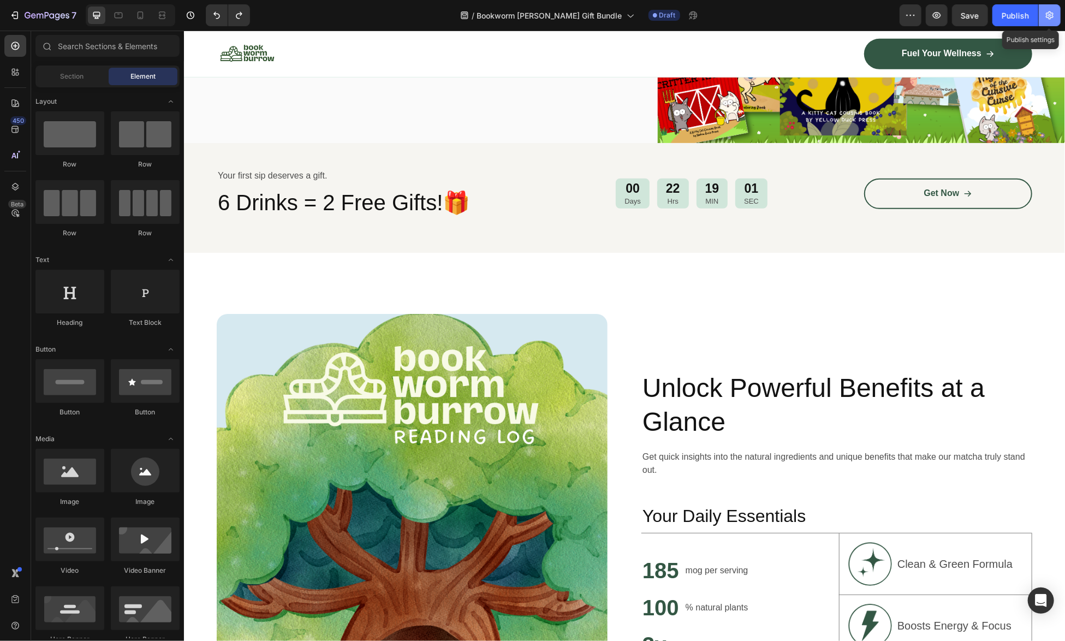
click at [1054, 11] on icon "button" at bounding box center [1049, 15] width 11 height 11
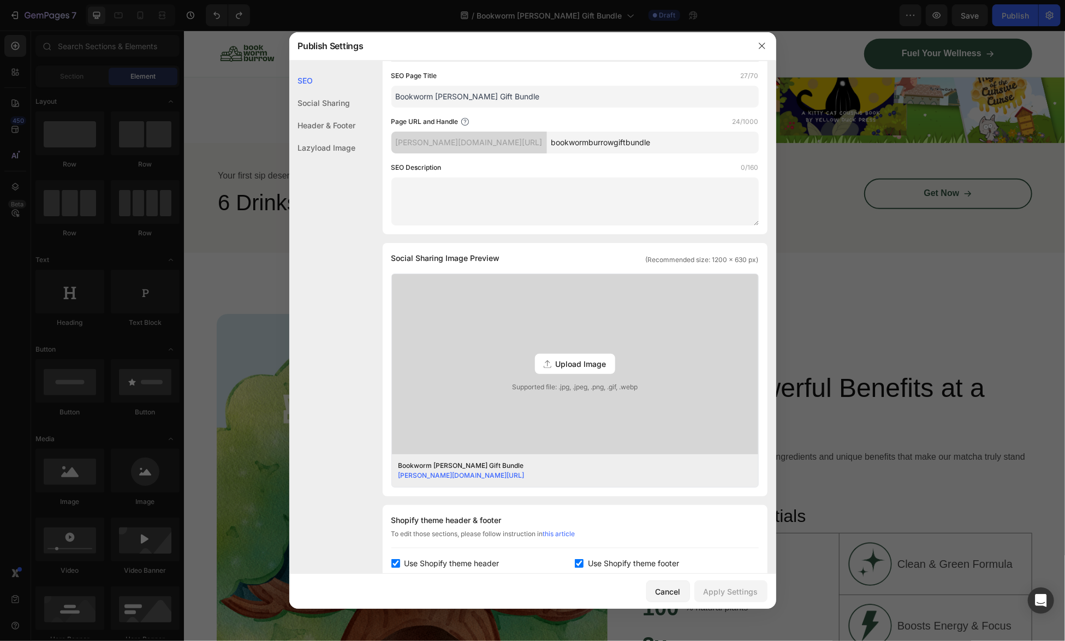
scroll to position [0, 0]
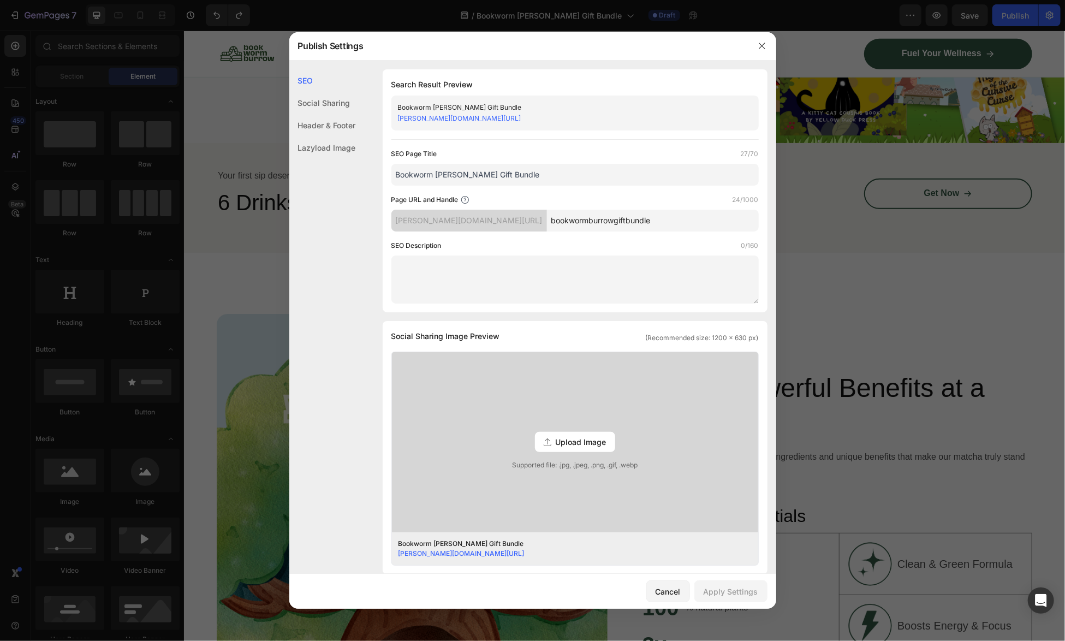
click at [313, 114] on div "Social Sharing" at bounding box center [322, 125] width 67 height 22
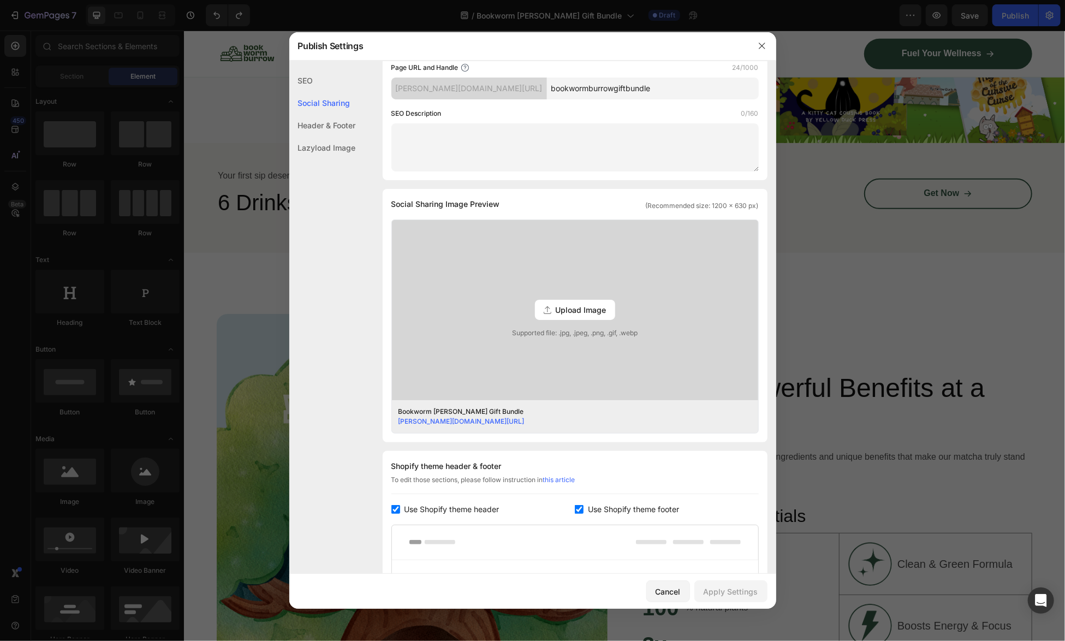
scroll to position [249, 0]
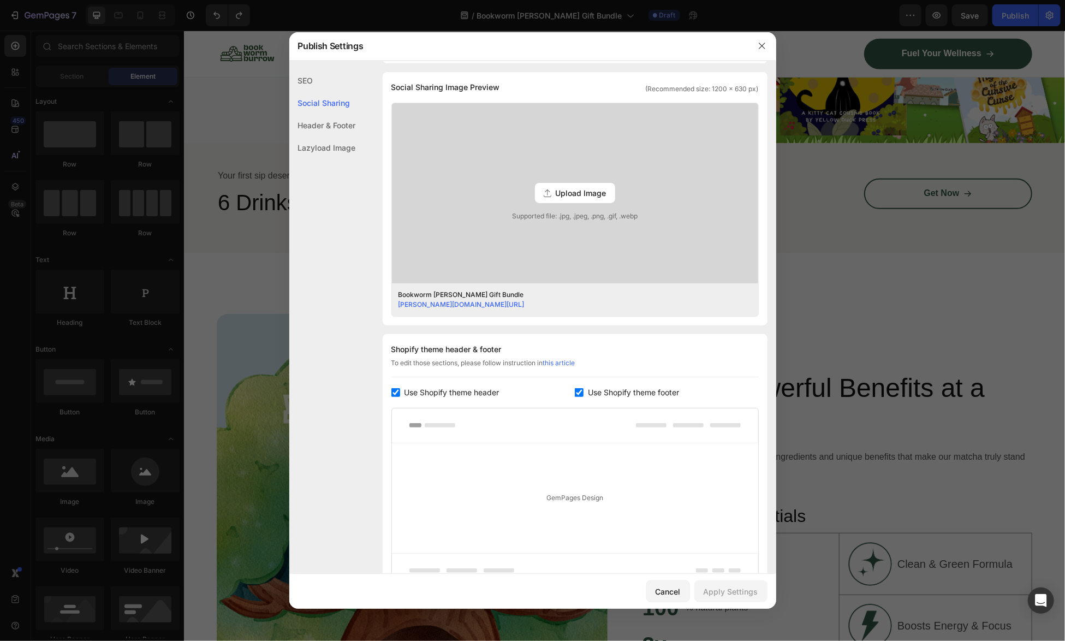
click at [320, 152] on div "Lazyload Image" at bounding box center [322, 147] width 67 height 22
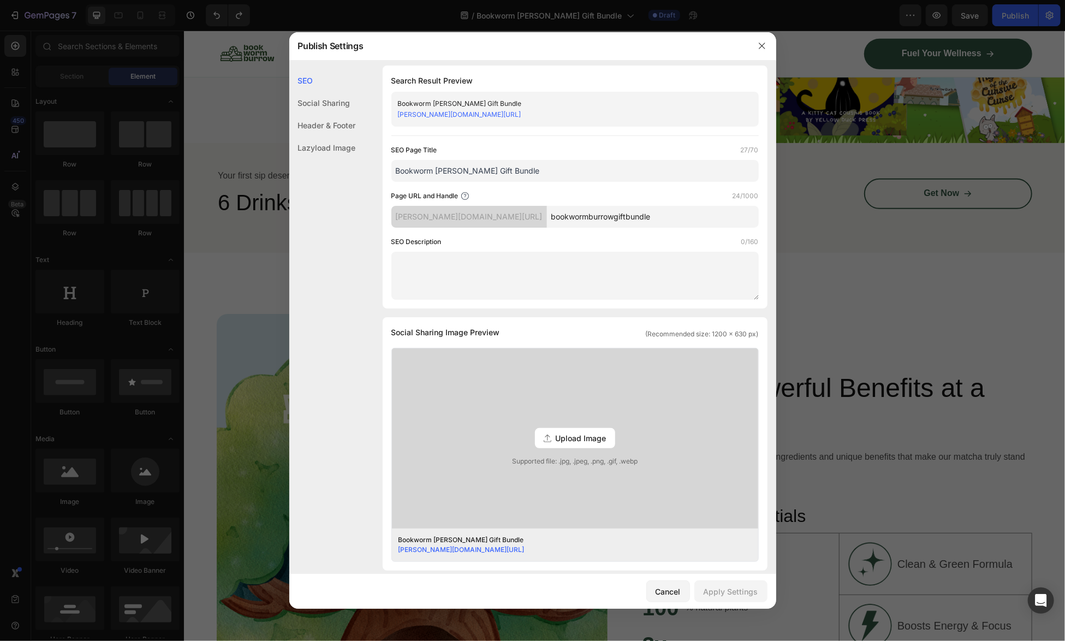
scroll to position [0, 0]
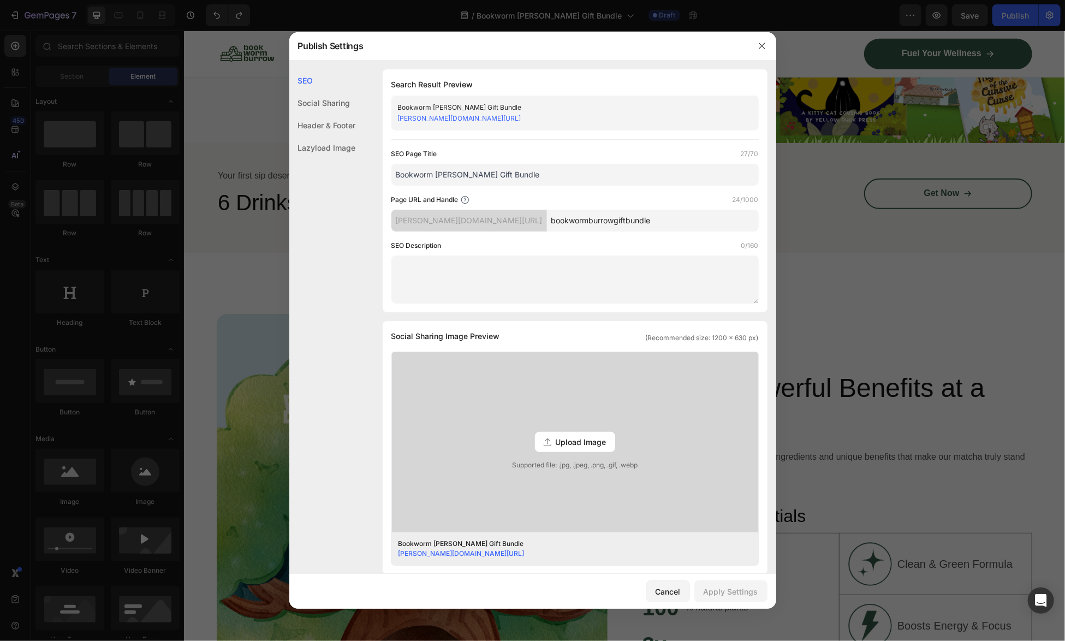
click at [512, 278] on textarea at bounding box center [574, 279] width 367 height 48
click at [761, 47] on icon "button" at bounding box center [762, 45] width 9 height 9
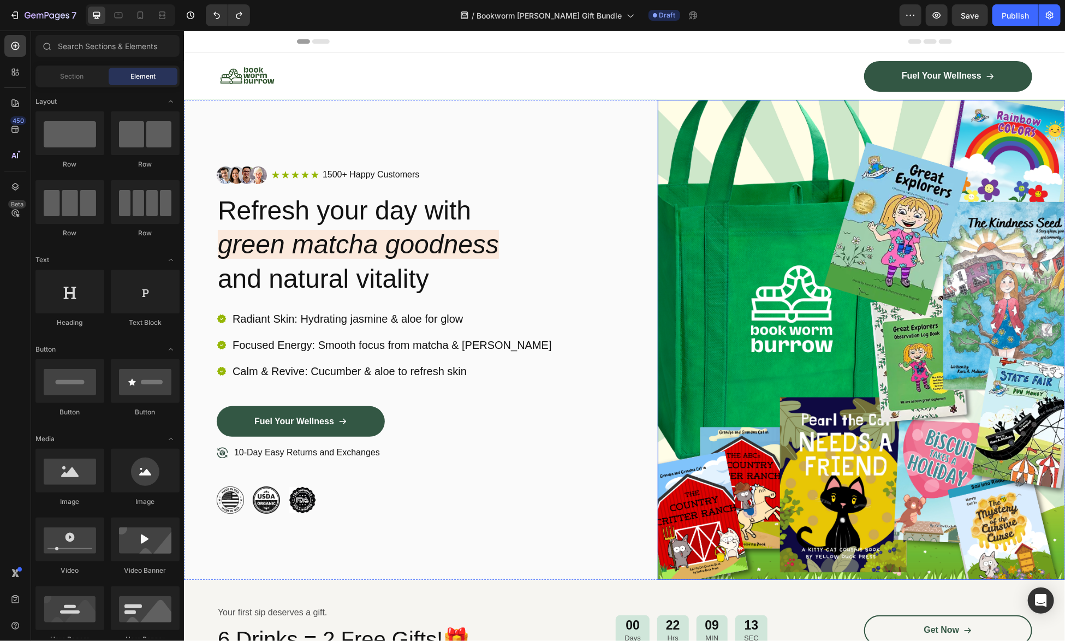
click at [885, 366] on img at bounding box center [860, 339] width 407 height 480
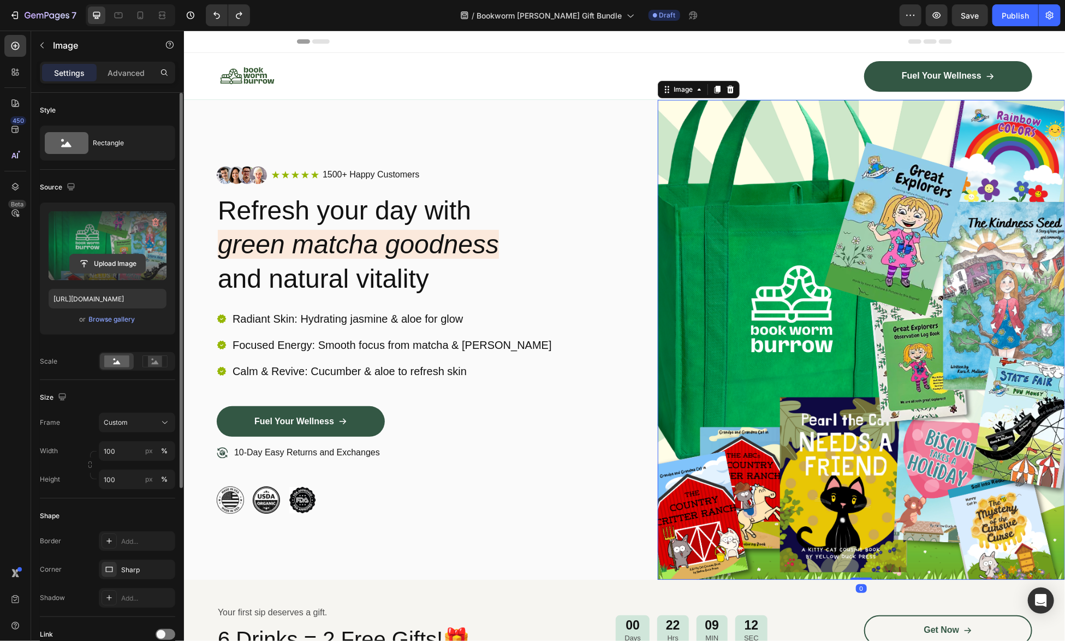
click at [99, 263] on input "file" at bounding box center [107, 263] width 75 height 19
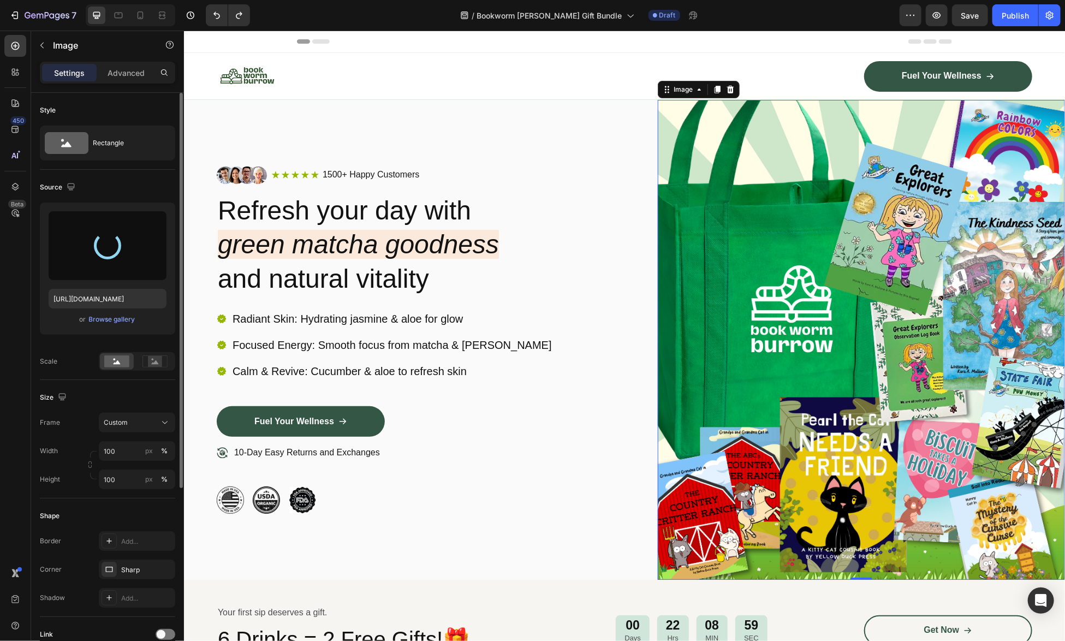
type input "[URL][DOMAIN_NAME]"
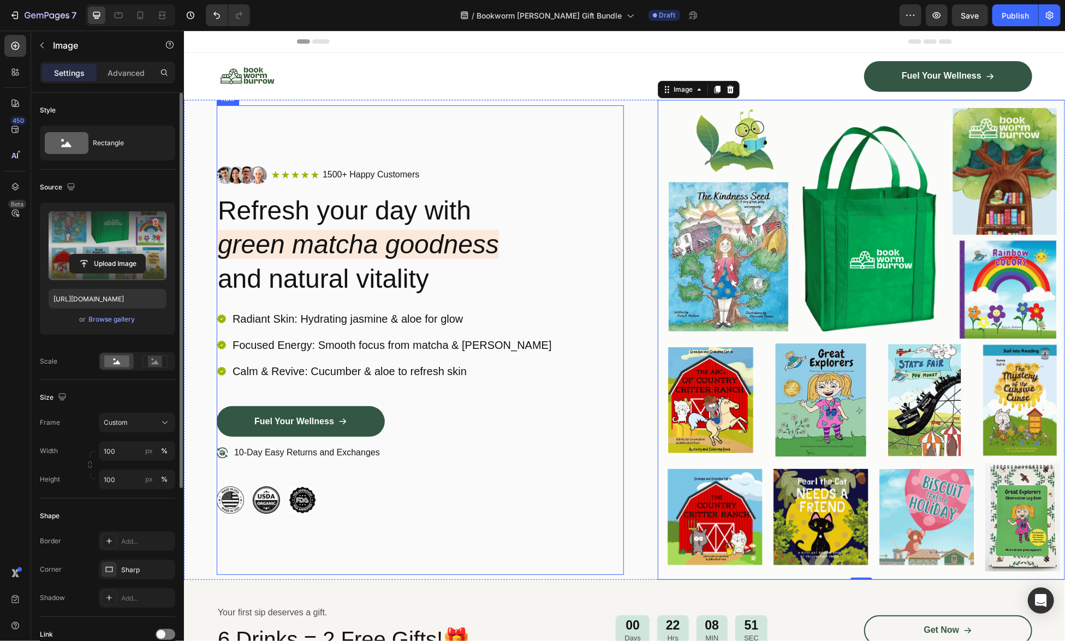
click at [550, 527] on div "Image Icon Icon Icon Icon Icon Icon List 1500+ Happy Customers Text Block Row R…" at bounding box center [419, 339] width 407 height 469
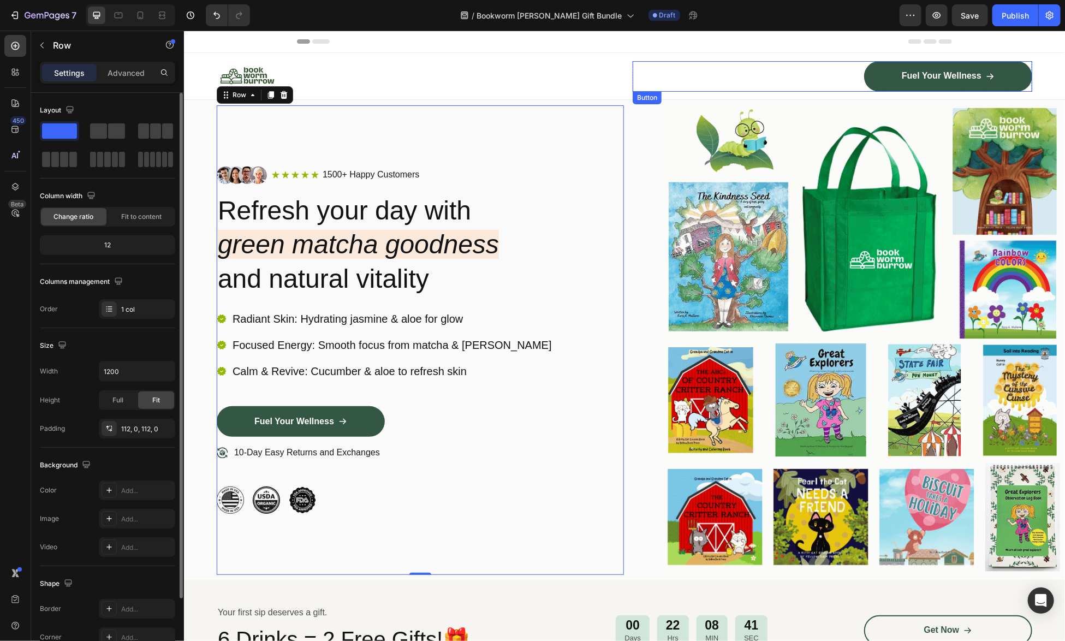
click at [700, 64] on div "Fuel Your Wellness Button" at bounding box center [832, 76] width 400 height 31
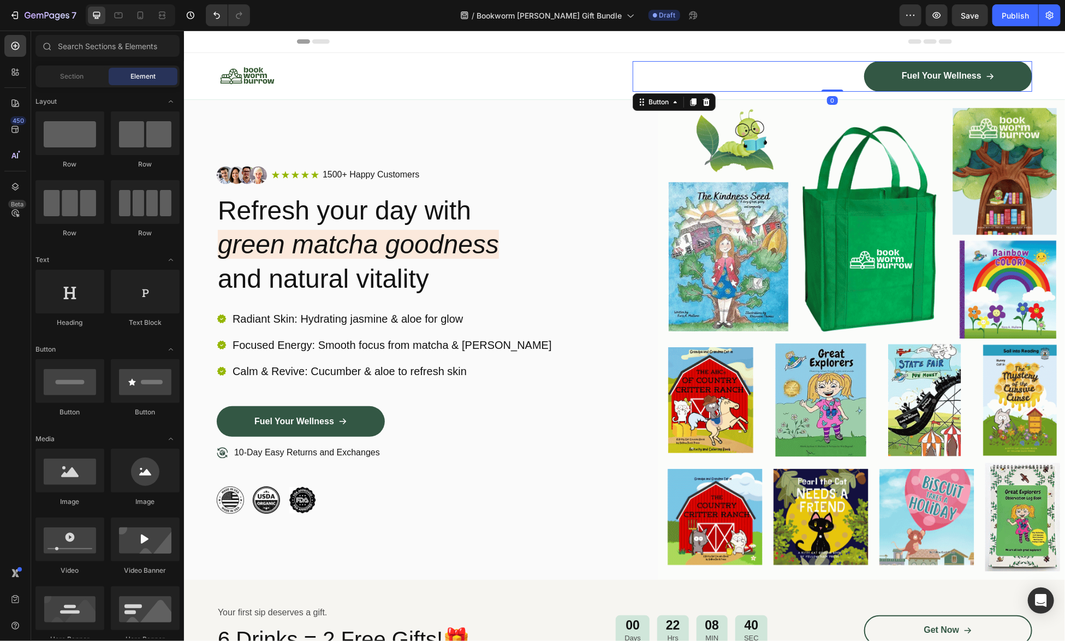
click at [699, 43] on div "Header" at bounding box center [623, 41] width 655 height 22
